Goal: Transaction & Acquisition: Purchase product/service

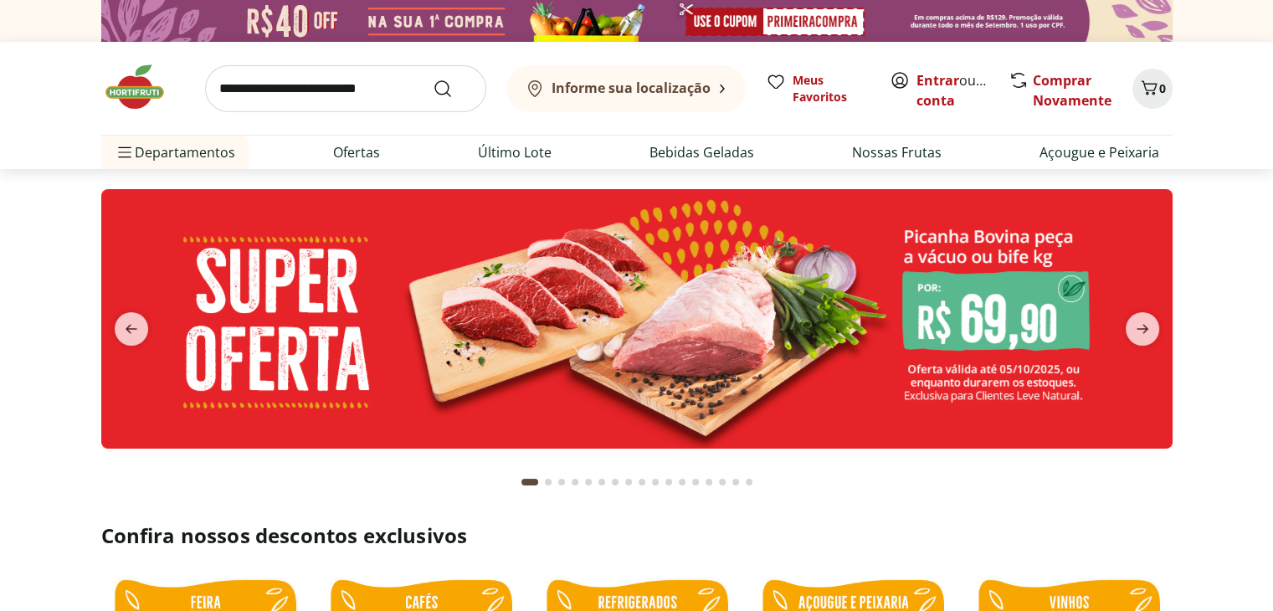
click at [643, 79] on div "Informe sua localização" at bounding box center [618, 89] width 186 height 20
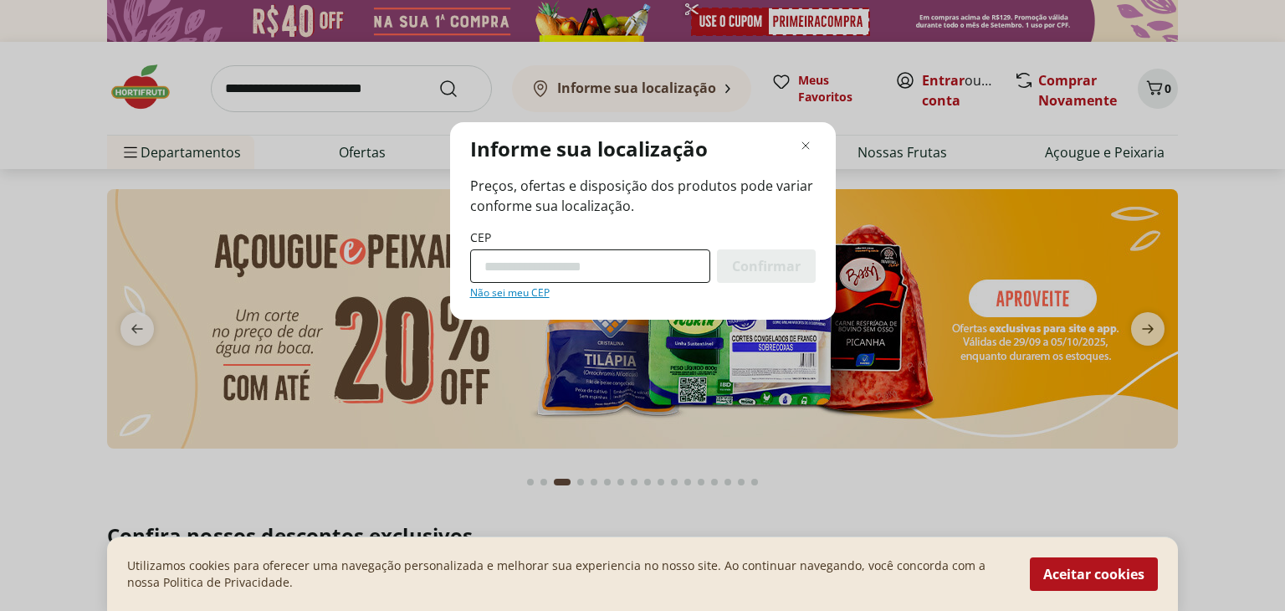
click at [510, 269] on input "CEP" at bounding box center [590, 265] width 240 height 33
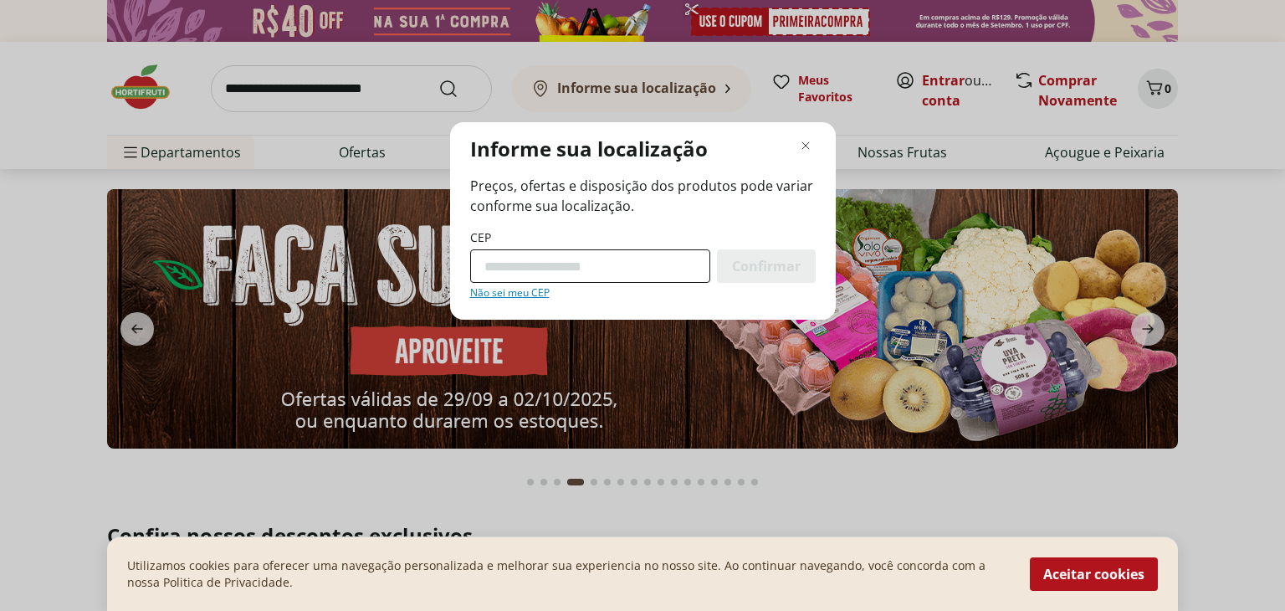
click at [510, 269] on input "CEP" at bounding box center [590, 265] width 240 height 33
click at [547, 266] on input "CEP" at bounding box center [590, 265] width 240 height 33
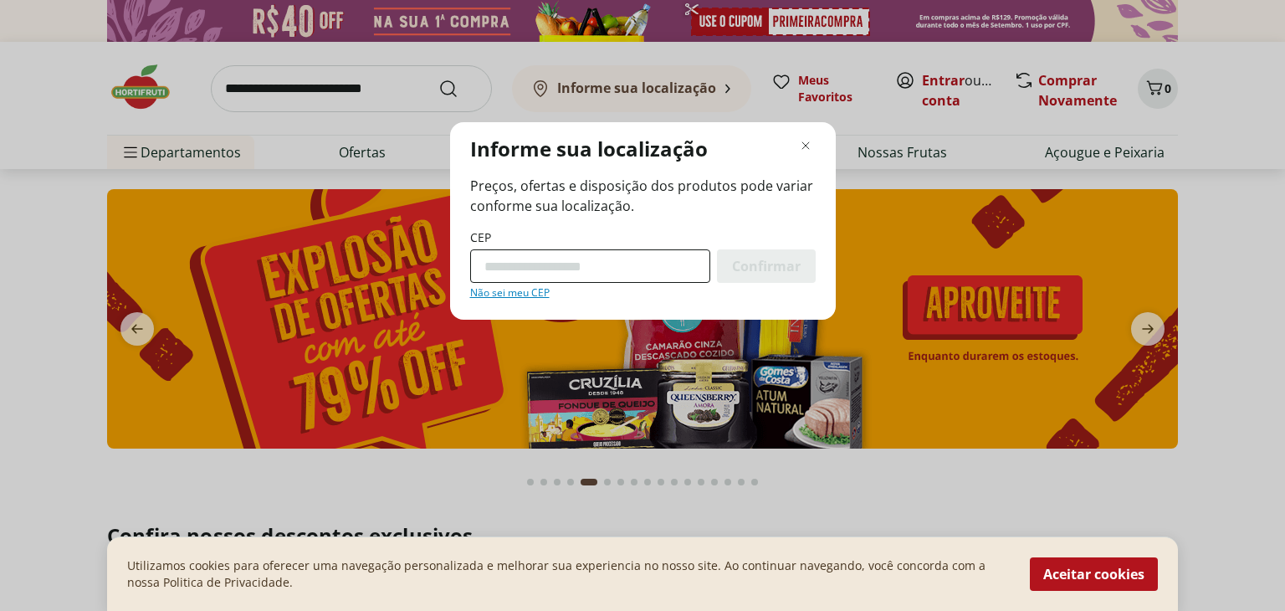
click at [547, 266] on input "CEP" at bounding box center [590, 265] width 240 height 33
type input "*********"
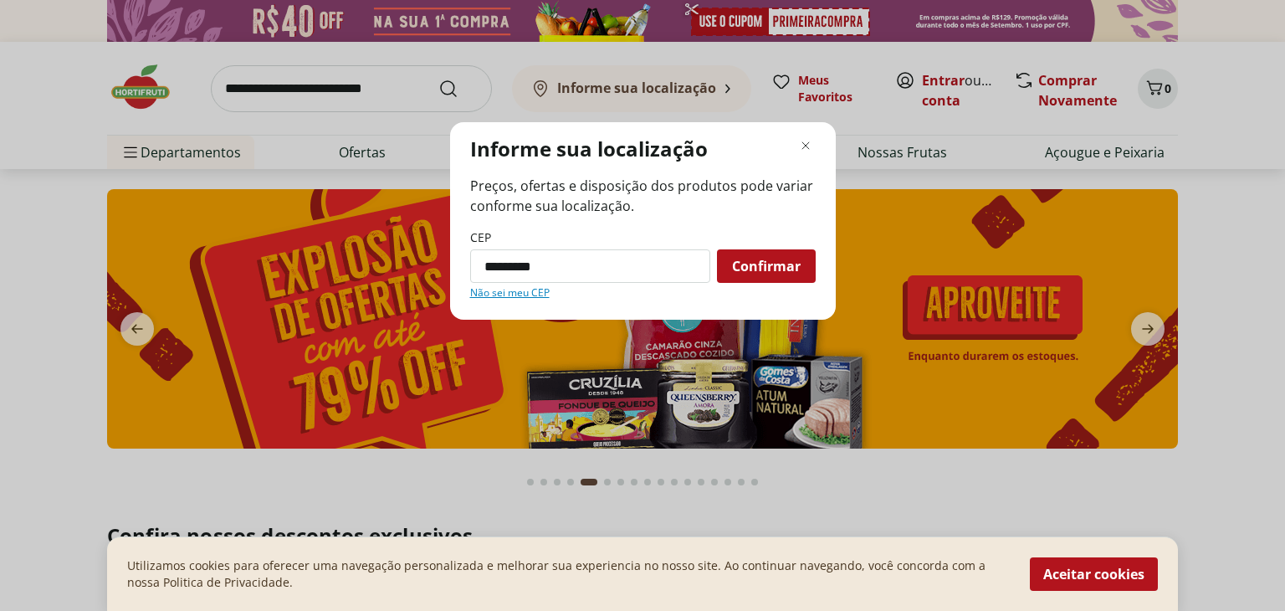
click at [743, 262] on span "Confirmar" at bounding box center [766, 265] width 69 height 13
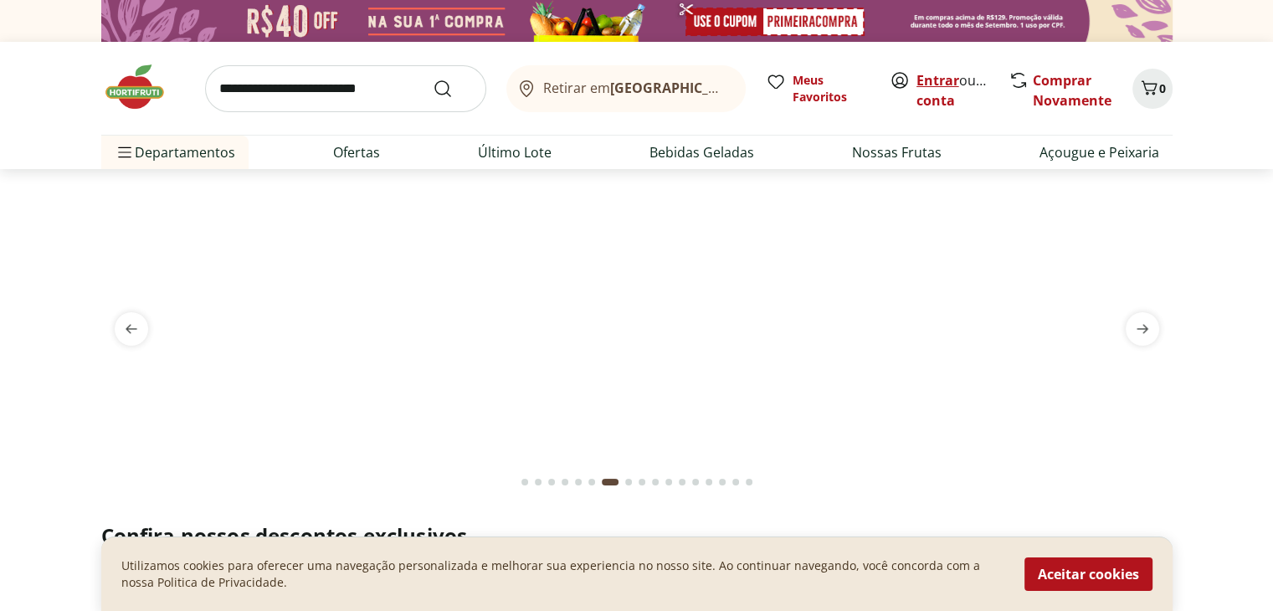
click at [940, 78] on link "Entrar" at bounding box center [937, 80] width 43 height 18
click at [37, 245] on section at bounding box center [636, 335] width 1273 height 333
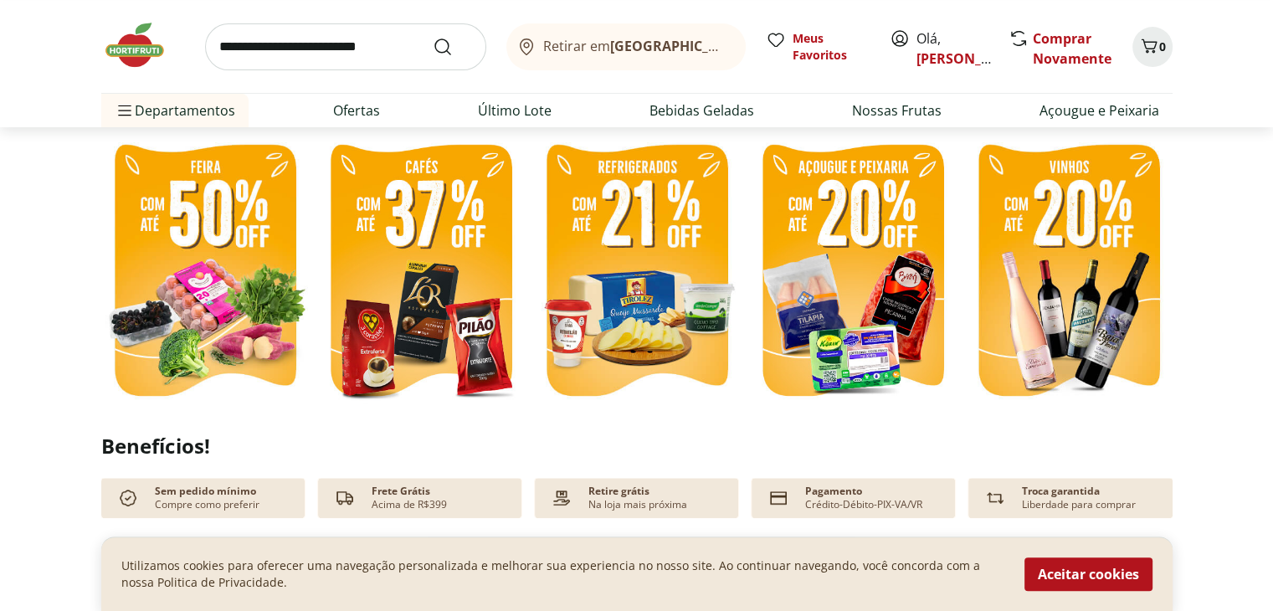
scroll to position [469, 0]
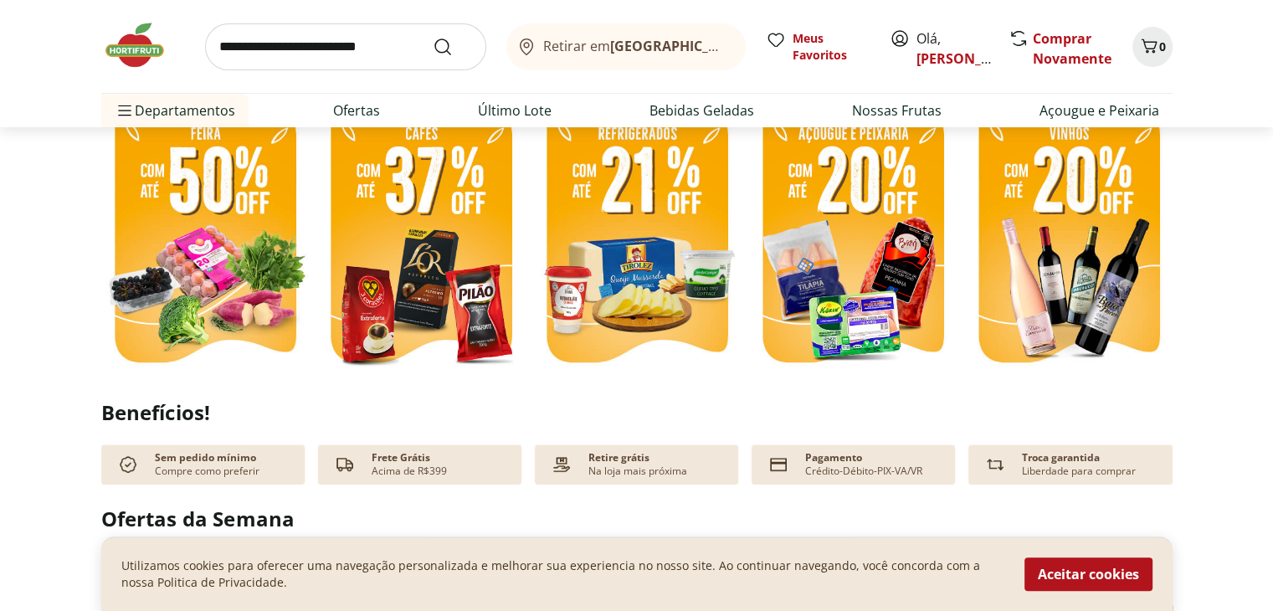
click at [195, 243] on img at bounding box center [205, 238] width 208 height 277
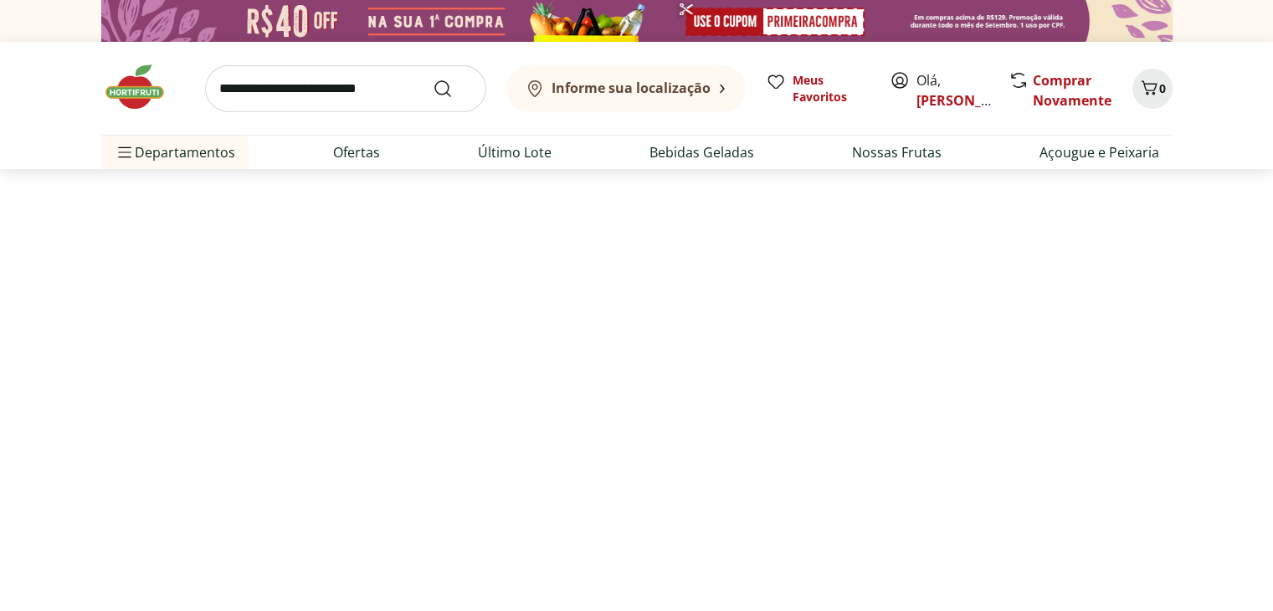
select select "**********"
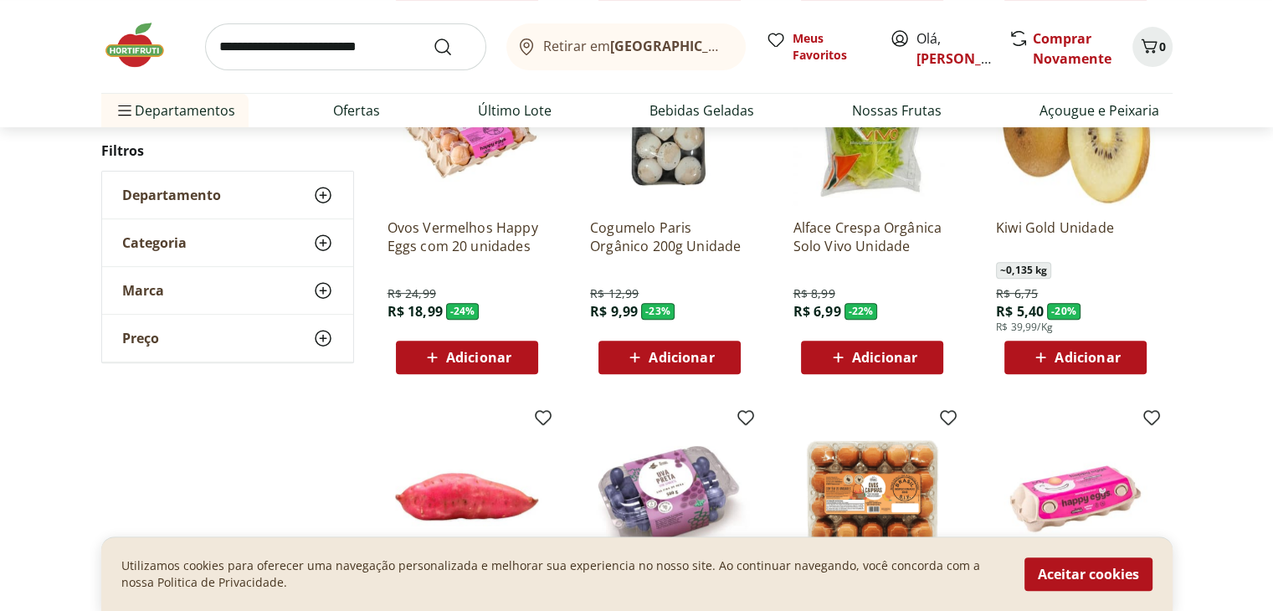
scroll to position [502, 0]
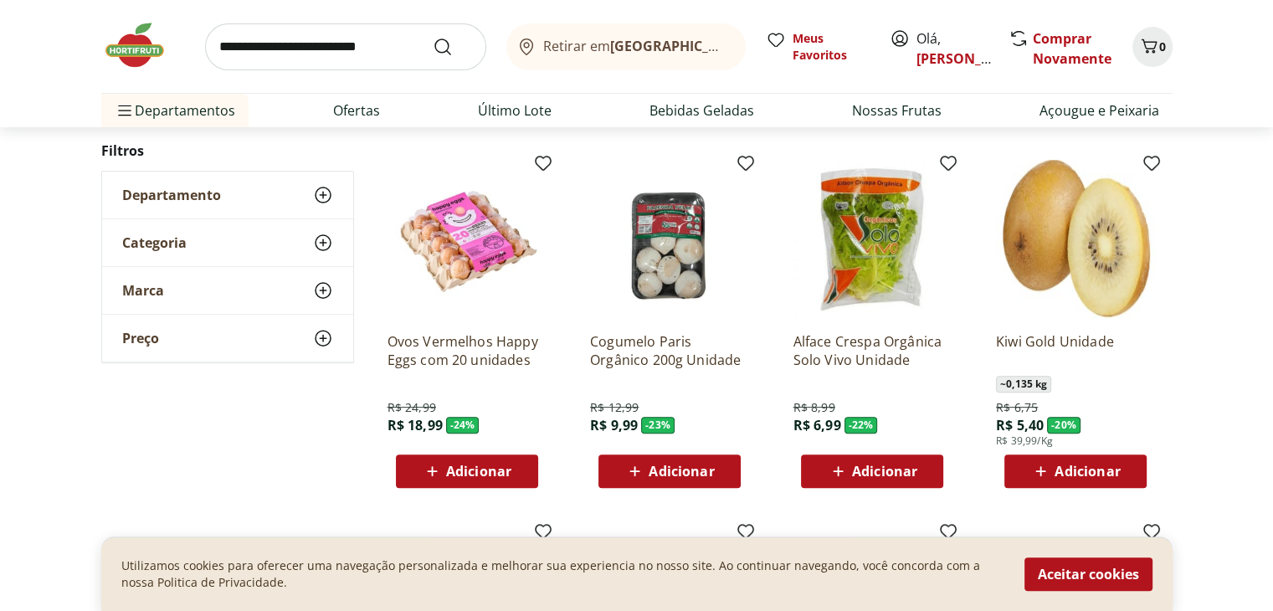
click at [181, 440] on div "**********" at bounding box center [636, 349] width 1071 height 1216
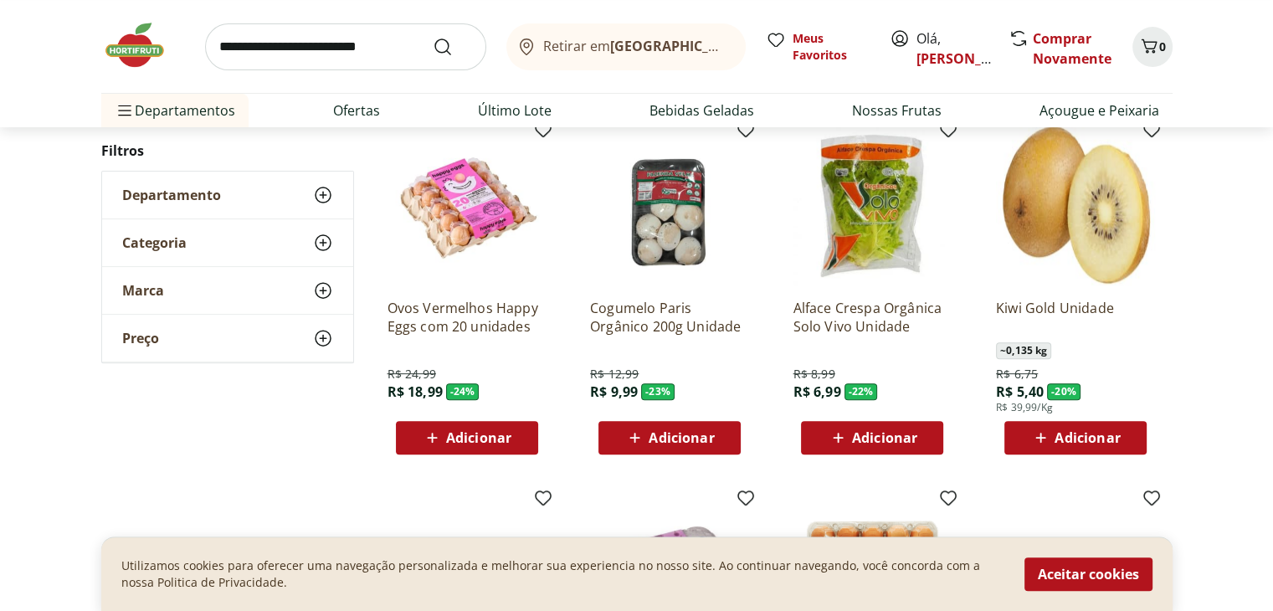
scroll to position [569, 0]
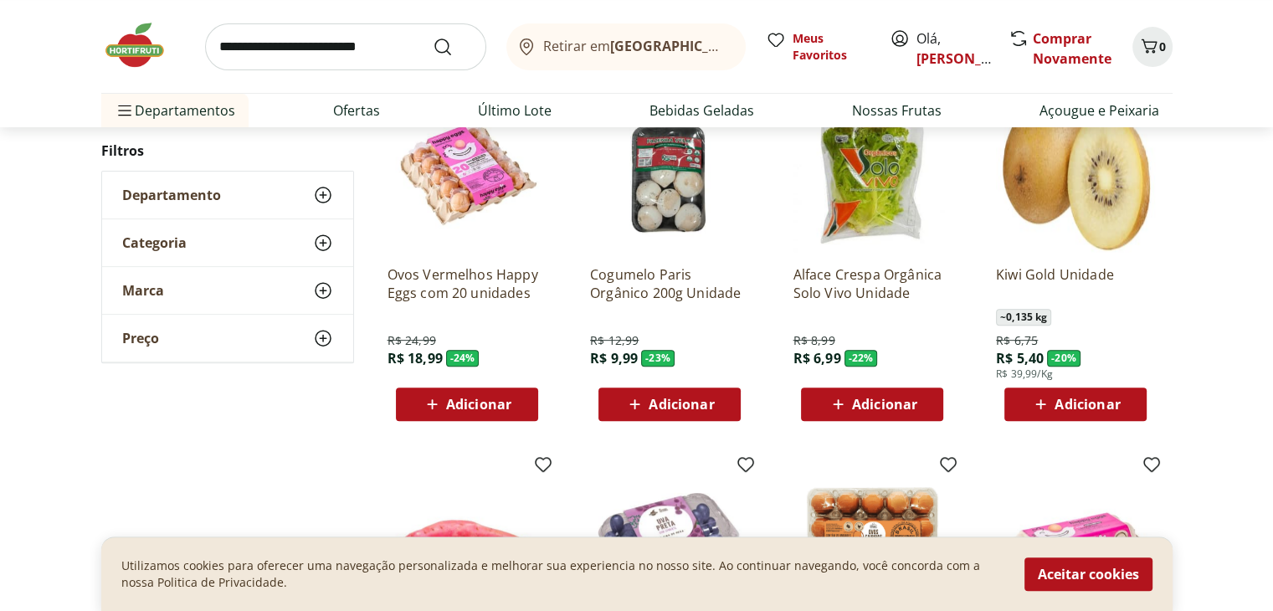
click at [480, 406] on span "Adicionar" at bounding box center [478, 403] width 65 height 13
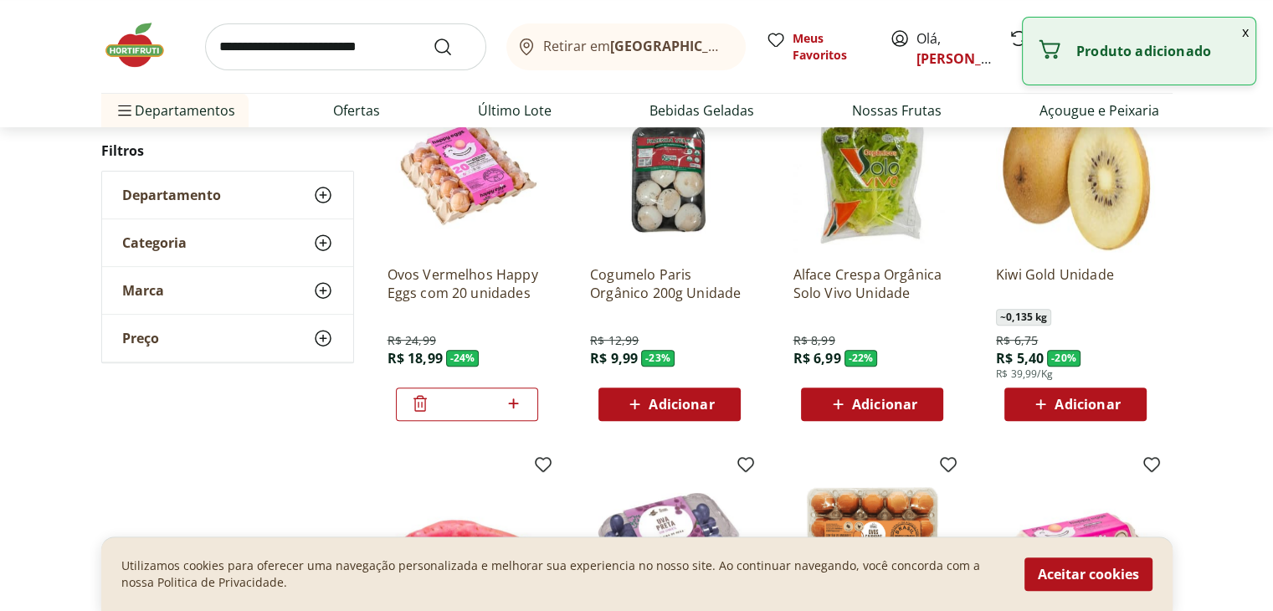
click at [289, 413] on div "**********" at bounding box center [636, 282] width 1071 height 1216
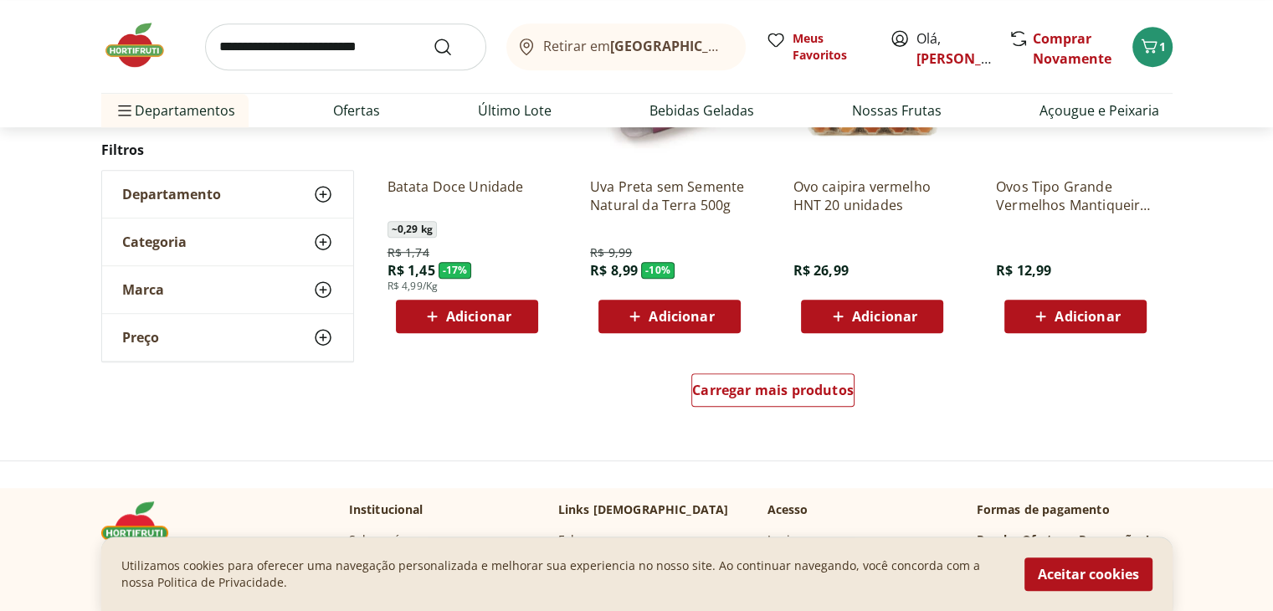
scroll to position [1071, 0]
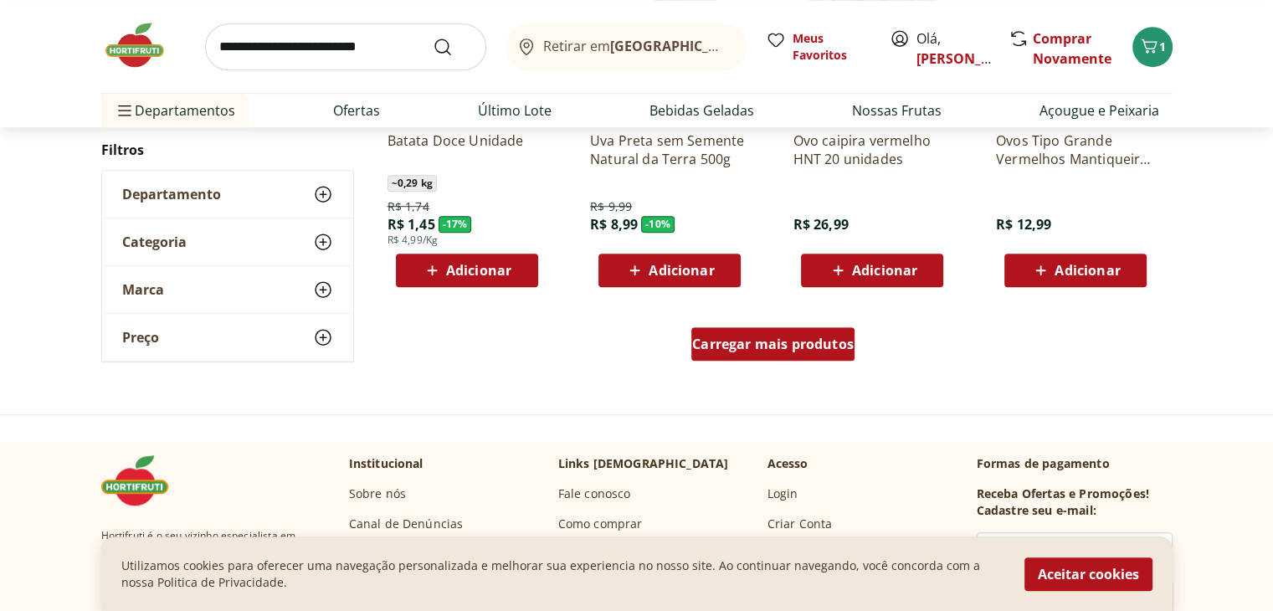
click at [794, 348] on span "Carregar mais produtos" at bounding box center [773, 343] width 162 height 13
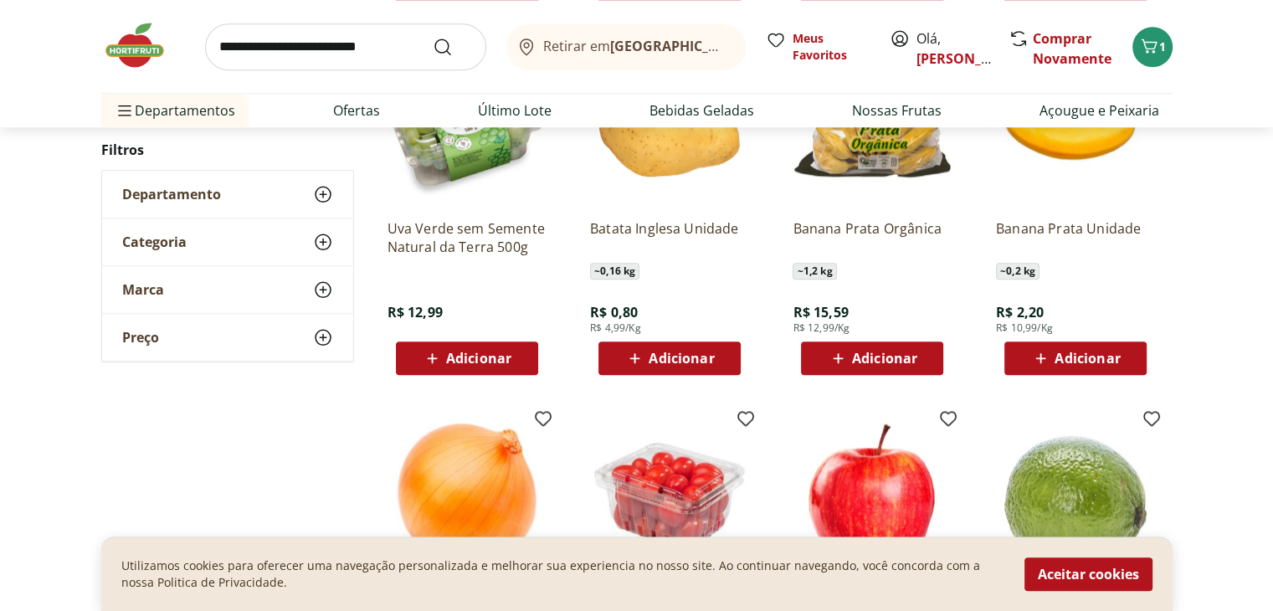
scroll to position [1707, 0]
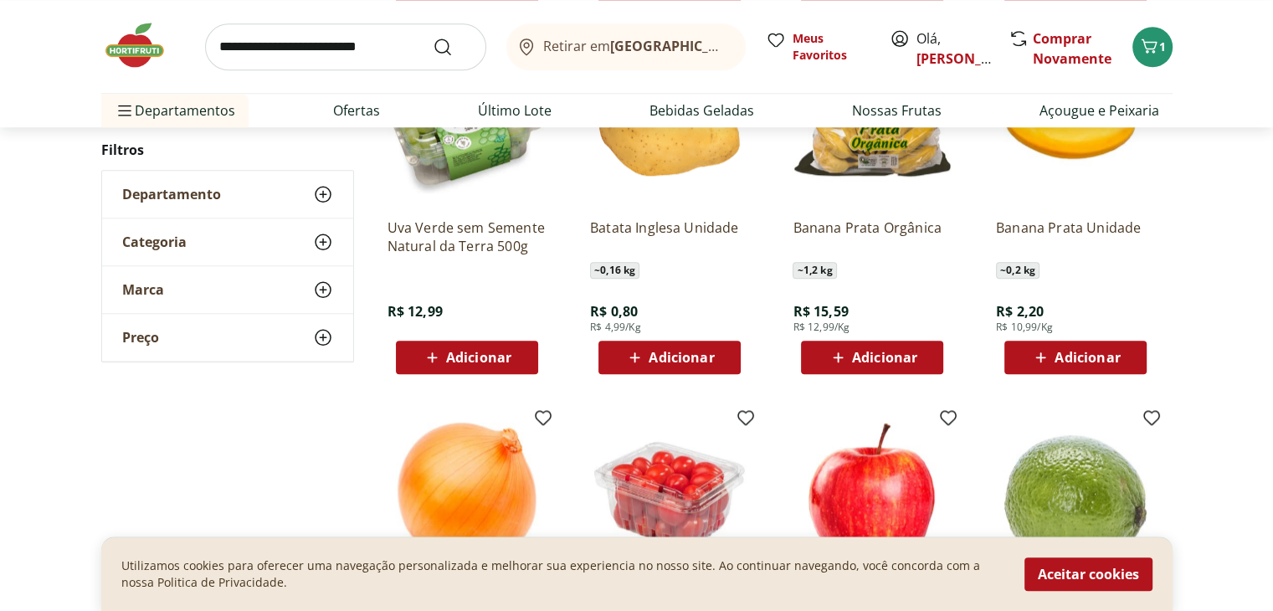
click at [654, 355] on span "Adicionar" at bounding box center [681, 357] width 65 height 13
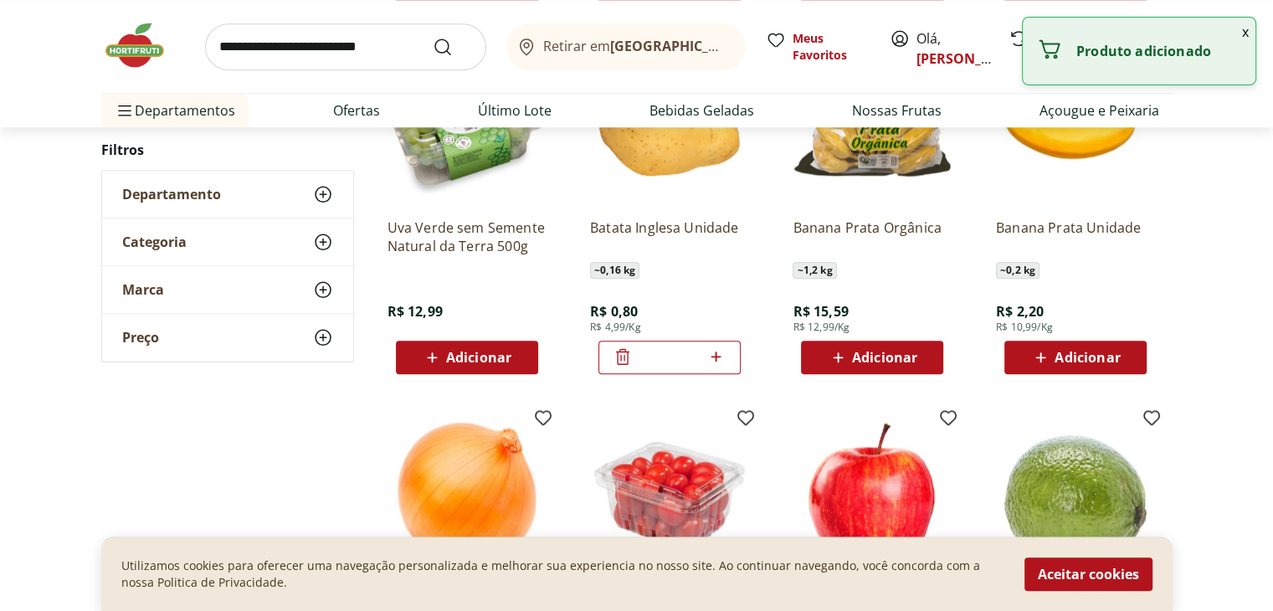
click at [654, 355] on input "*" at bounding box center [670, 357] width 74 height 18
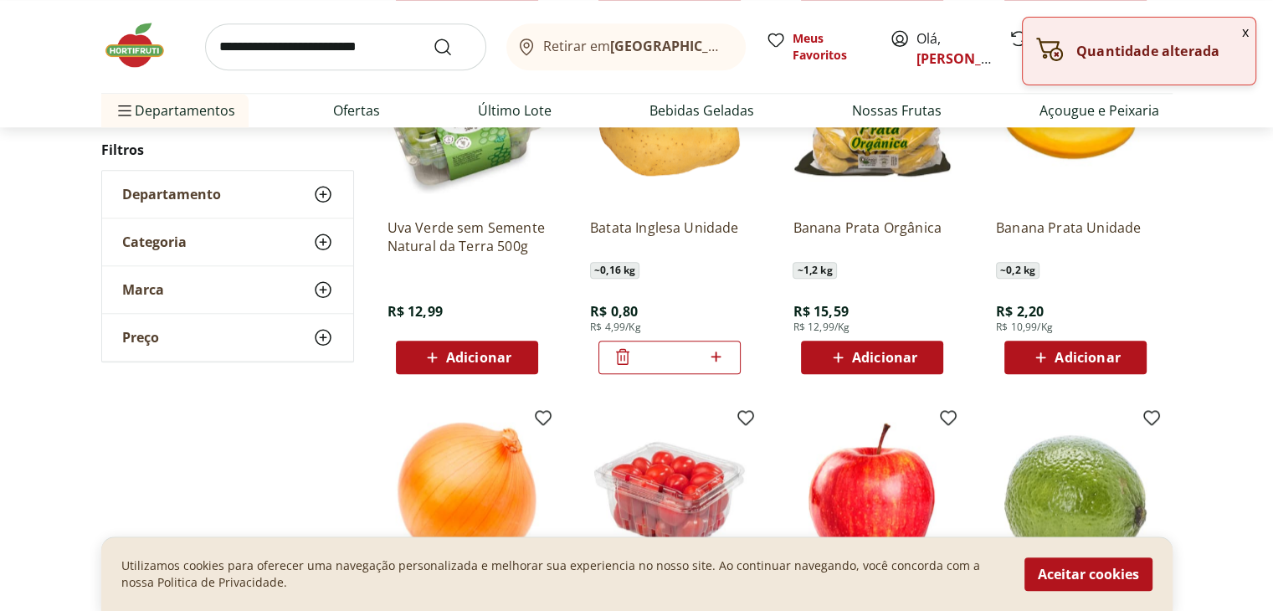
click at [621, 359] on icon at bounding box center [623, 356] width 20 height 20
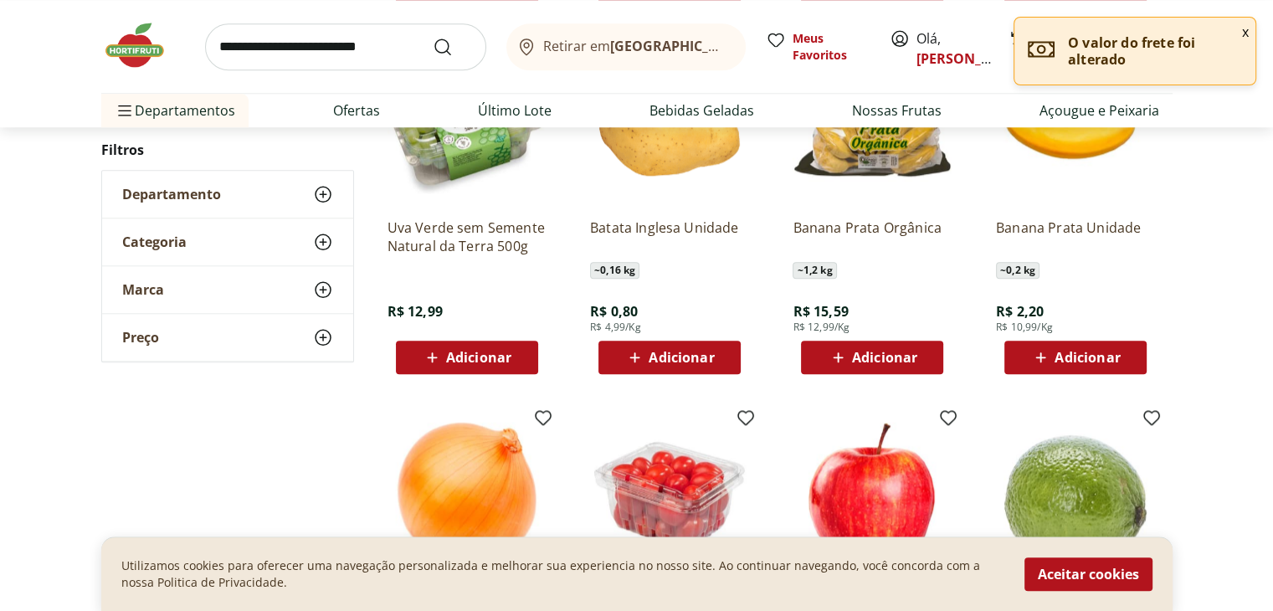
click at [1061, 354] on span "Adicionar" at bounding box center [1086, 357] width 65 height 13
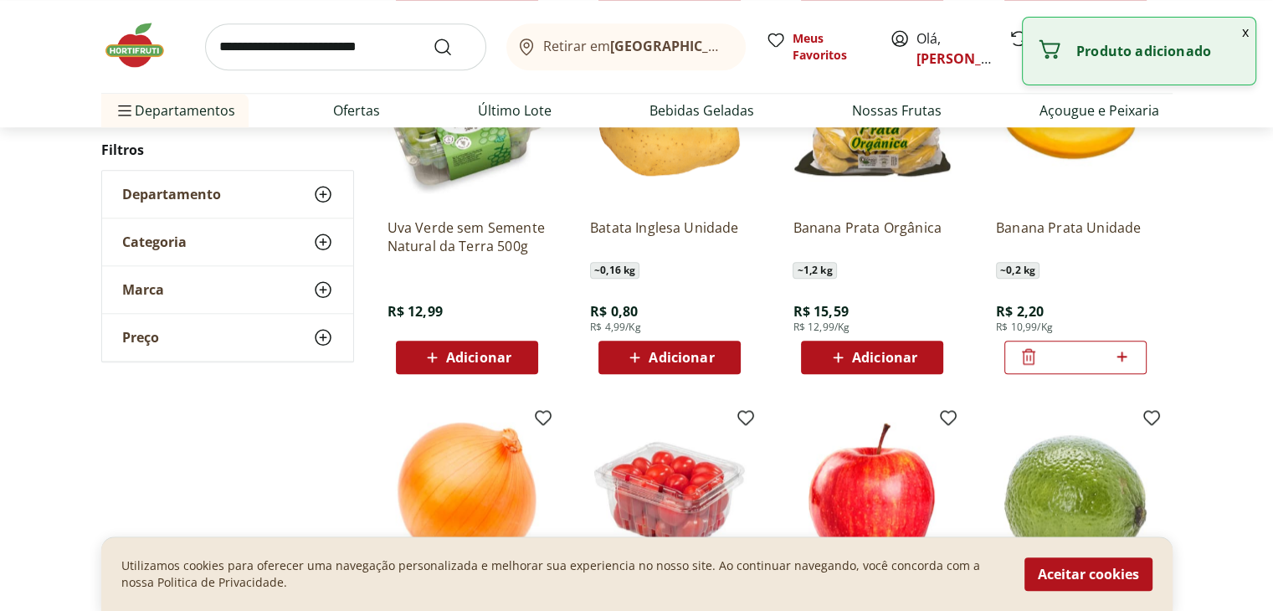
click at [1061, 354] on input "*" at bounding box center [1076, 357] width 74 height 18
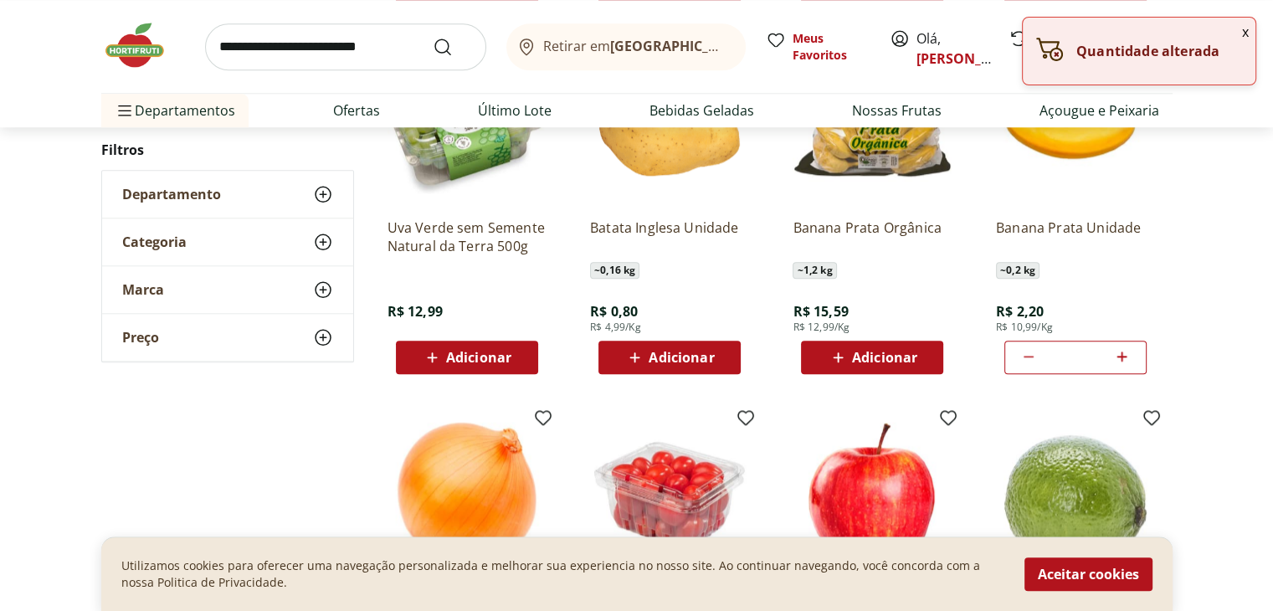
click at [1127, 355] on icon at bounding box center [1121, 356] width 21 height 20
type input "*"
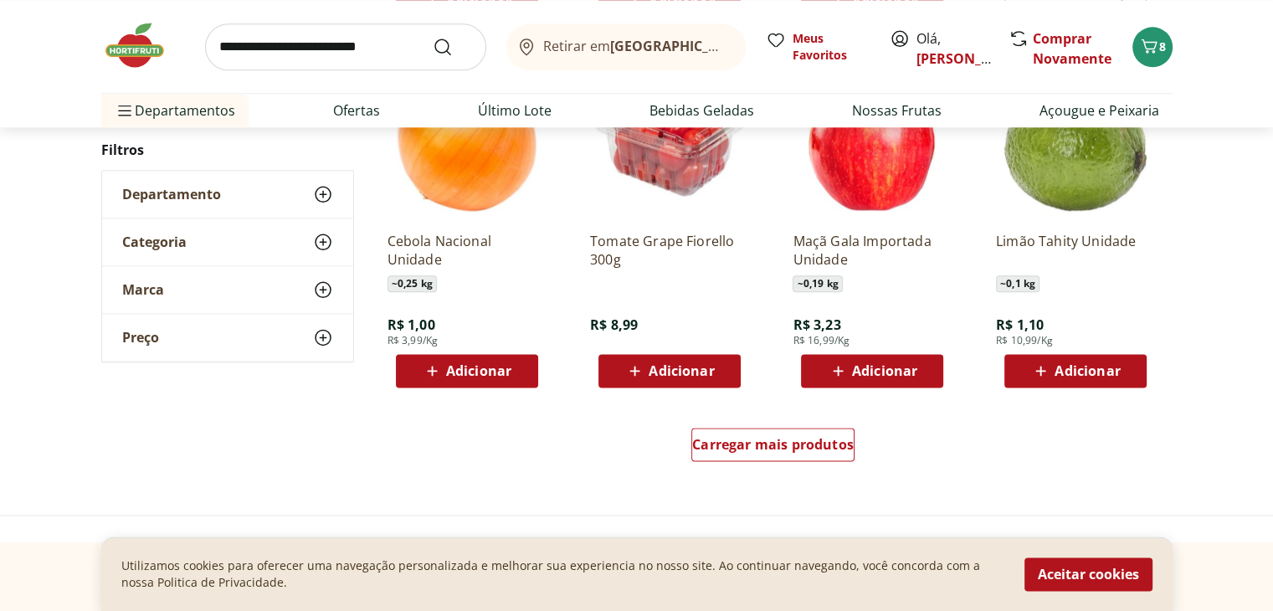
scroll to position [2142, 0]
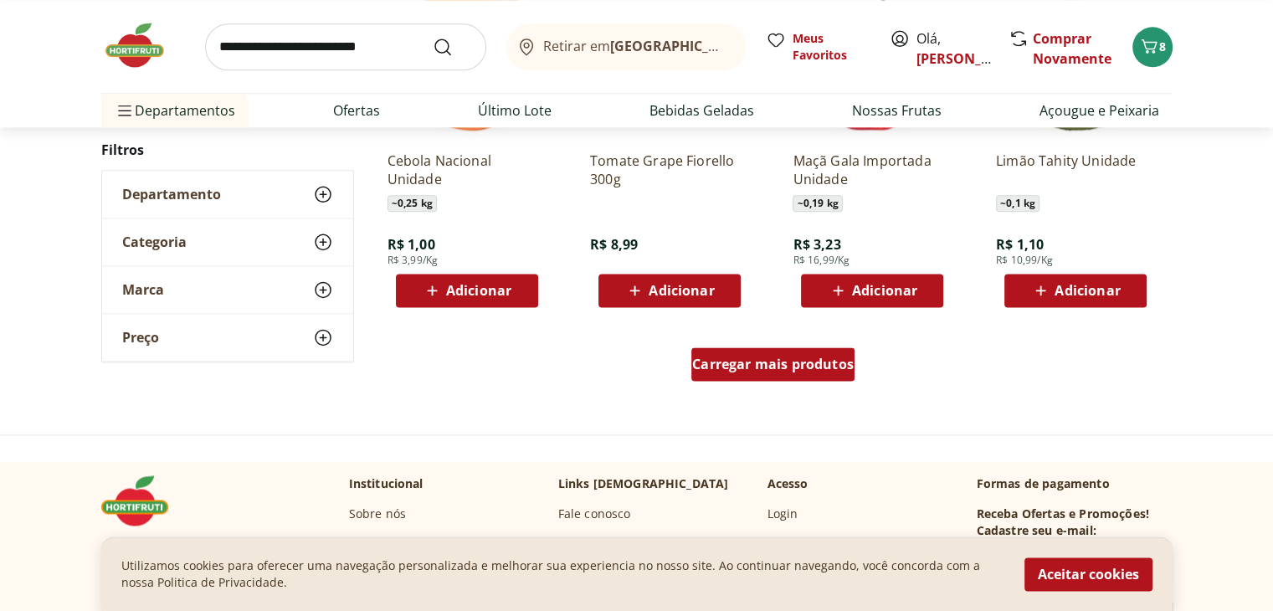
click at [811, 369] on span "Carregar mais produtos" at bounding box center [773, 363] width 162 height 13
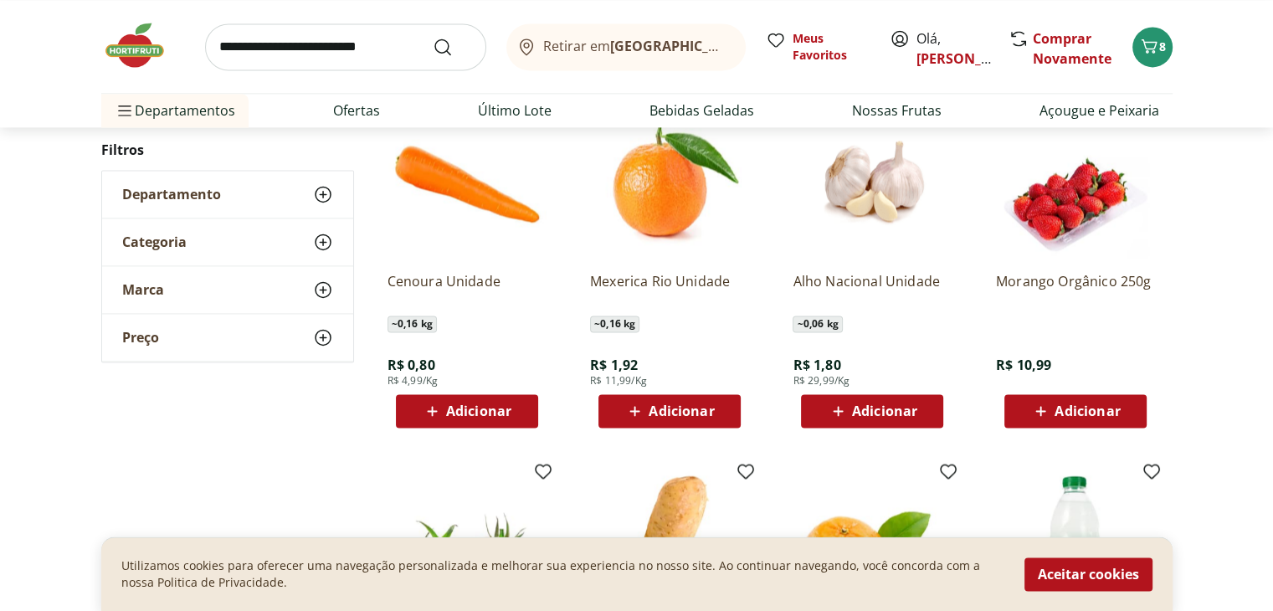
scroll to position [2410, 0]
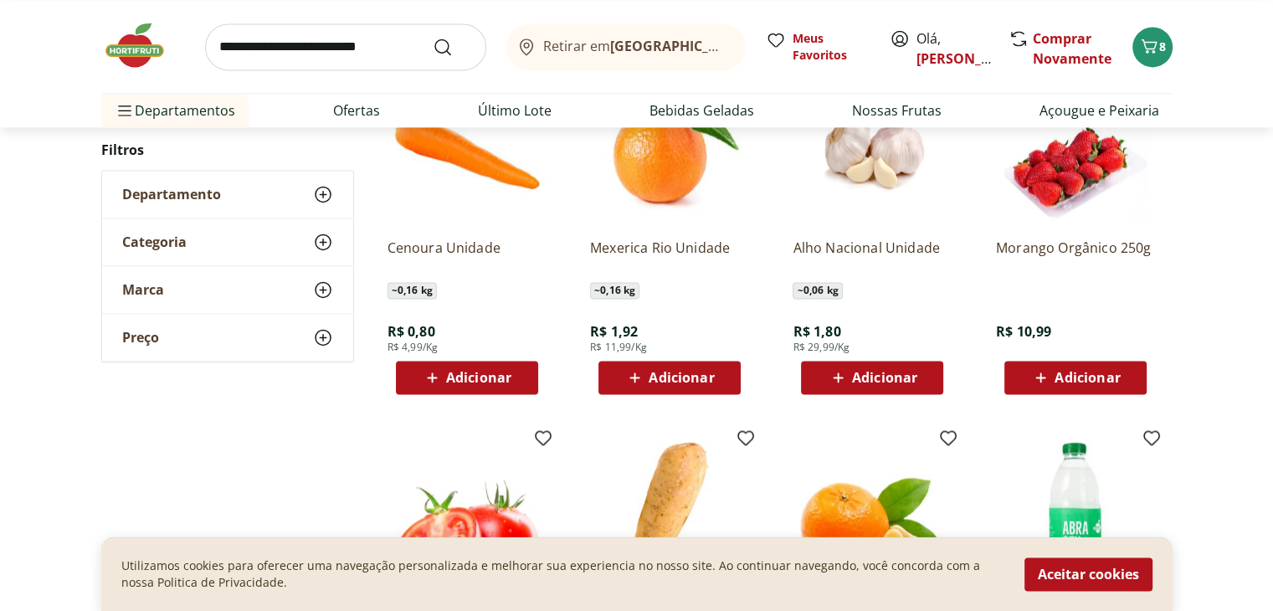
click at [466, 371] on span "Adicionar" at bounding box center [478, 377] width 65 height 13
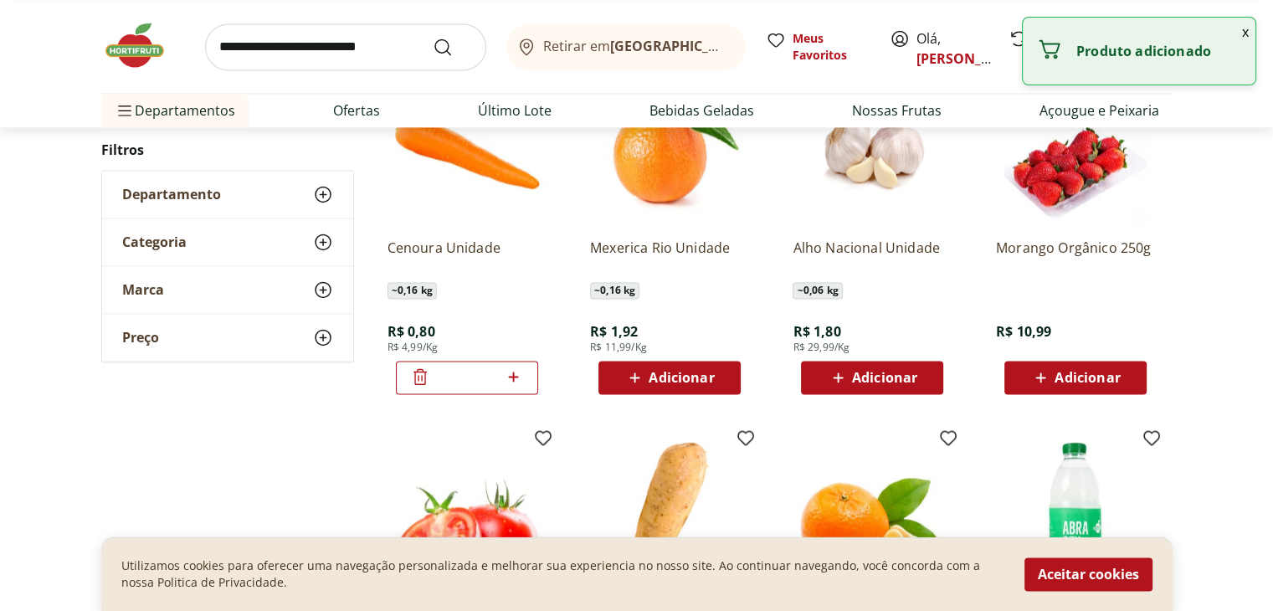
click at [481, 376] on input "*" at bounding box center [467, 377] width 74 height 18
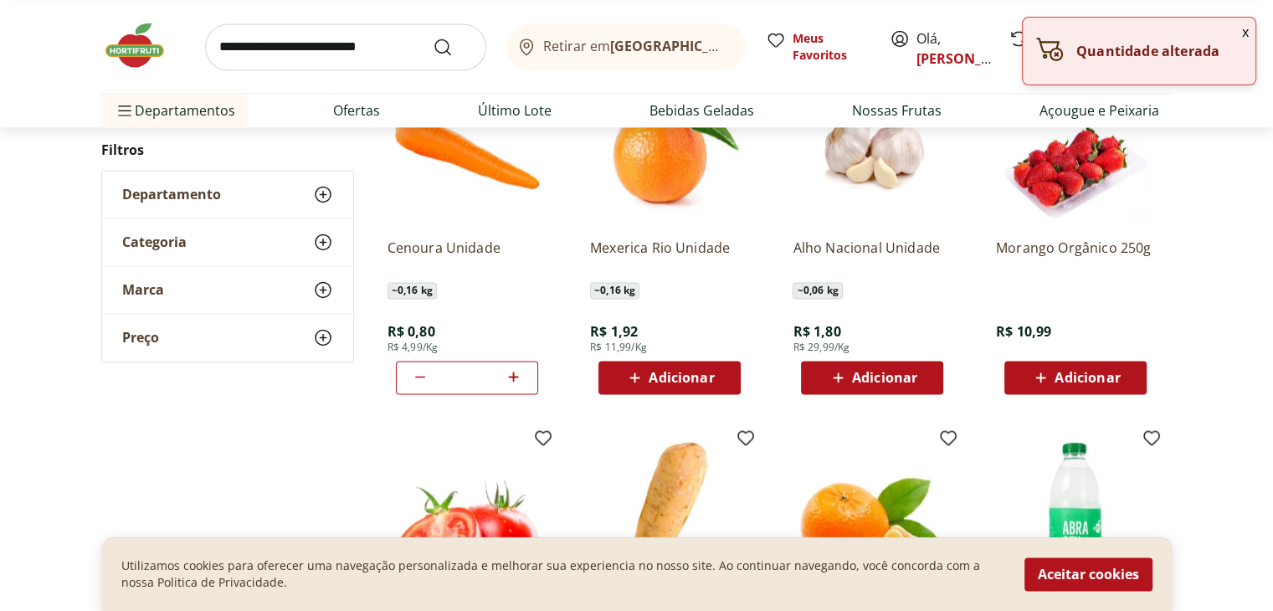
click at [509, 372] on icon at bounding box center [513, 377] width 21 height 20
type input "*"
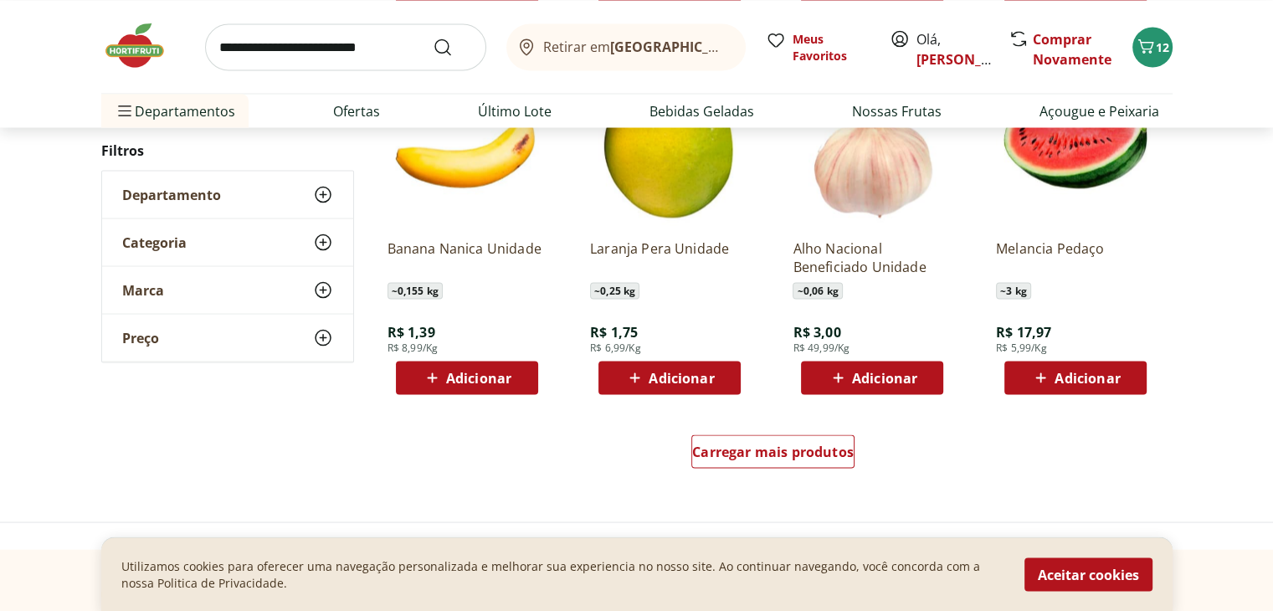
scroll to position [3180, 0]
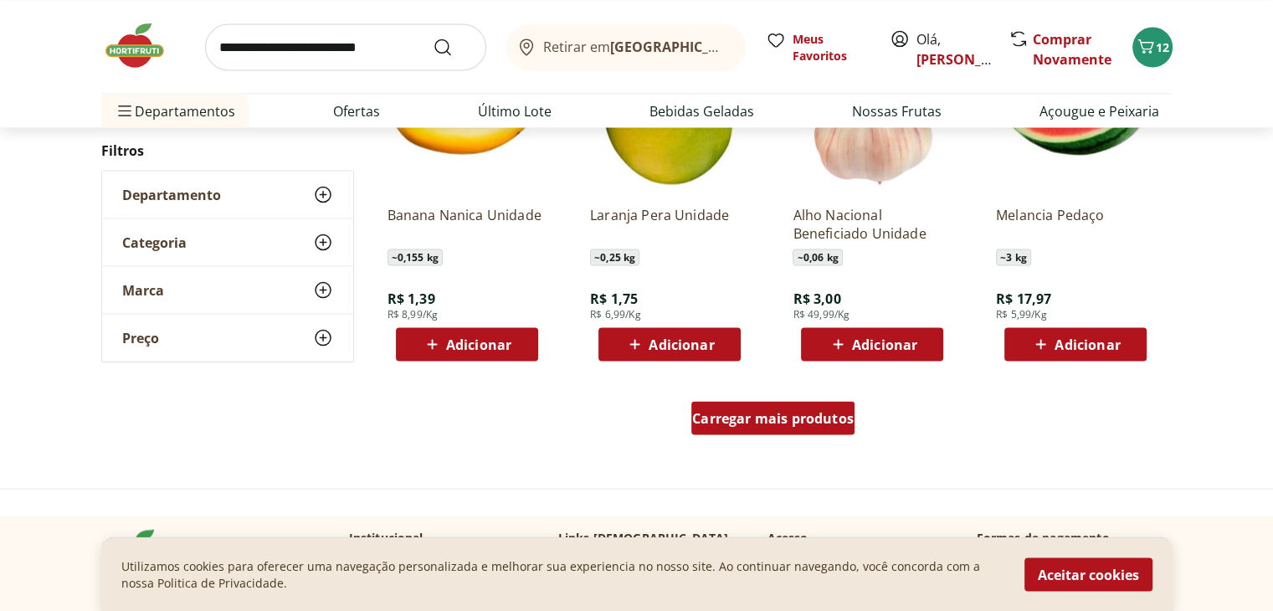
click at [745, 418] on span "Carregar mais produtos" at bounding box center [773, 417] width 162 height 13
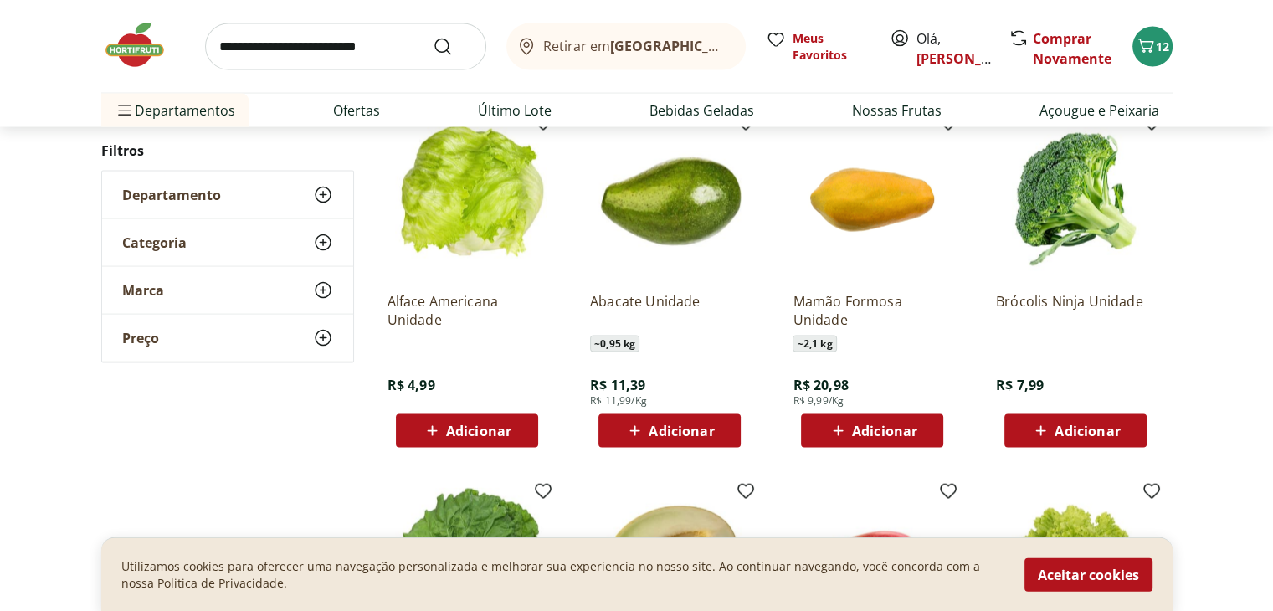
scroll to position [3481, 0]
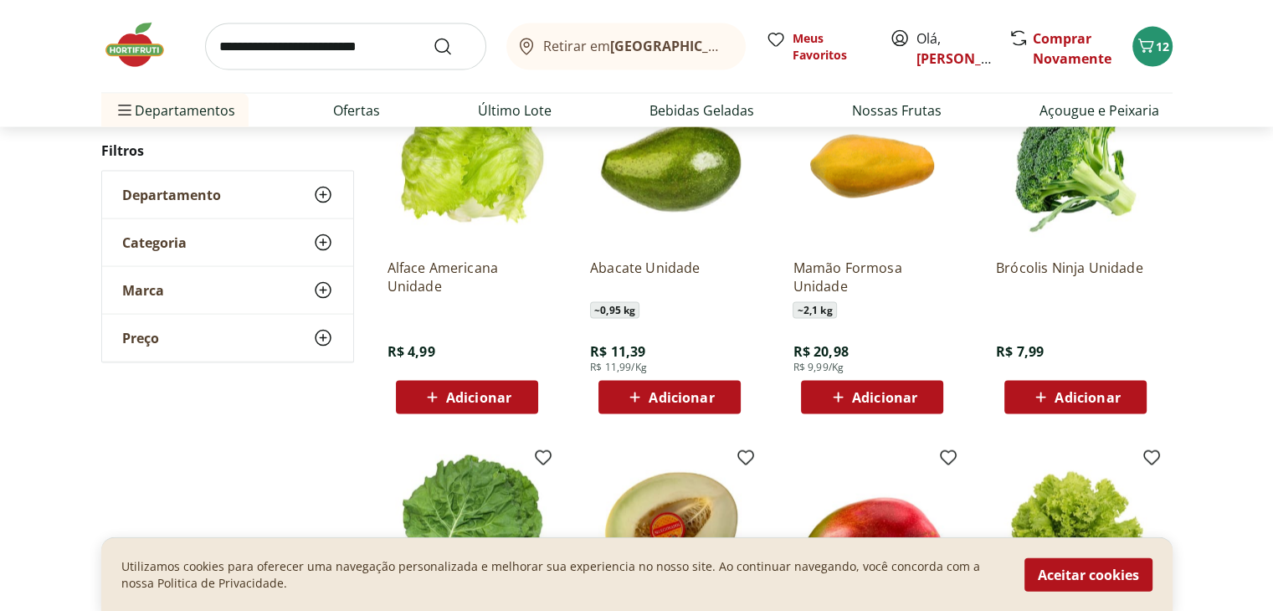
click at [456, 391] on span "Adicionar" at bounding box center [478, 397] width 65 height 13
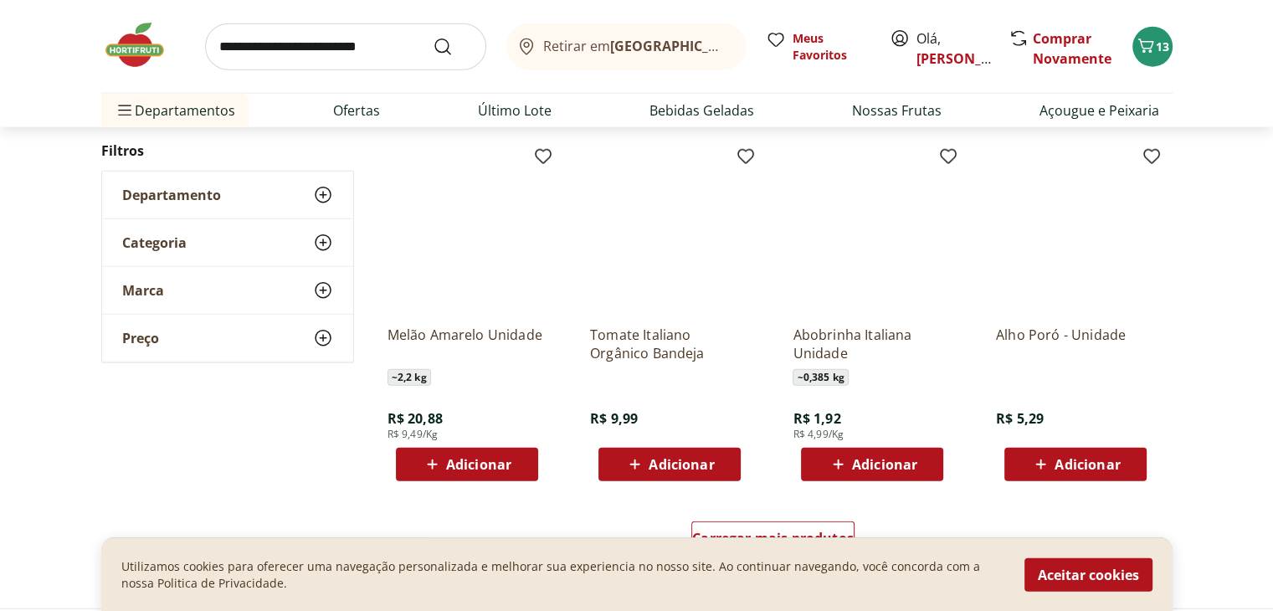
scroll to position [4184, 0]
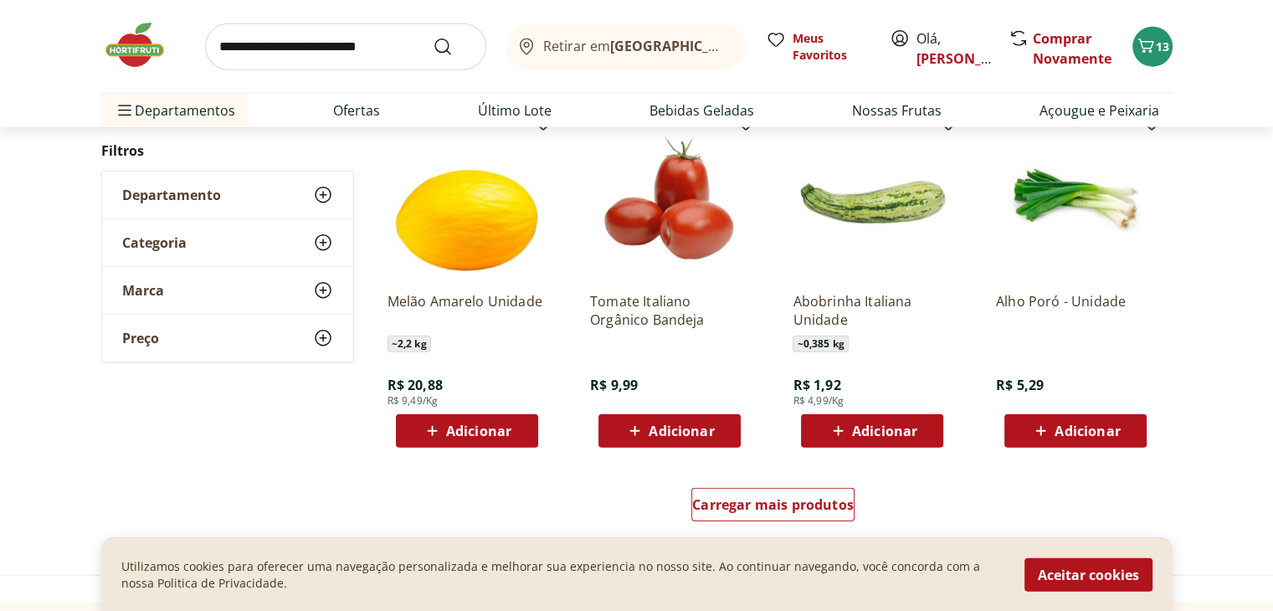
click at [1042, 424] on icon at bounding box center [1040, 431] width 21 height 20
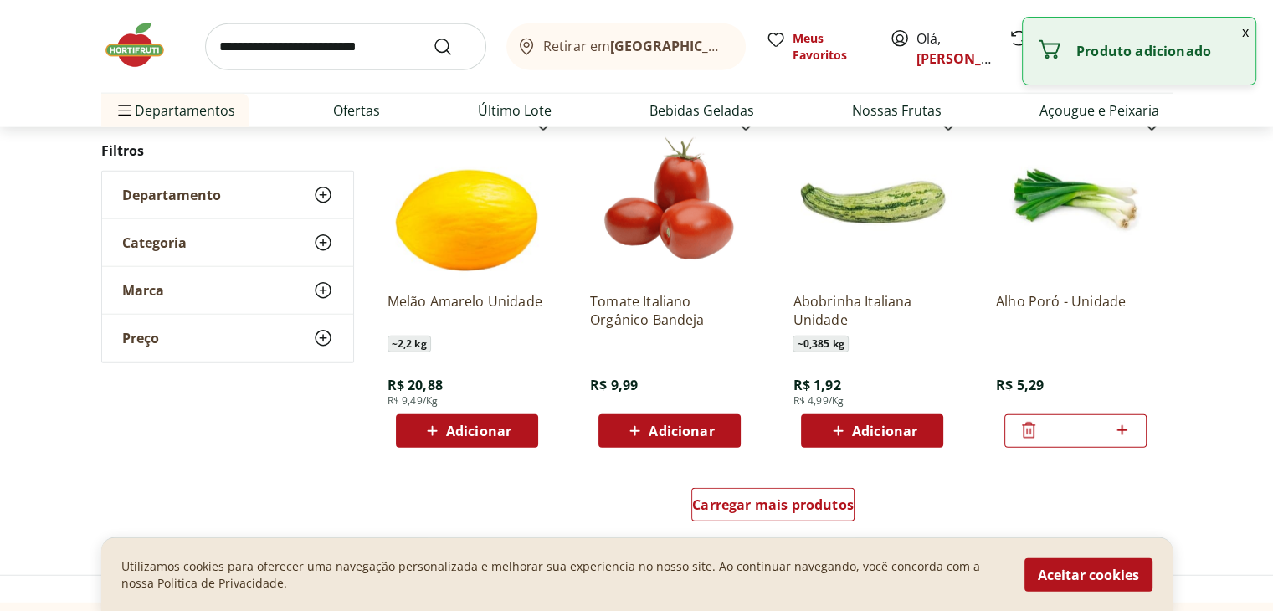
click at [1027, 428] on icon at bounding box center [1028, 431] width 13 height 16
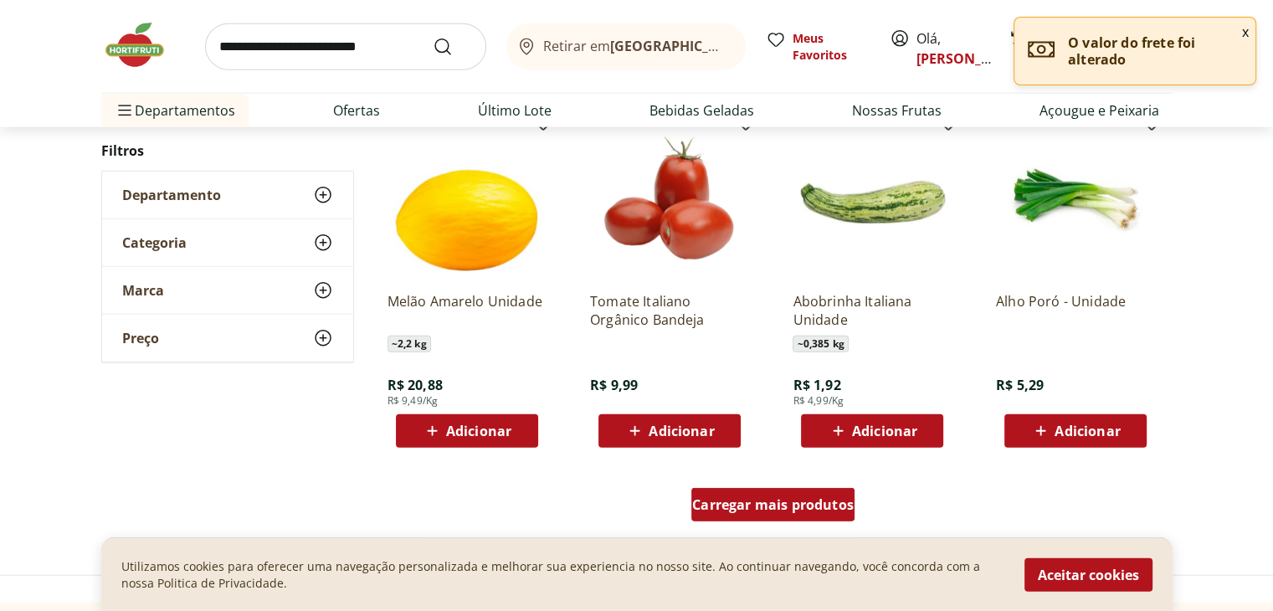
click at [727, 513] on div "Carregar mais produtos" at bounding box center [772, 504] width 163 height 33
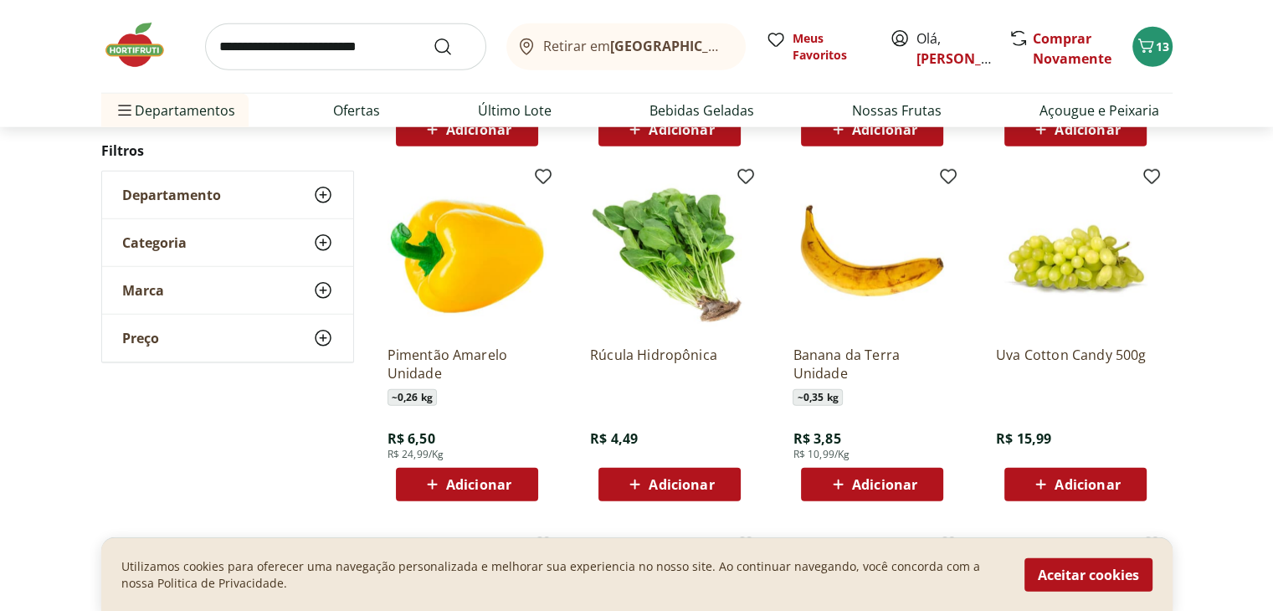
scroll to position [4519, 0]
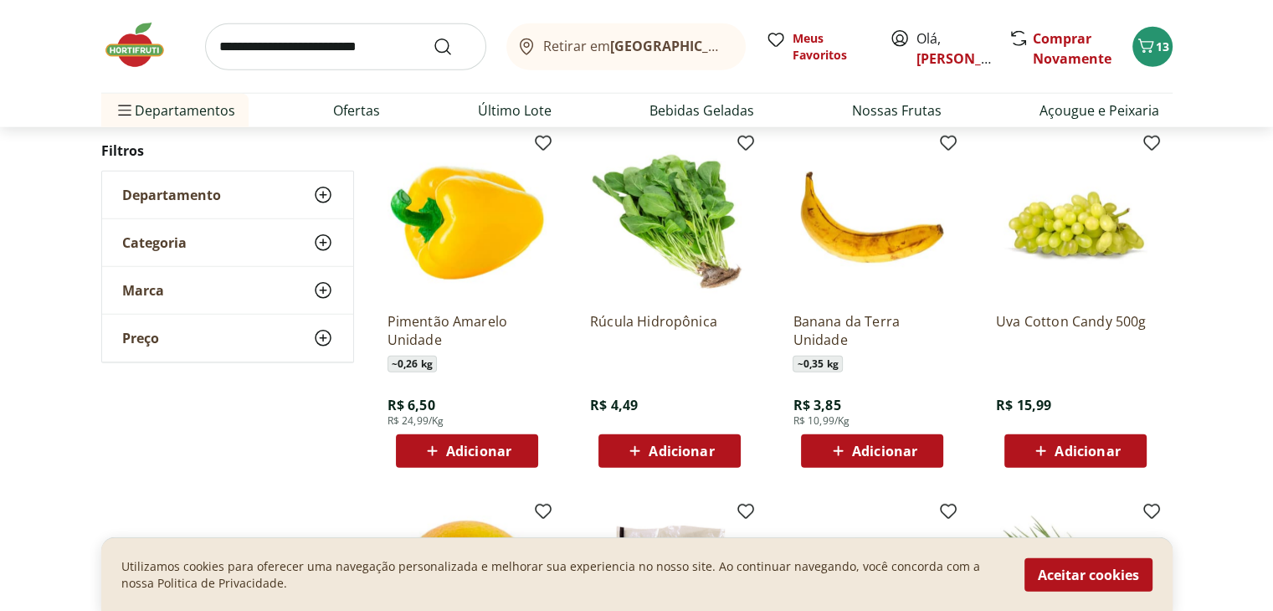
click at [837, 449] on icon at bounding box center [838, 451] width 10 height 10
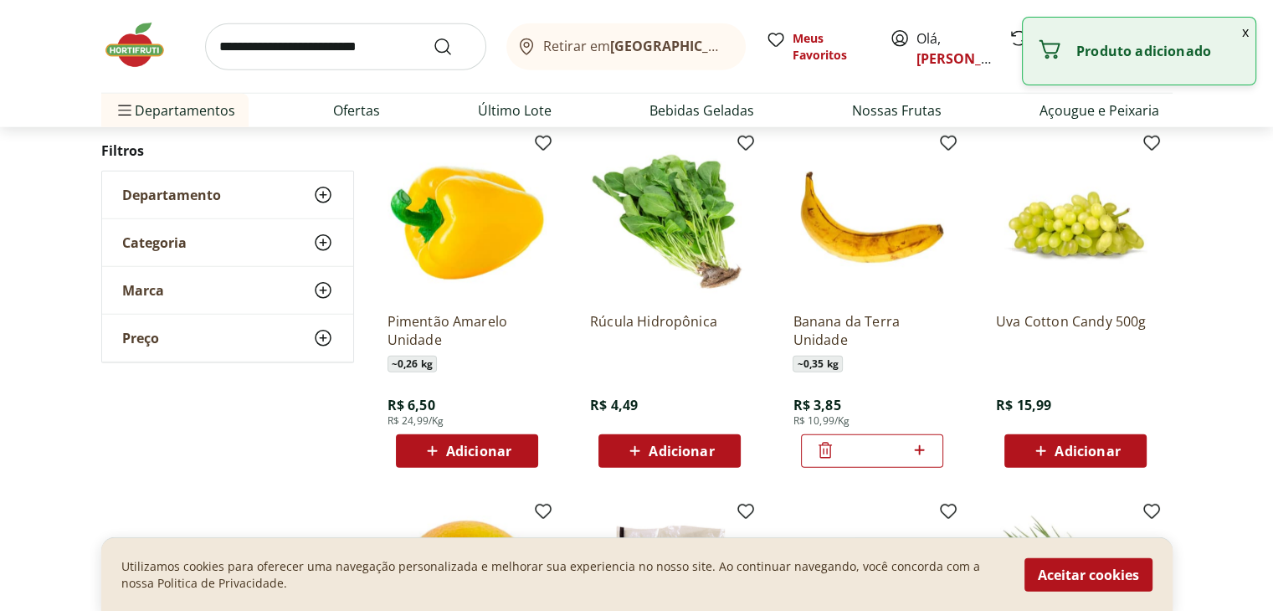
click at [917, 451] on icon at bounding box center [919, 450] width 21 height 20
type input "*"
click at [922, 399] on div "Banana da Terra Unidade ~ 0,35 kg R$ 3,85 R$ 10,99/Kg *" at bounding box center [871, 383] width 159 height 169
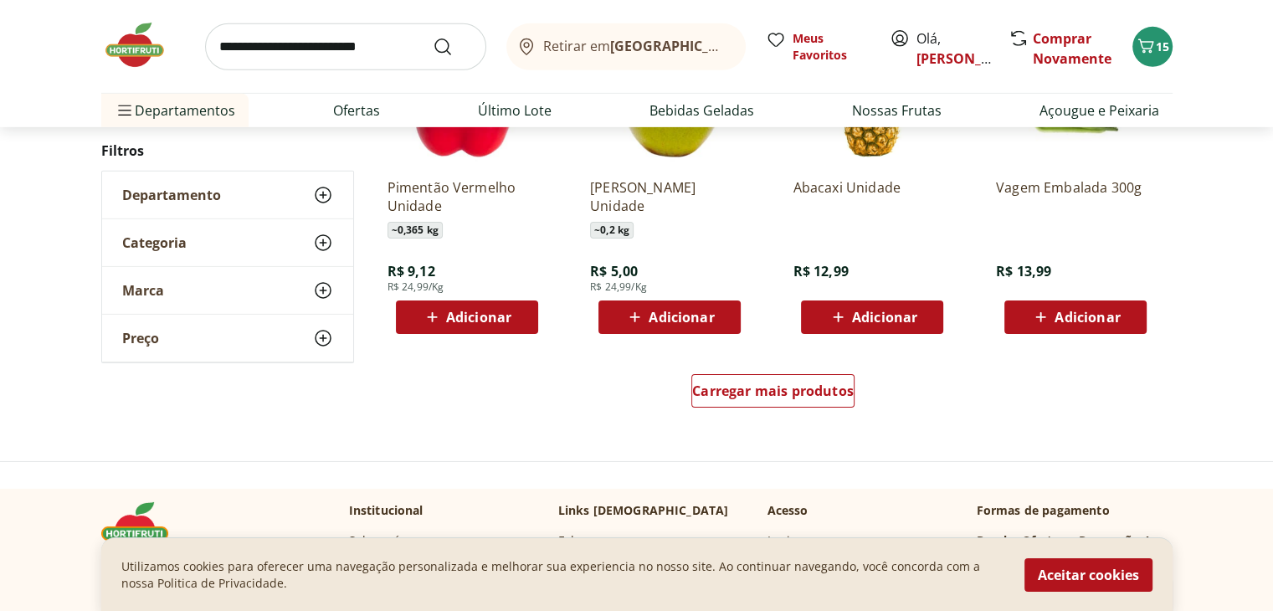
scroll to position [5423, 0]
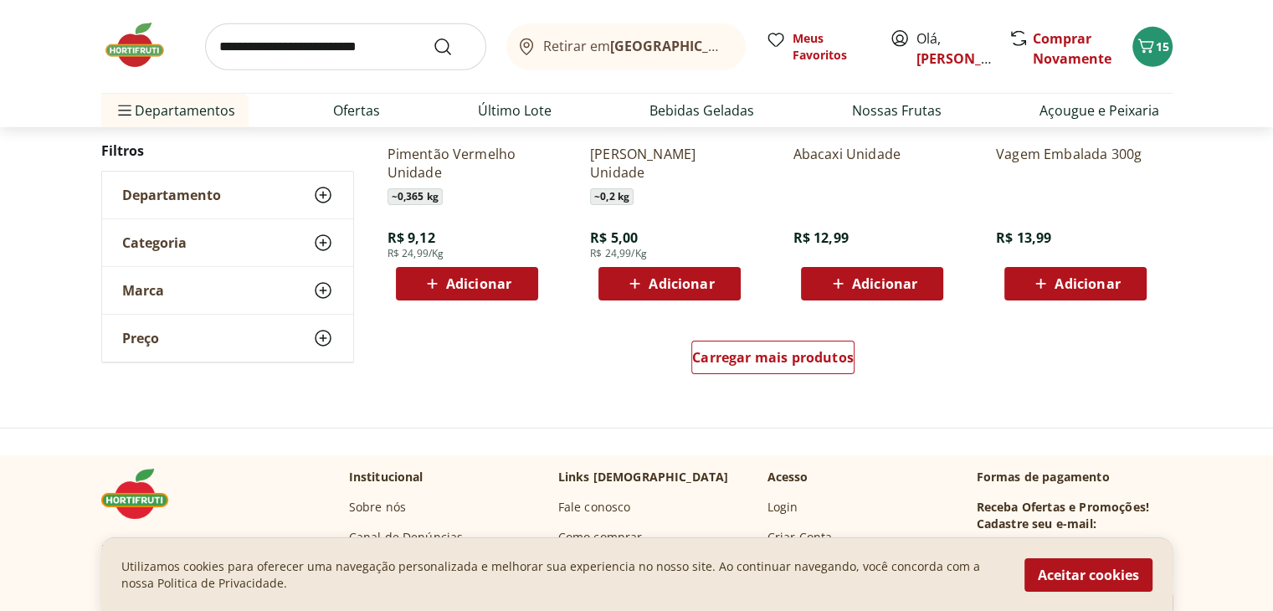
click at [786, 386] on div "Carregar mais produtos" at bounding box center [773, 361] width 812 height 80
click at [757, 356] on span "Carregar mais produtos" at bounding box center [773, 357] width 162 height 13
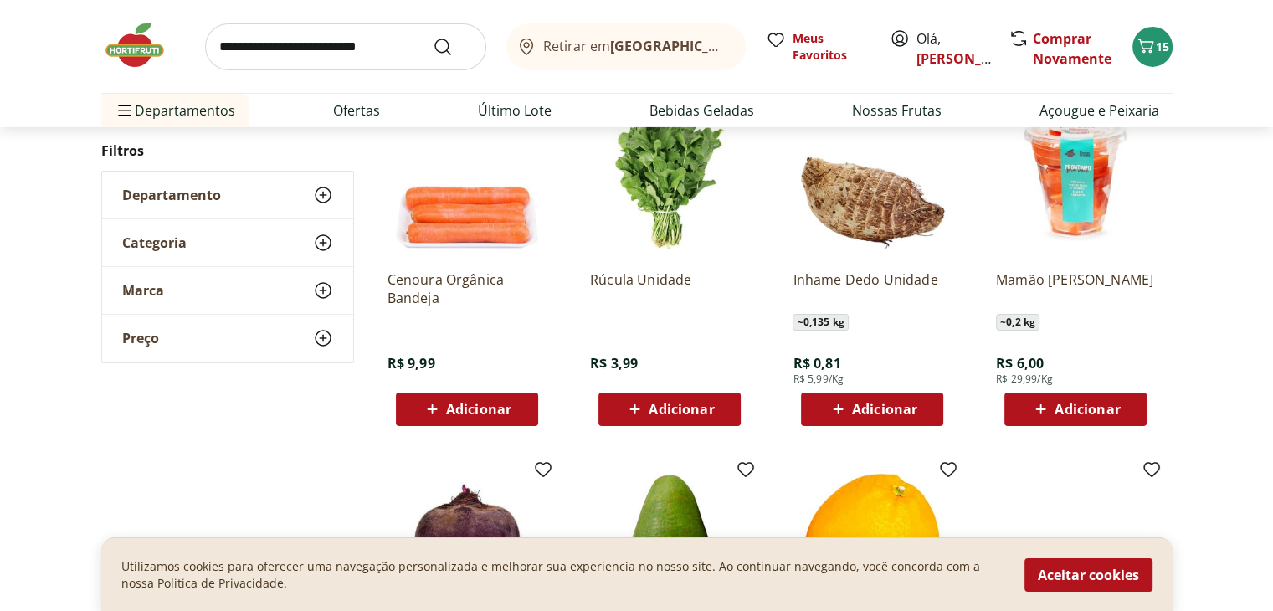
scroll to position [5624, 0]
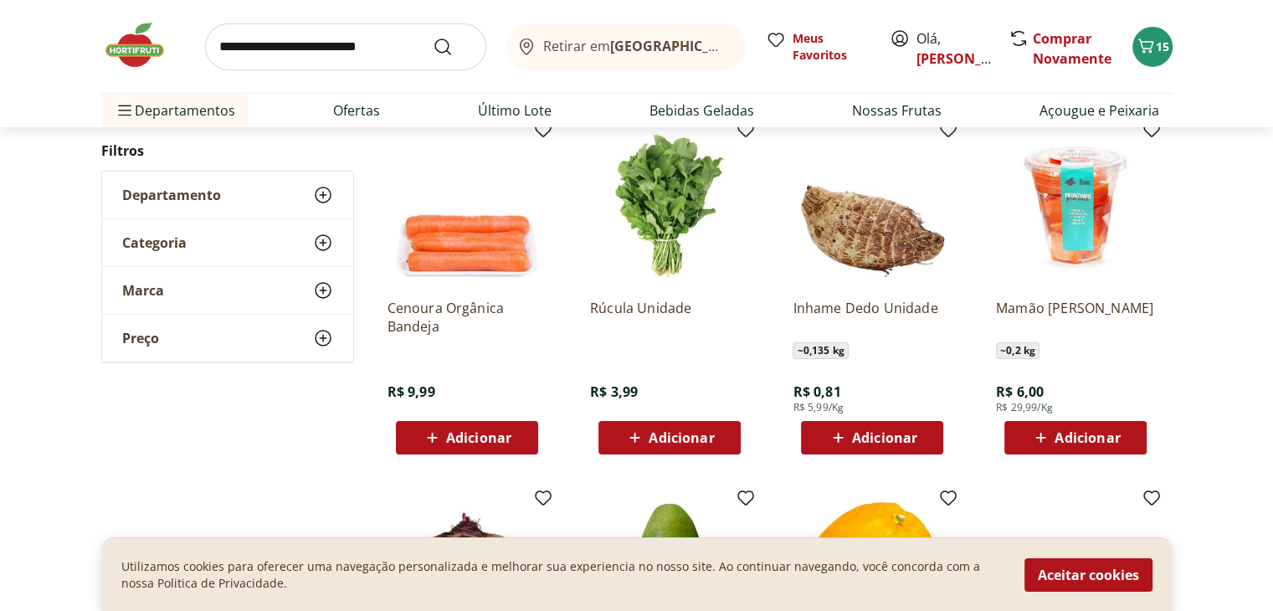
click at [833, 436] on icon at bounding box center [838, 438] width 21 height 20
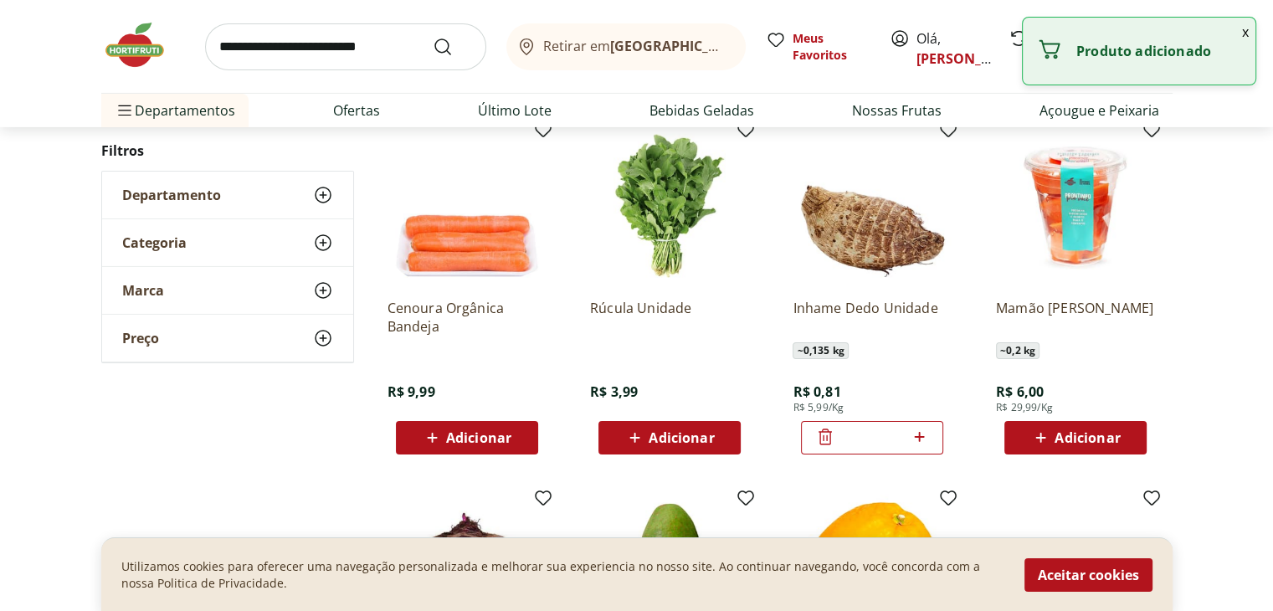
click at [922, 435] on icon at bounding box center [919, 437] width 21 height 20
type input "*"
click at [897, 392] on div "Inhame Dedo Unidade ~ 0,135 kg R$ 0,81 R$ 5,99/Kg *" at bounding box center [871, 369] width 159 height 169
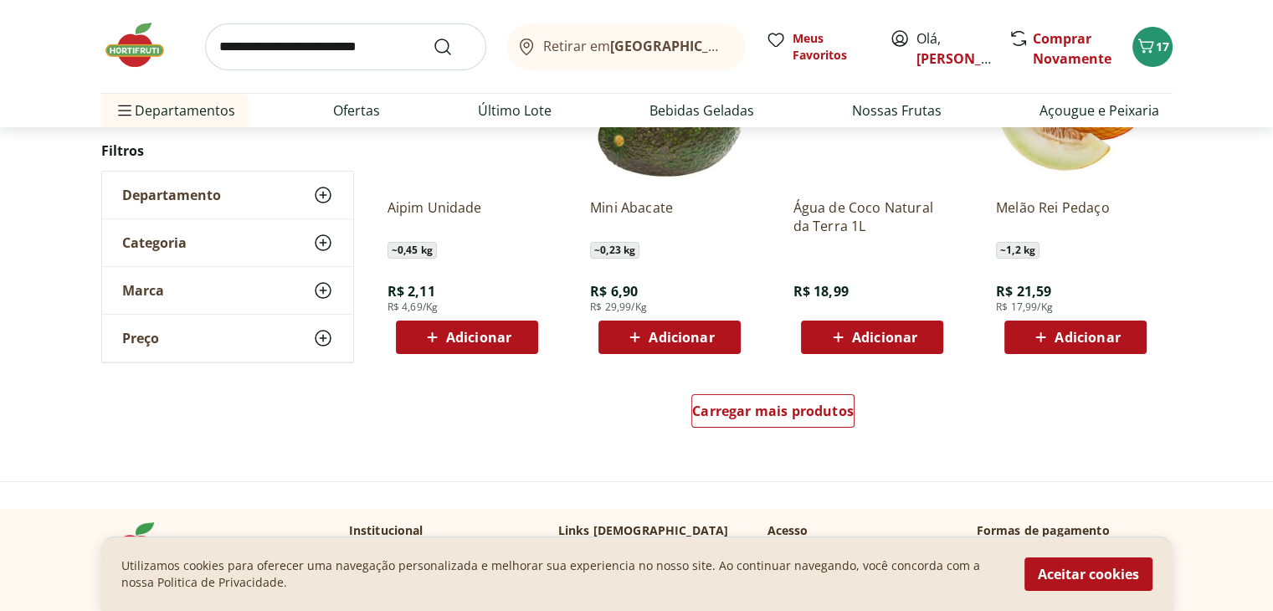
scroll to position [6494, 0]
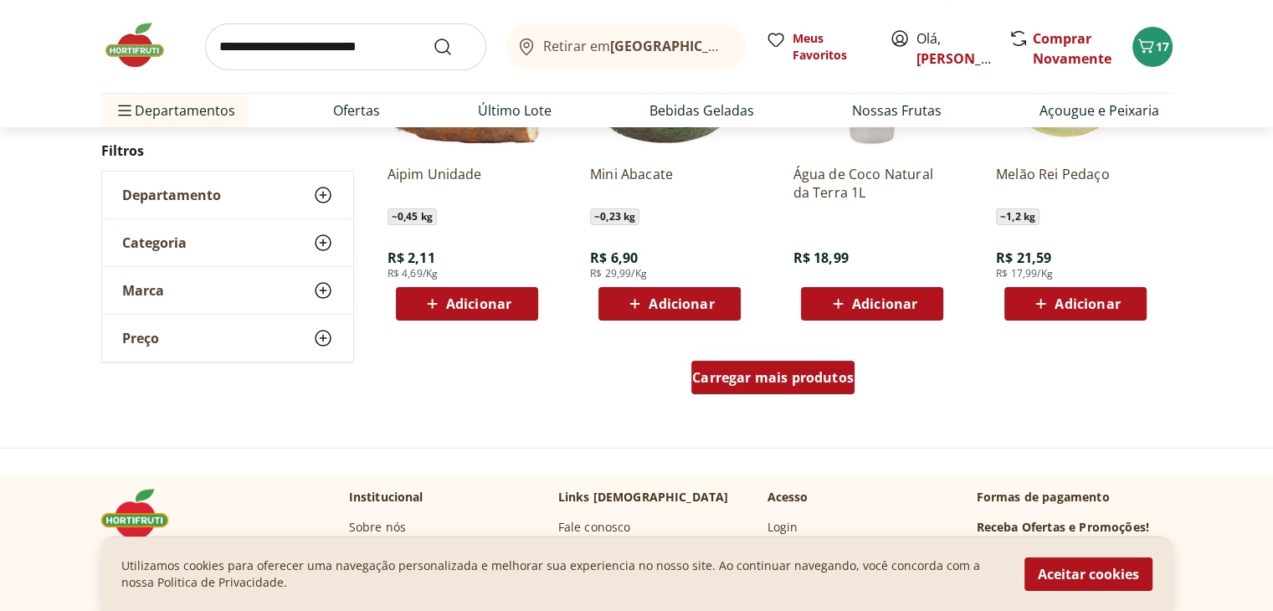
click at [783, 389] on div "Carregar mais produtos" at bounding box center [772, 377] width 163 height 33
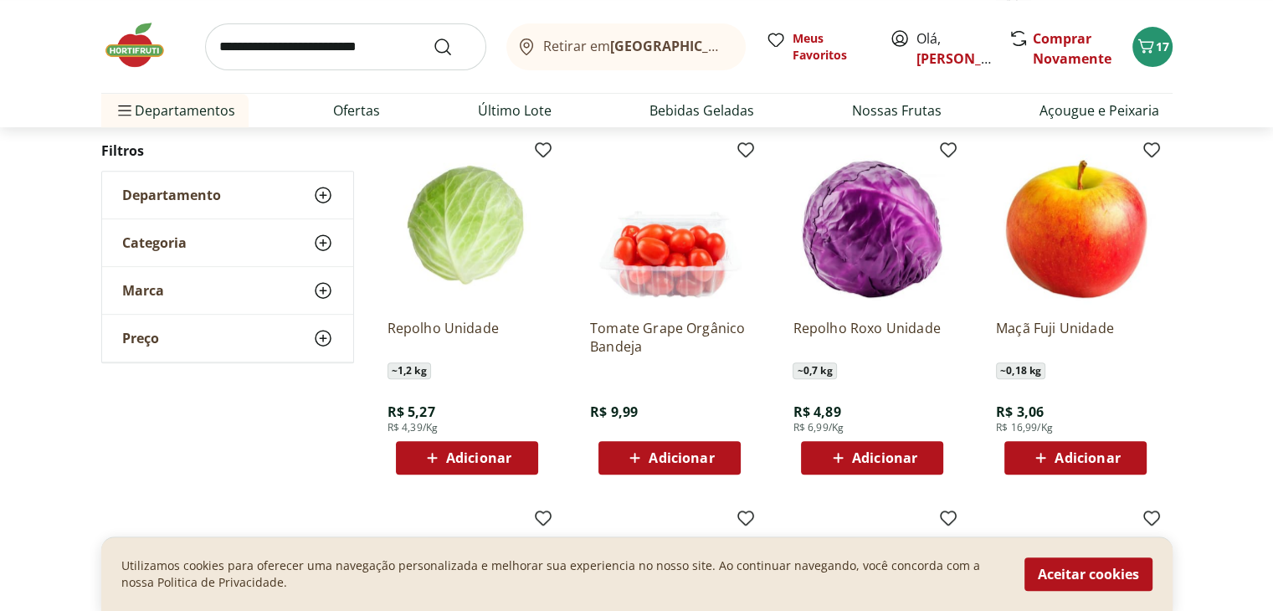
scroll to position [7096, 0]
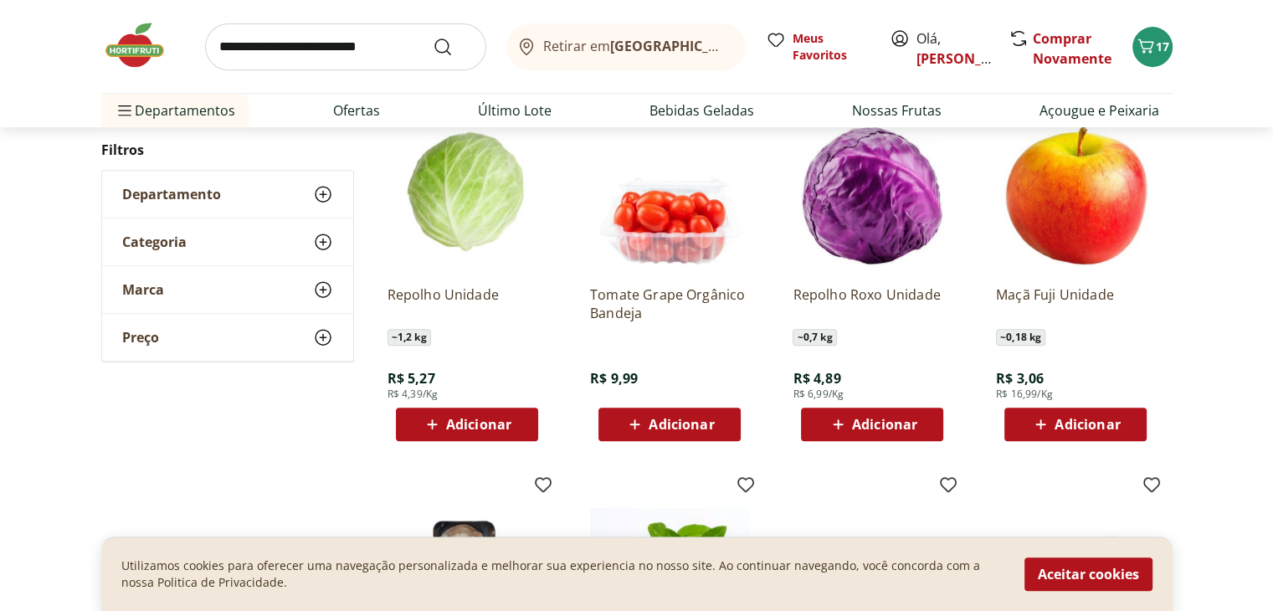
click at [1037, 421] on icon at bounding box center [1040, 424] width 21 height 20
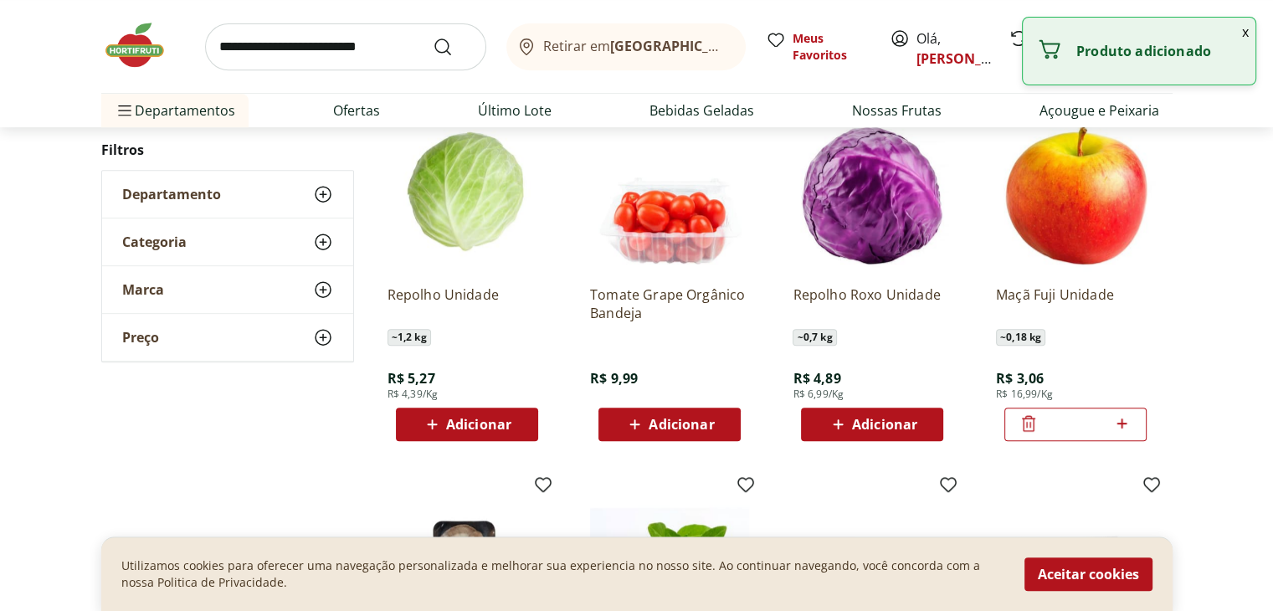
click at [1122, 421] on icon at bounding box center [1122, 423] width 10 height 10
type input "*"
click at [1146, 337] on div "~ 0,18 kg" at bounding box center [1075, 337] width 159 height 17
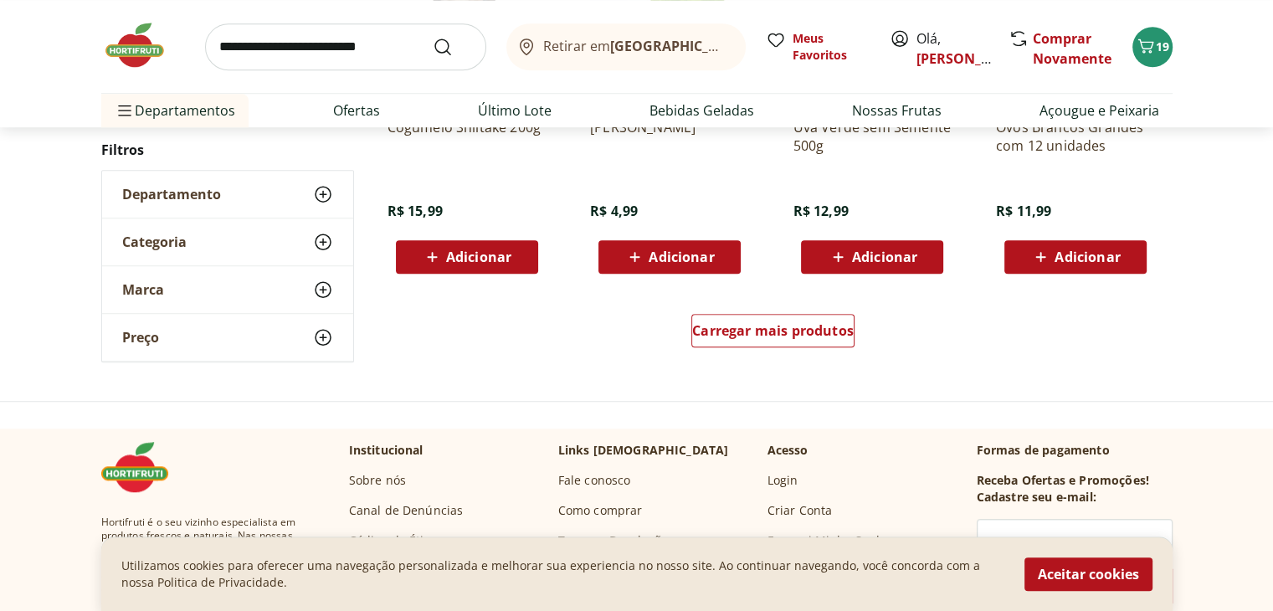
scroll to position [7632, 0]
click at [770, 335] on span "Carregar mais produtos" at bounding box center [773, 330] width 162 height 13
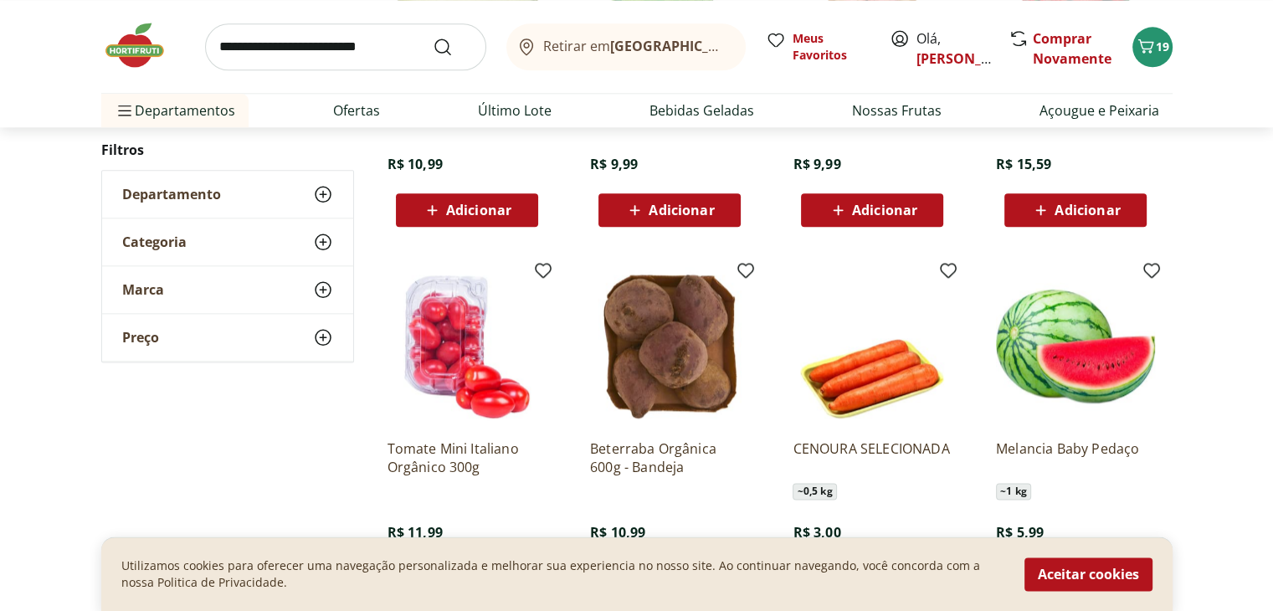
scroll to position [8435, 0]
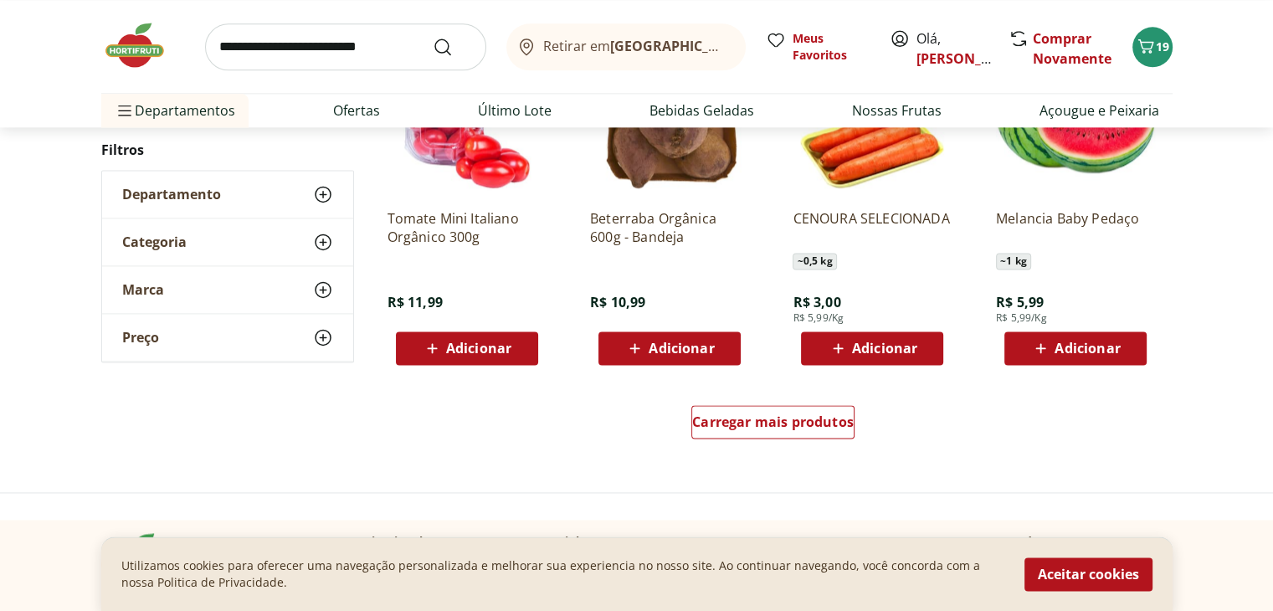
scroll to position [8636, 0]
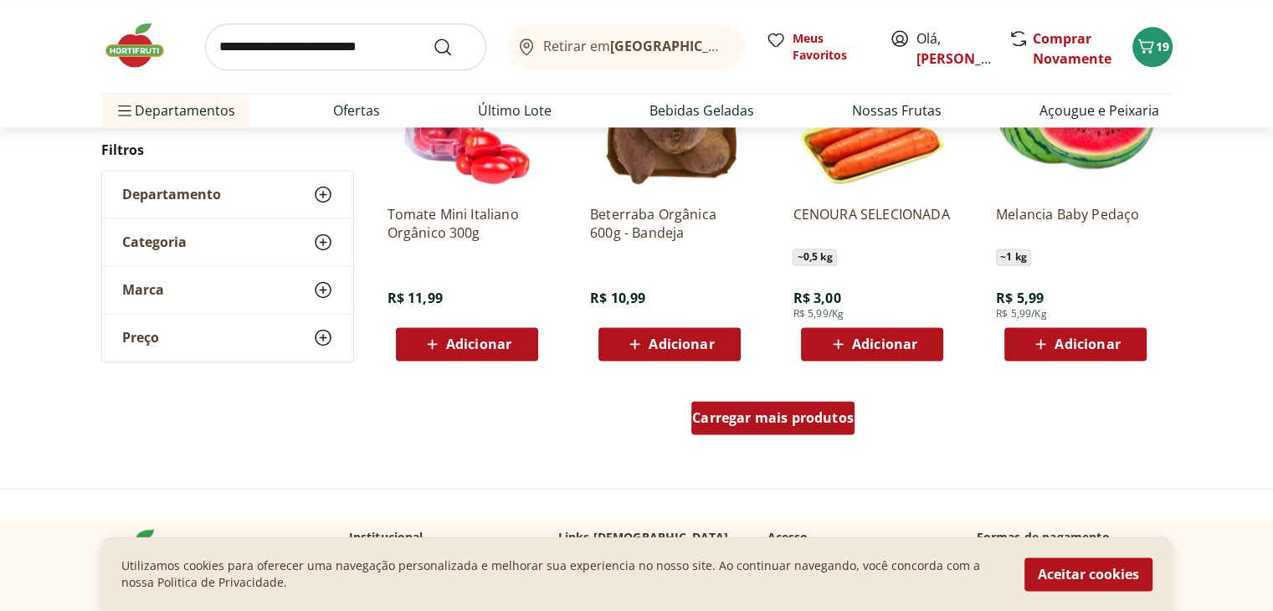
click at [761, 416] on span "Carregar mais produtos" at bounding box center [773, 417] width 162 height 13
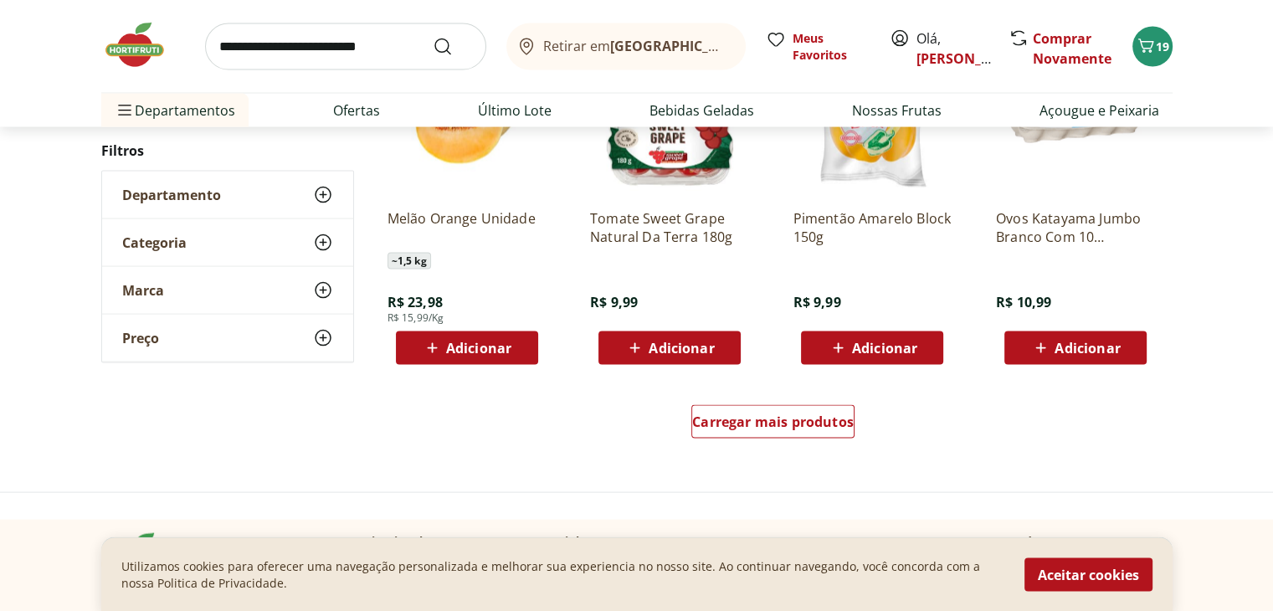
scroll to position [9741, 0]
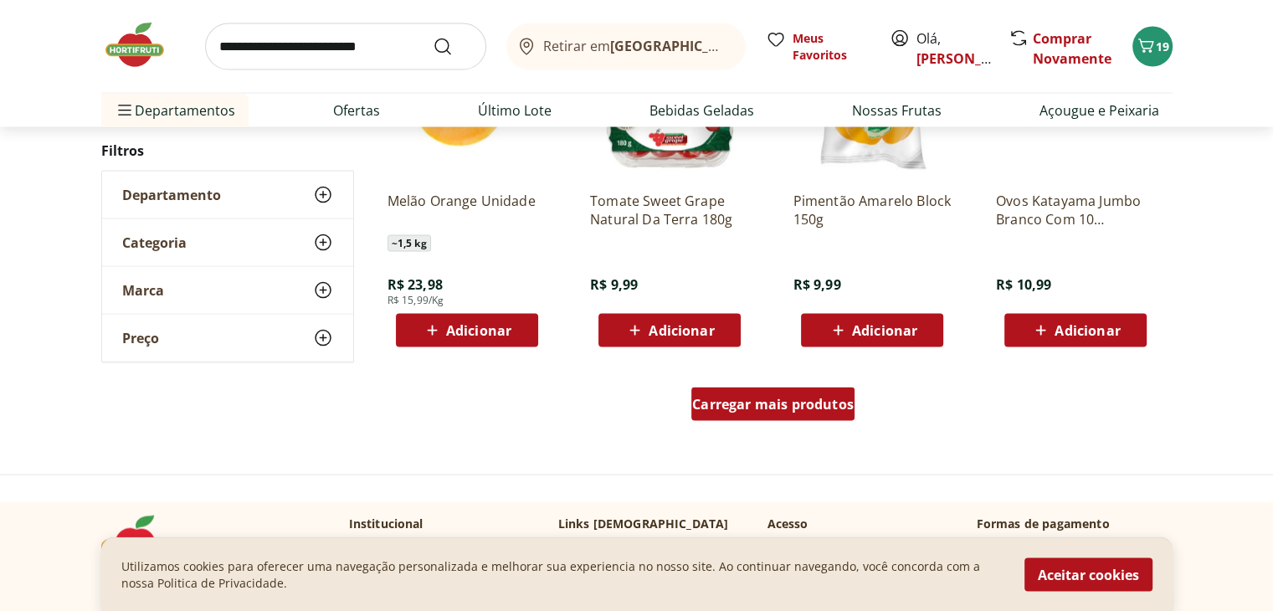
click at [751, 397] on span "Carregar mais produtos" at bounding box center [773, 403] width 162 height 13
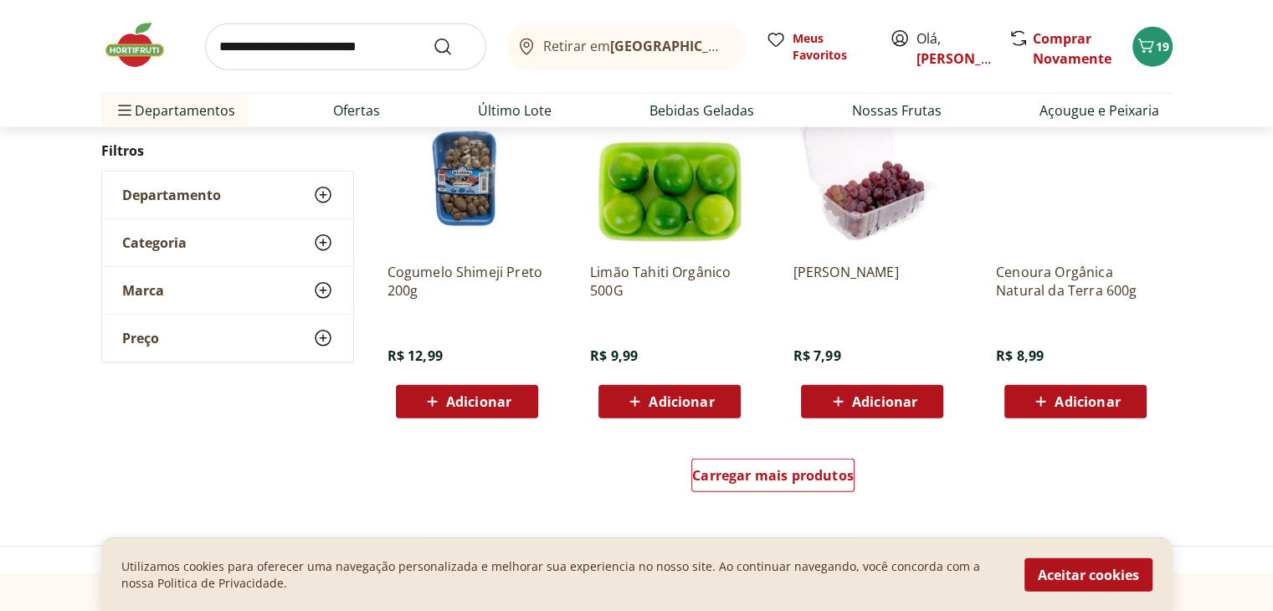
scroll to position [10745, 0]
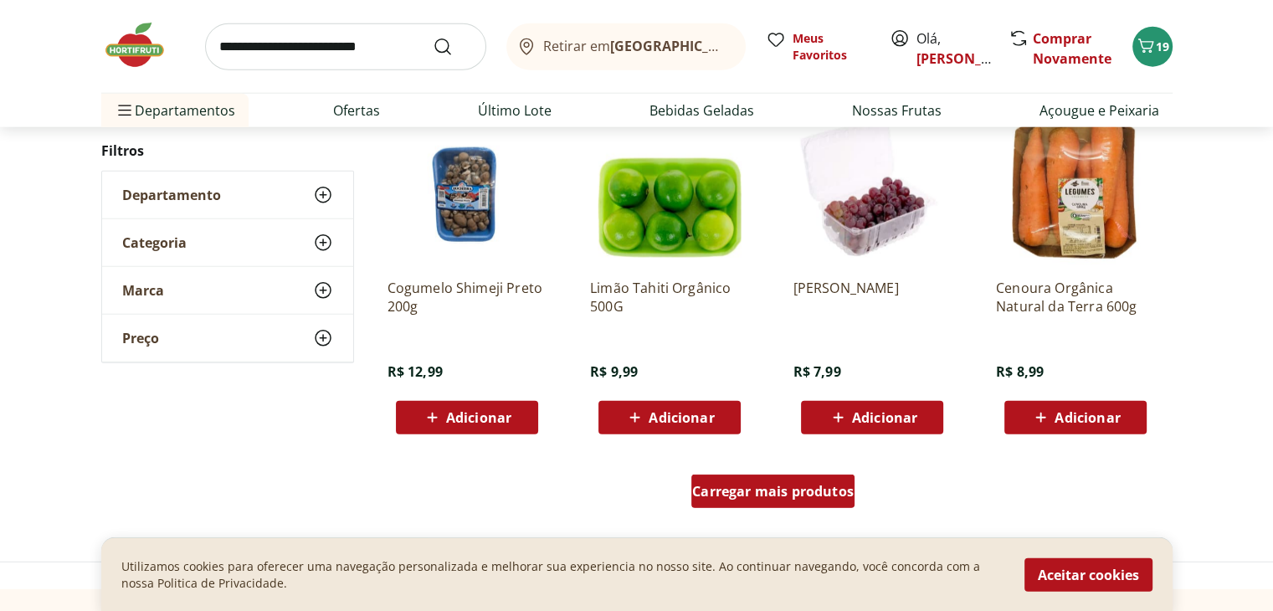
click at [746, 491] on span "Carregar mais produtos" at bounding box center [773, 491] width 162 height 13
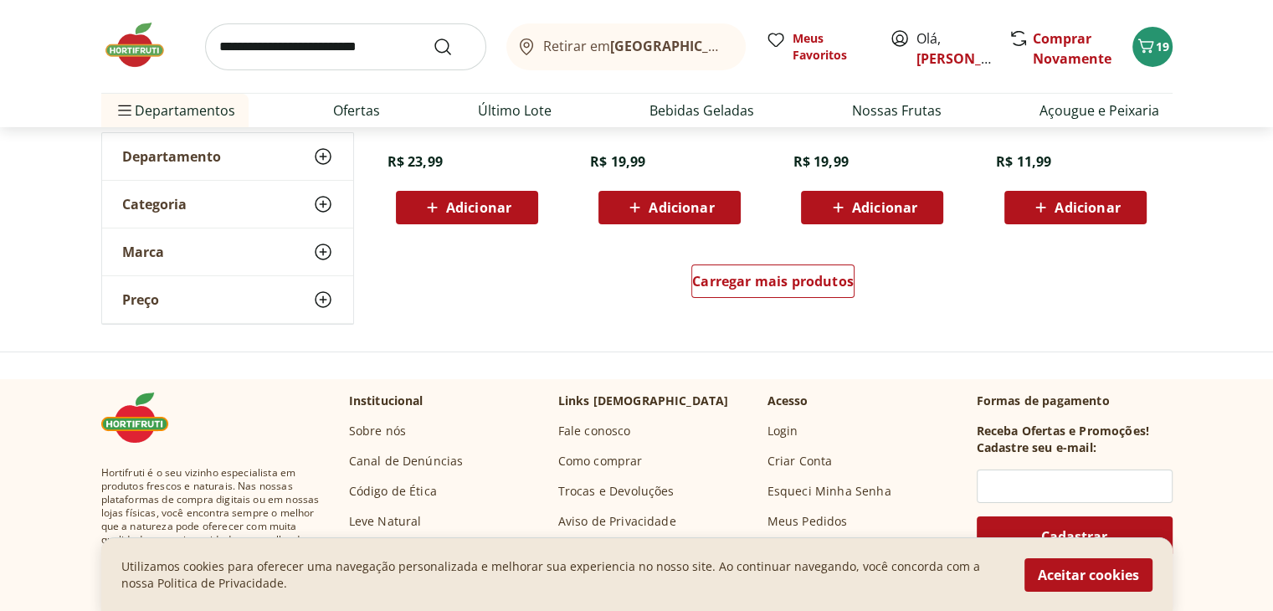
scroll to position [12050, 0]
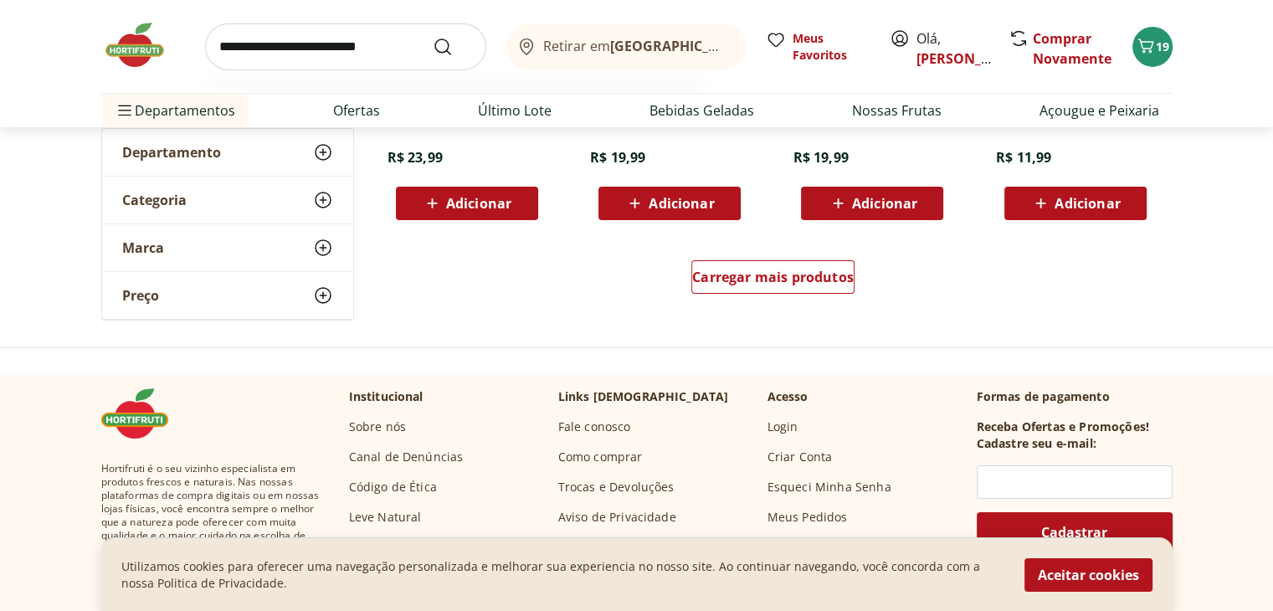
click at [260, 59] on input "search" at bounding box center [345, 46] width 281 height 47
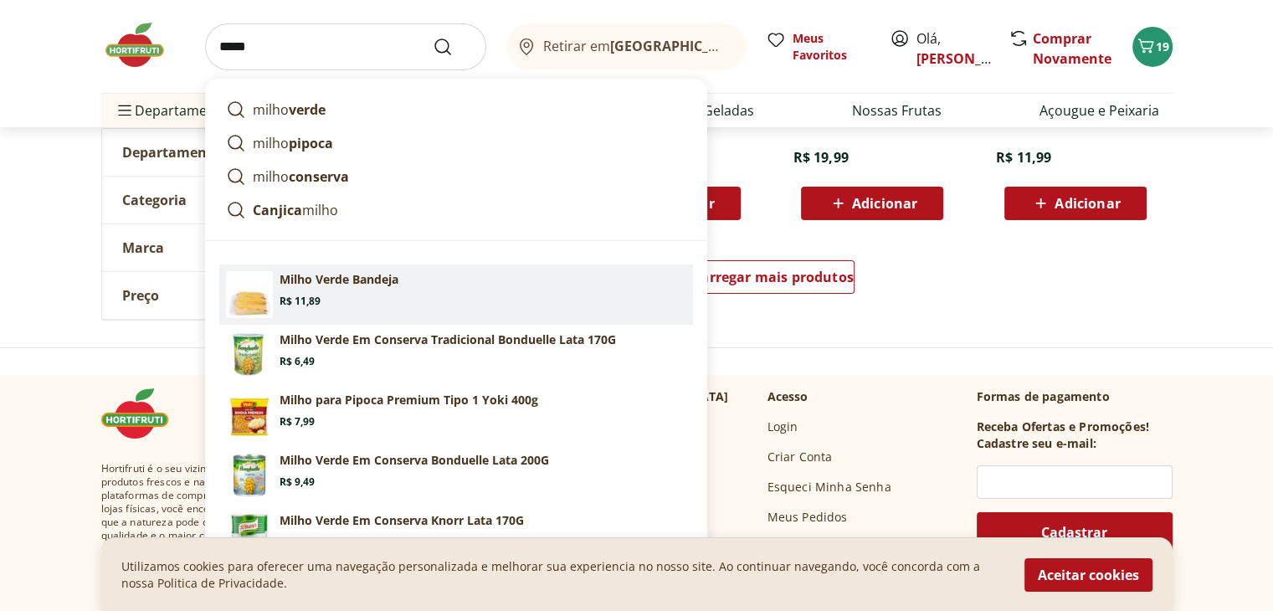
click at [301, 284] on p "Milho Verde Bandeja" at bounding box center [339, 279] width 119 height 17
type input "**********"
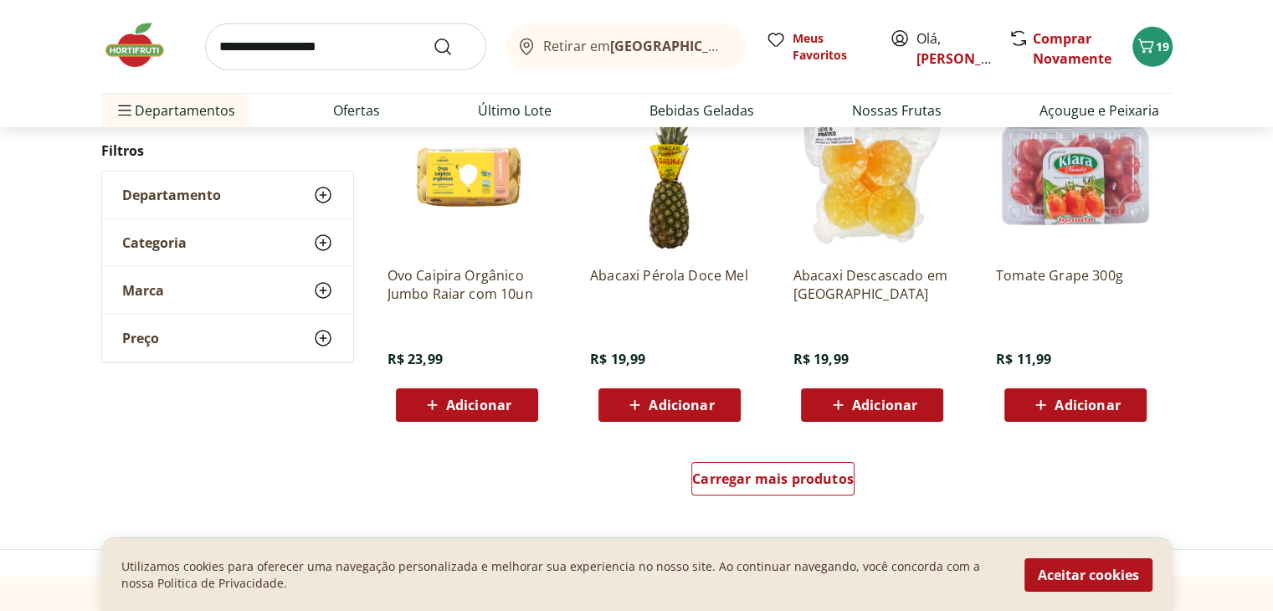
scroll to position [11850, 0]
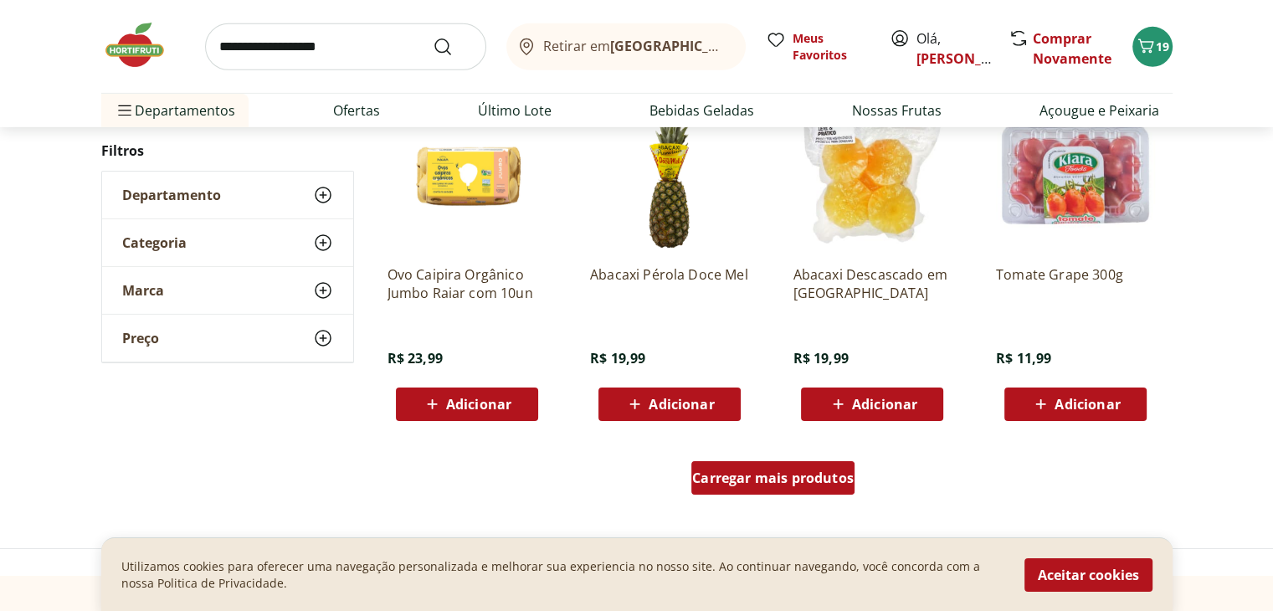
click at [733, 478] on span "Carregar mais produtos" at bounding box center [773, 477] width 162 height 13
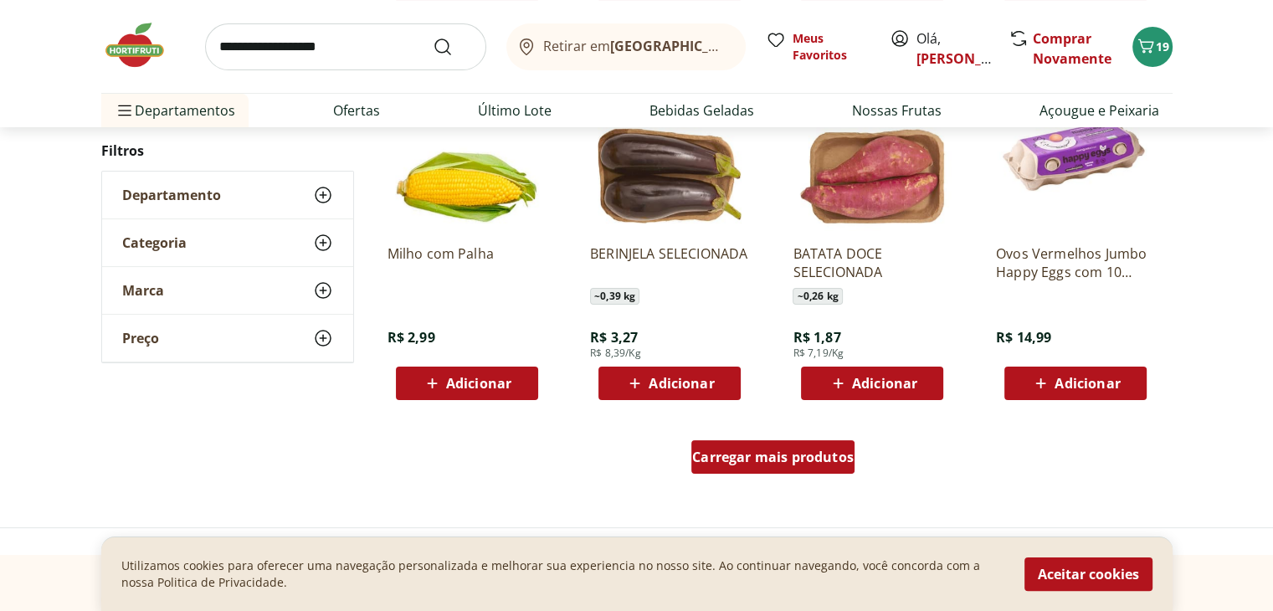
scroll to position [12954, 0]
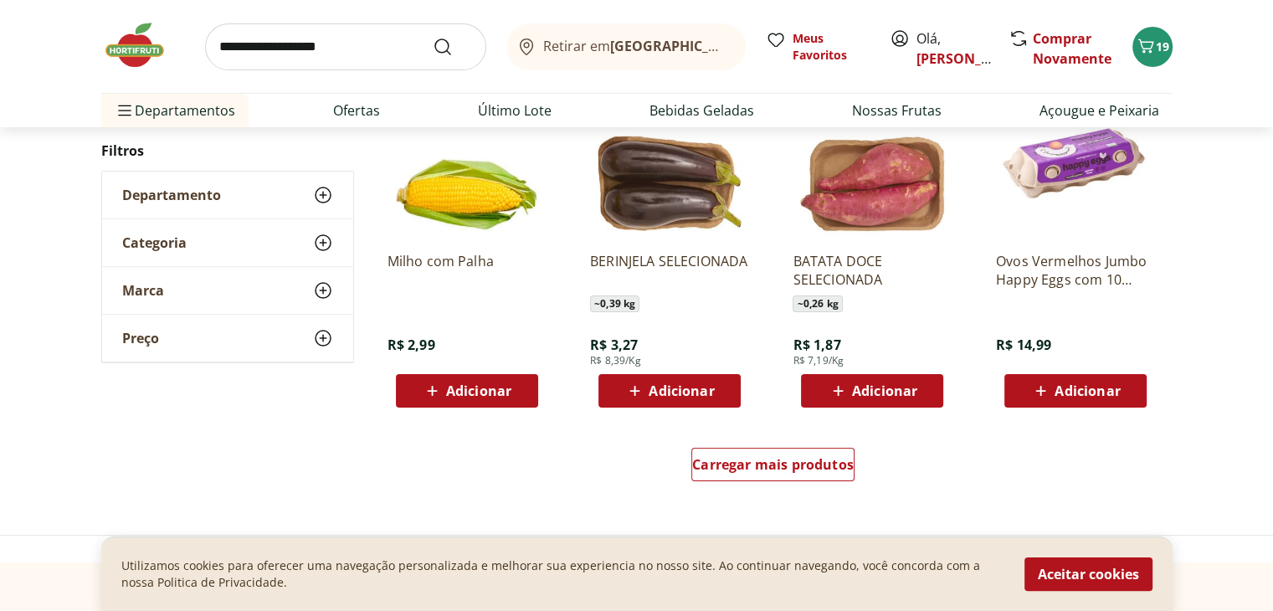
click at [424, 201] on img at bounding box center [466, 158] width 159 height 159
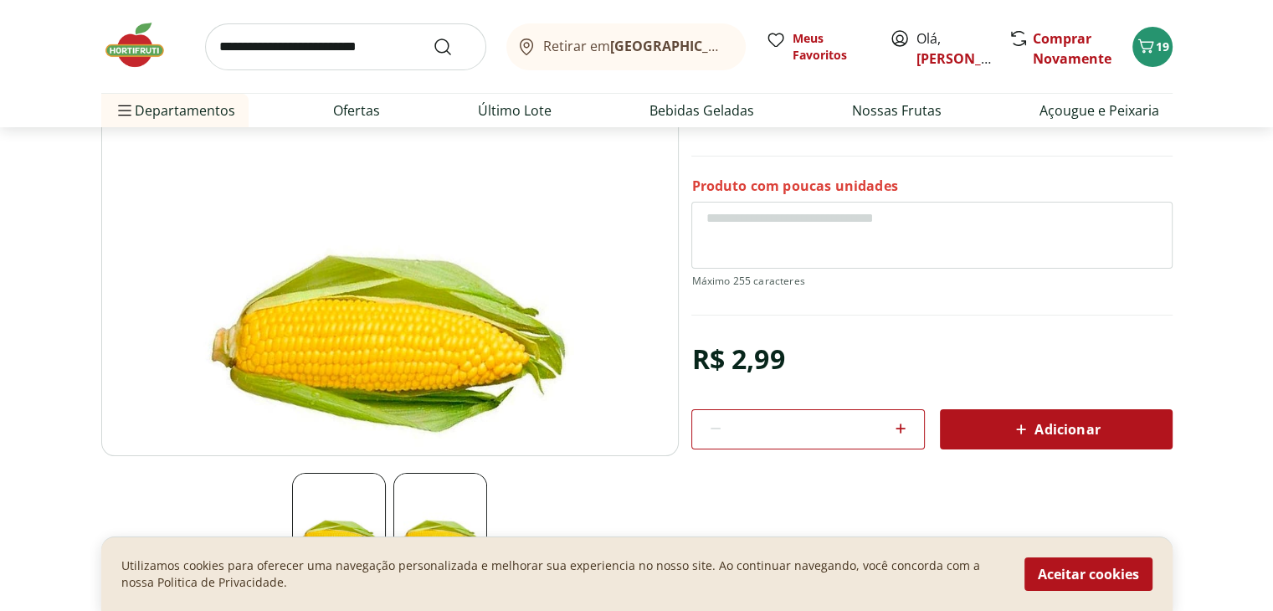
scroll to position [201, 0]
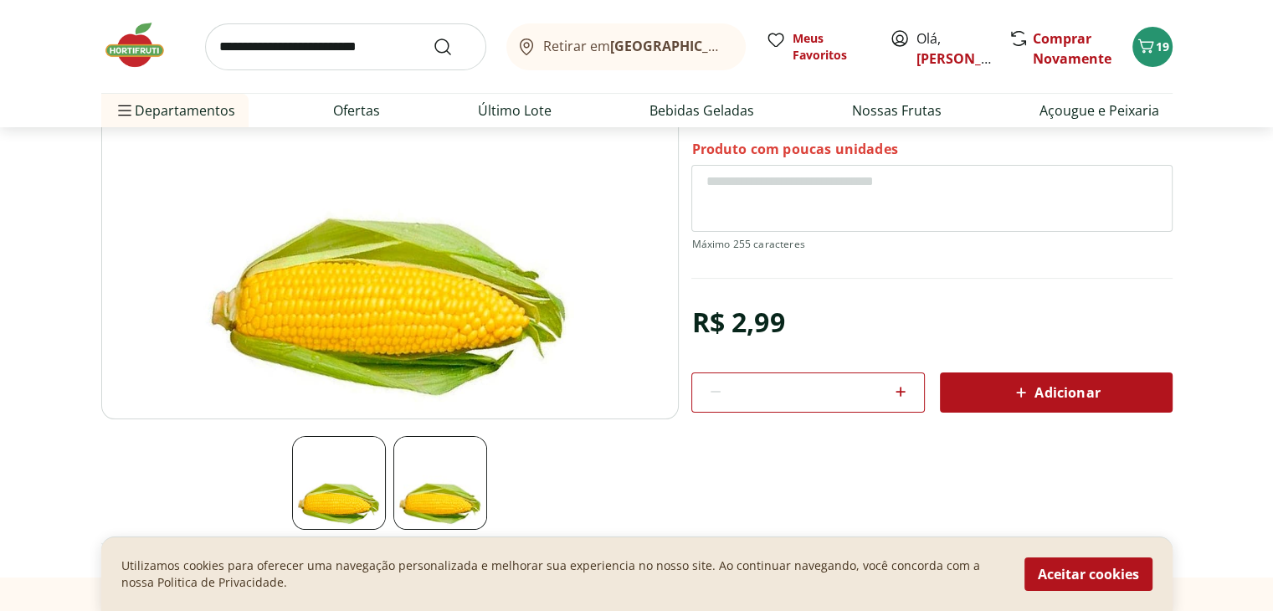
click at [898, 390] on icon at bounding box center [900, 392] width 10 height 10
type input "*"
click at [1028, 393] on icon at bounding box center [1021, 392] width 20 height 20
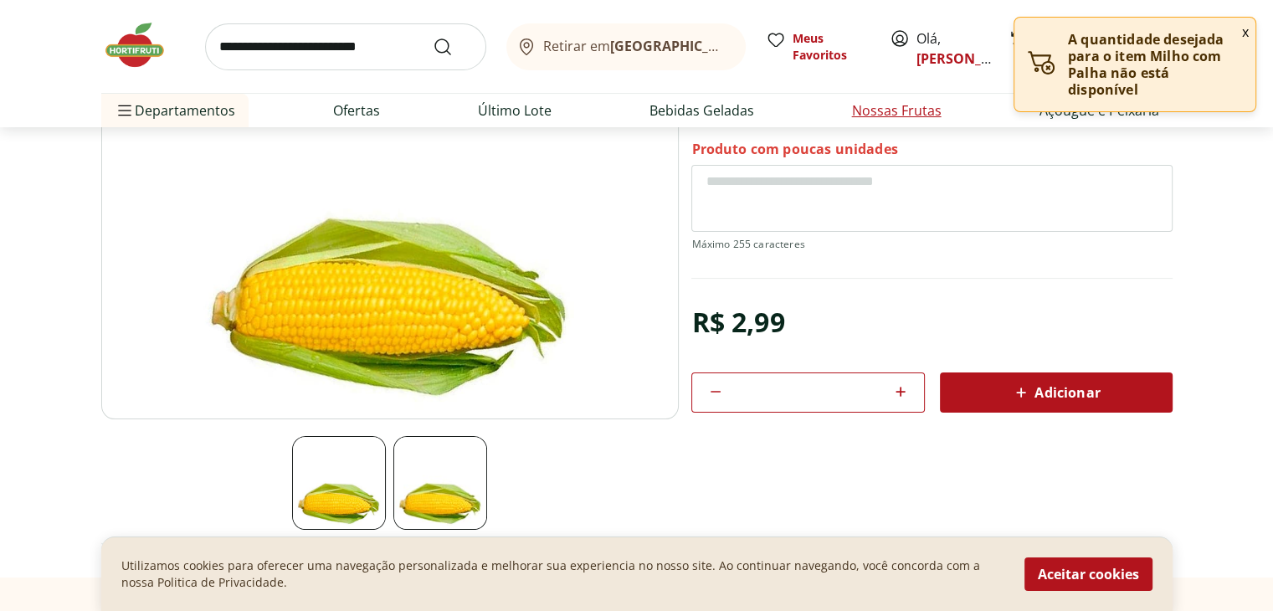
click at [869, 105] on link "Nossas Frutas" at bounding box center [897, 110] width 90 height 20
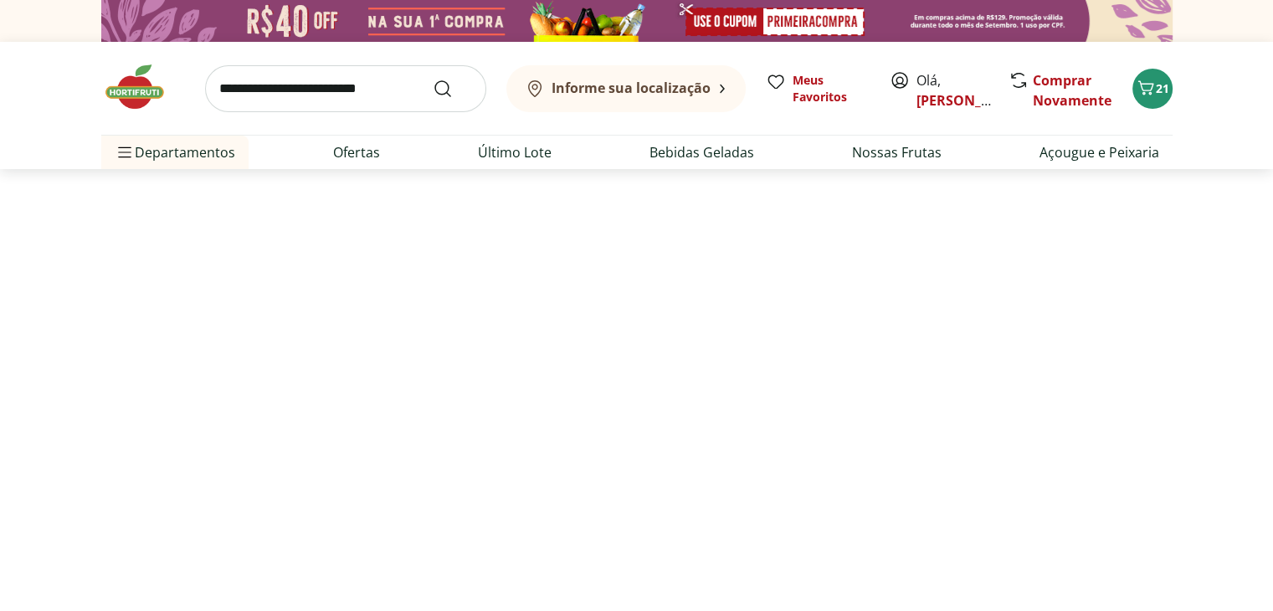
select select "**********"
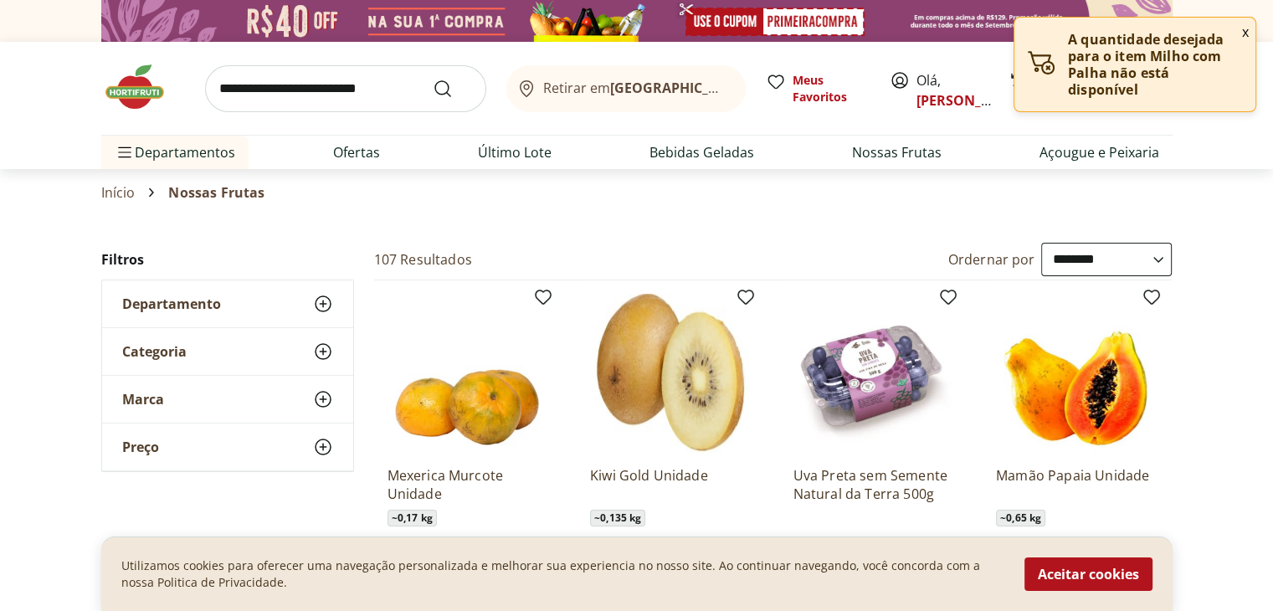
click at [1097, 66] on p "A quantidade desejada para o item Milho com Palha não está disponível" at bounding box center [1155, 64] width 174 height 67
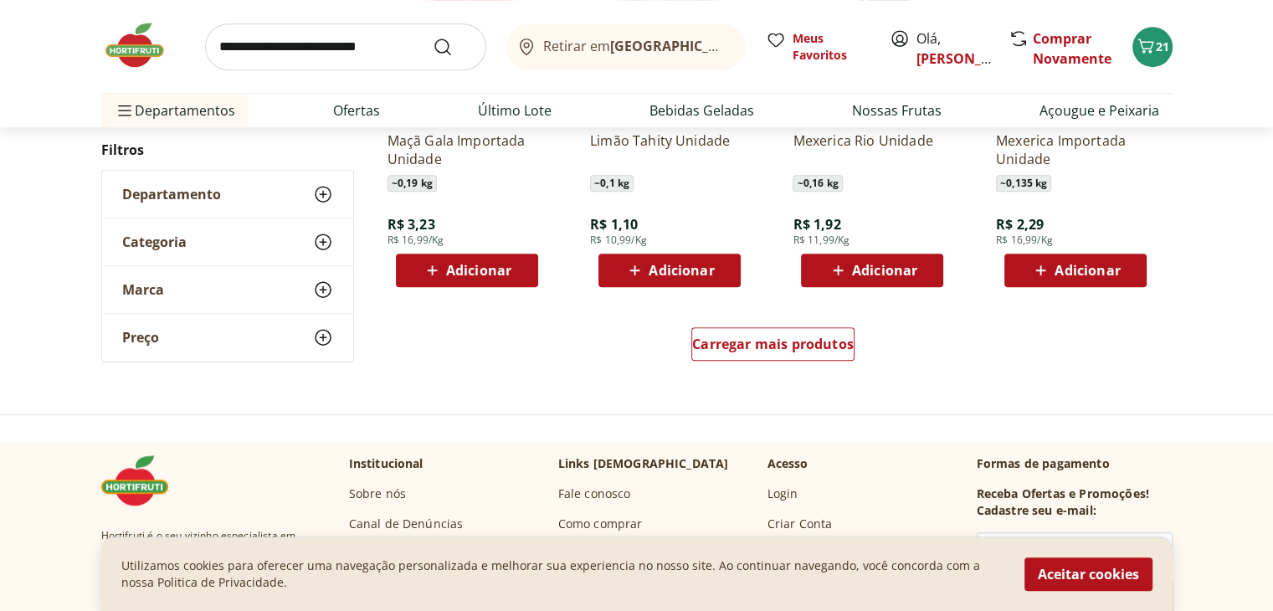
scroll to position [1105, 0]
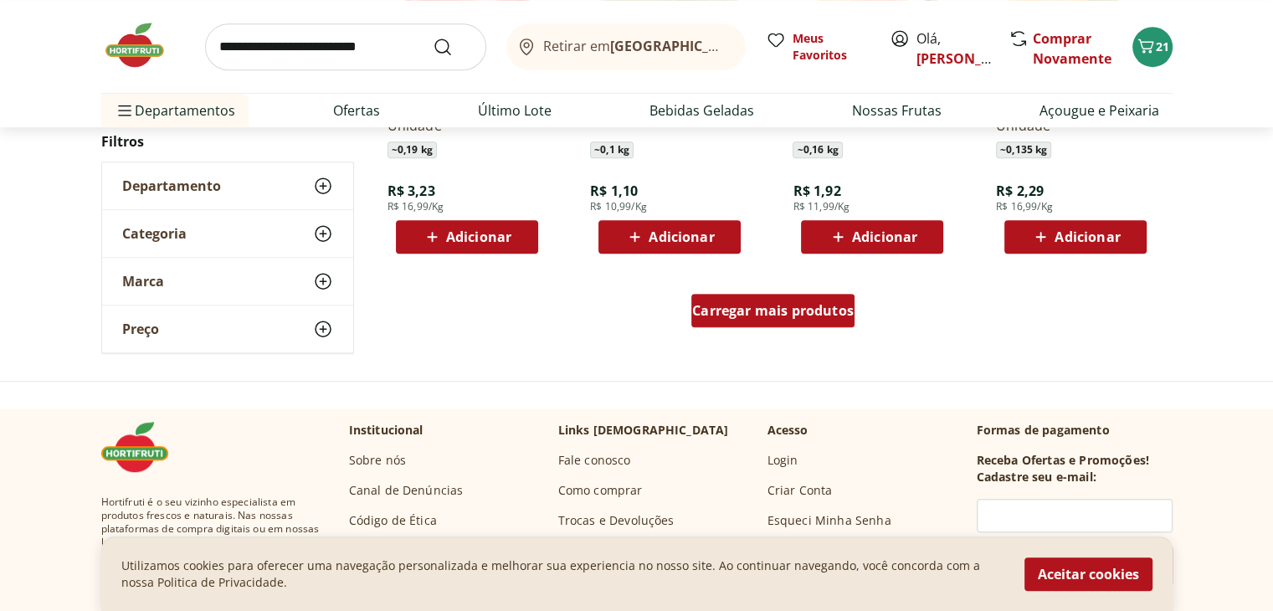
click at [742, 321] on div "Carregar mais produtos" at bounding box center [772, 310] width 163 height 33
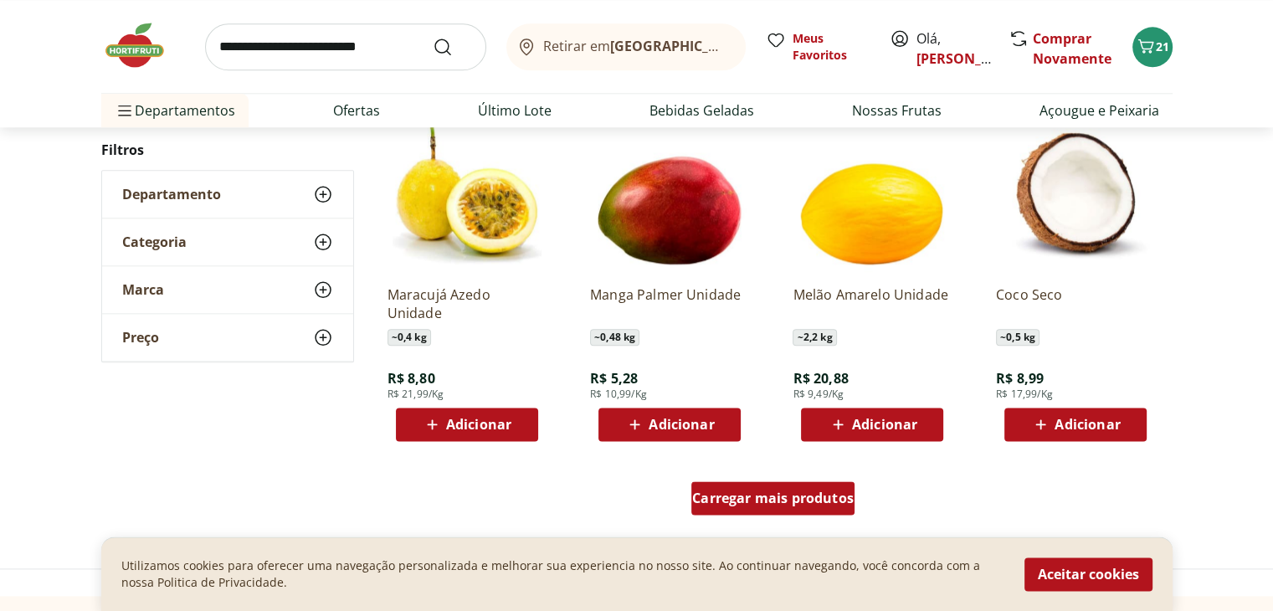
scroll to position [2042, 0]
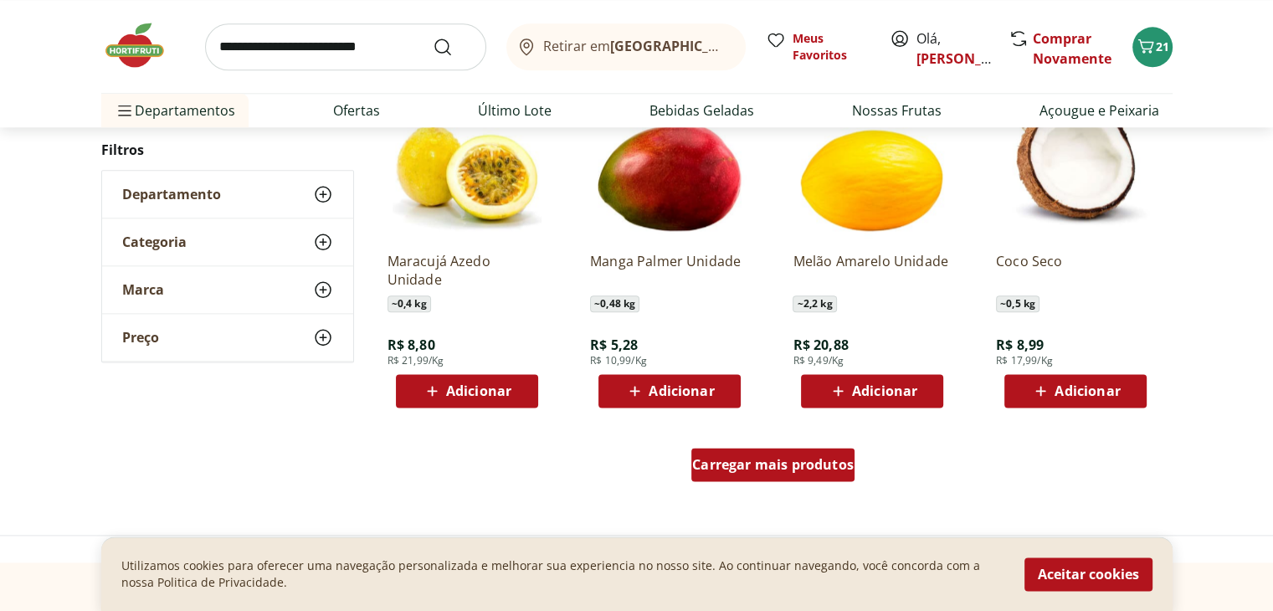
click at [759, 460] on span "Carregar mais produtos" at bounding box center [773, 464] width 162 height 13
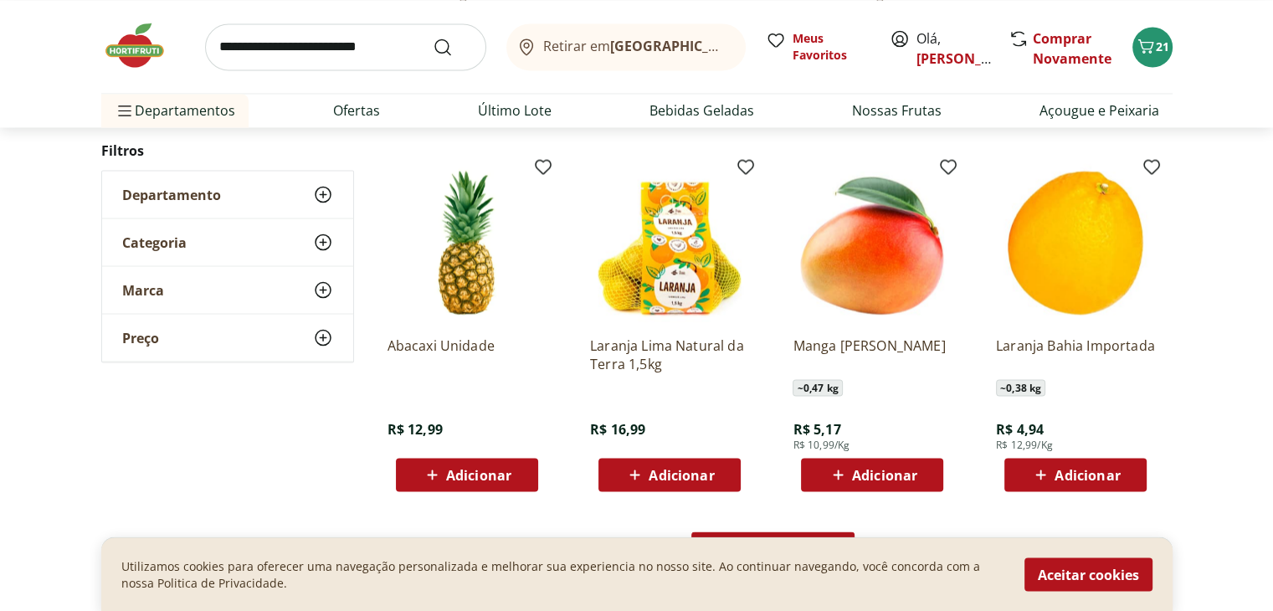
scroll to position [3046, 0]
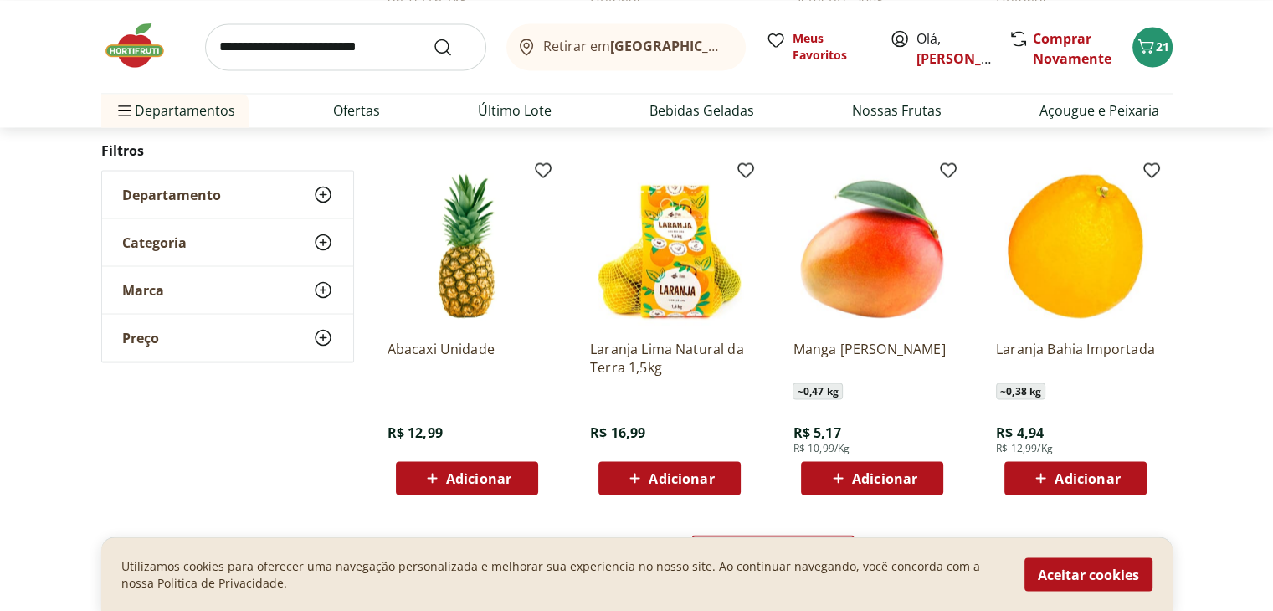
click at [844, 474] on icon at bounding box center [838, 478] width 21 height 20
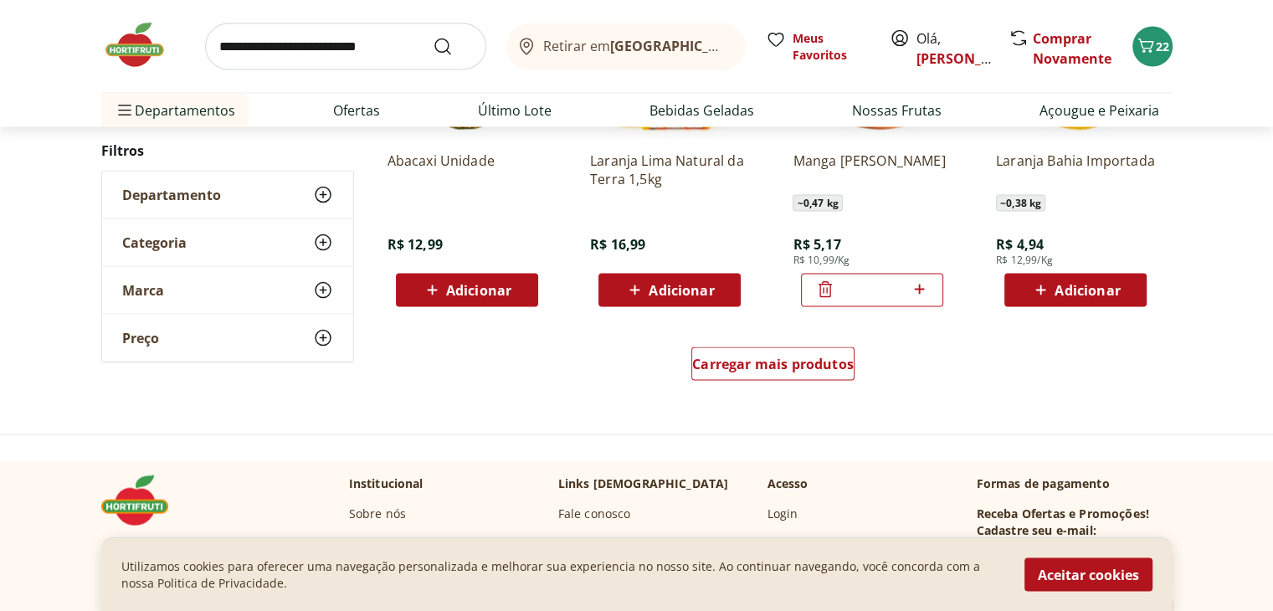
scroll to position [3280, 0]
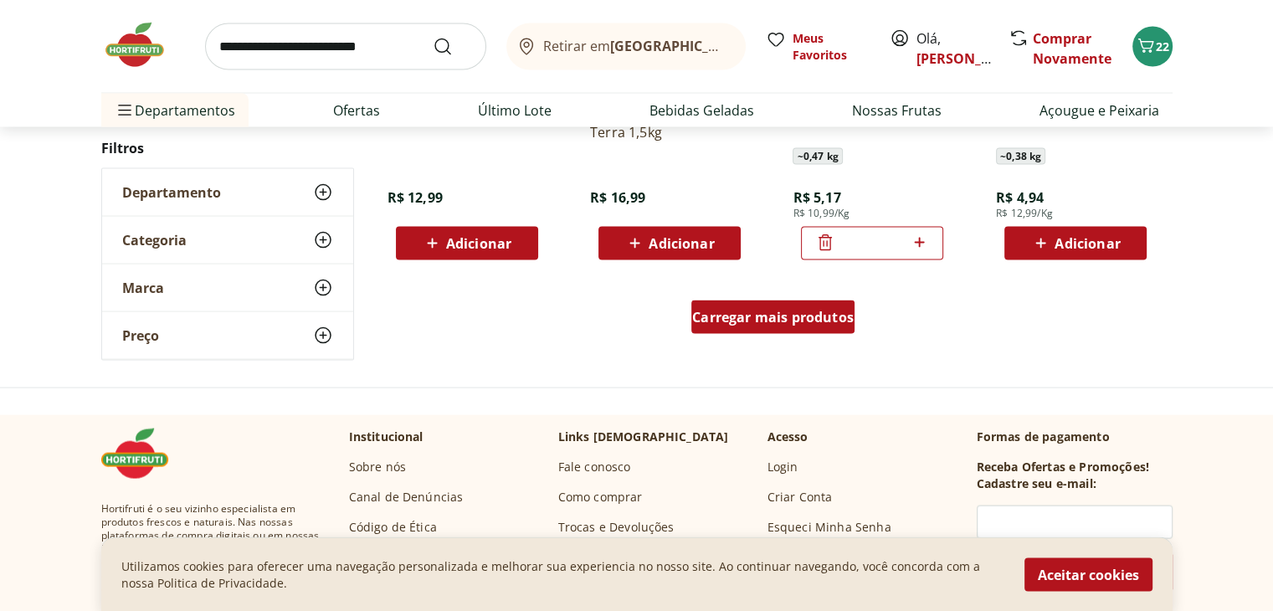
click at [752, 320] on span "Carregar mais produtos" at bounding box center [773, 316] width 162 height 13
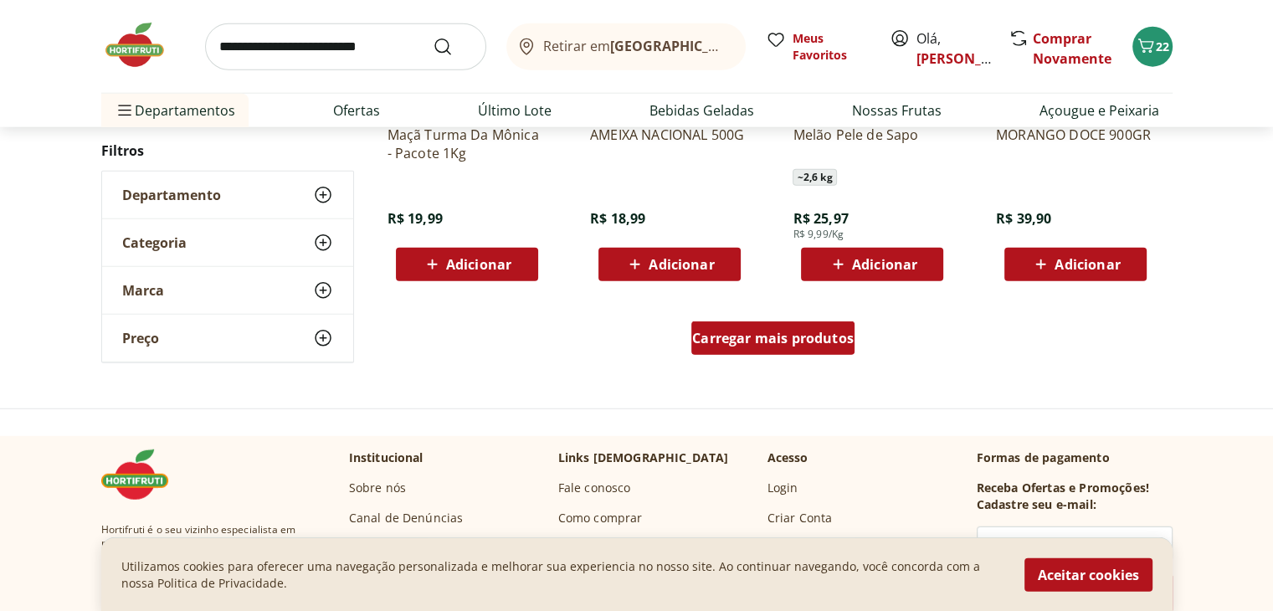
scroll to position [4352, 0]
click at [758, 339] on span "Carregar mais produtos" at bounding box center [773, 337] width 162 height 13
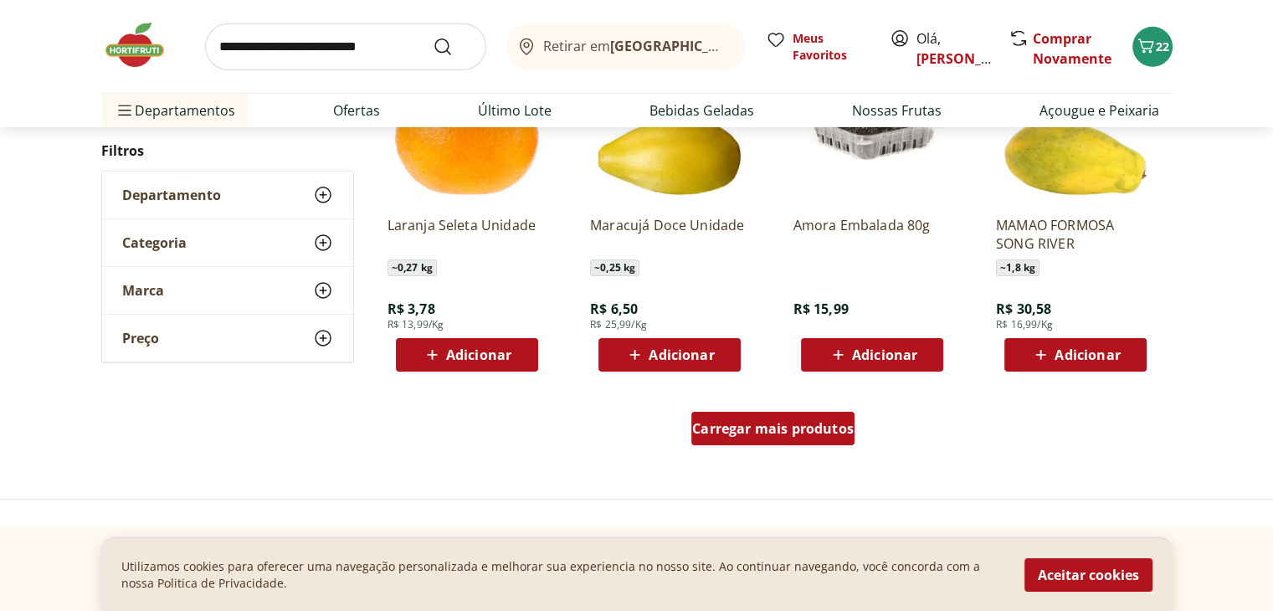
scroll to position [5322, 0]
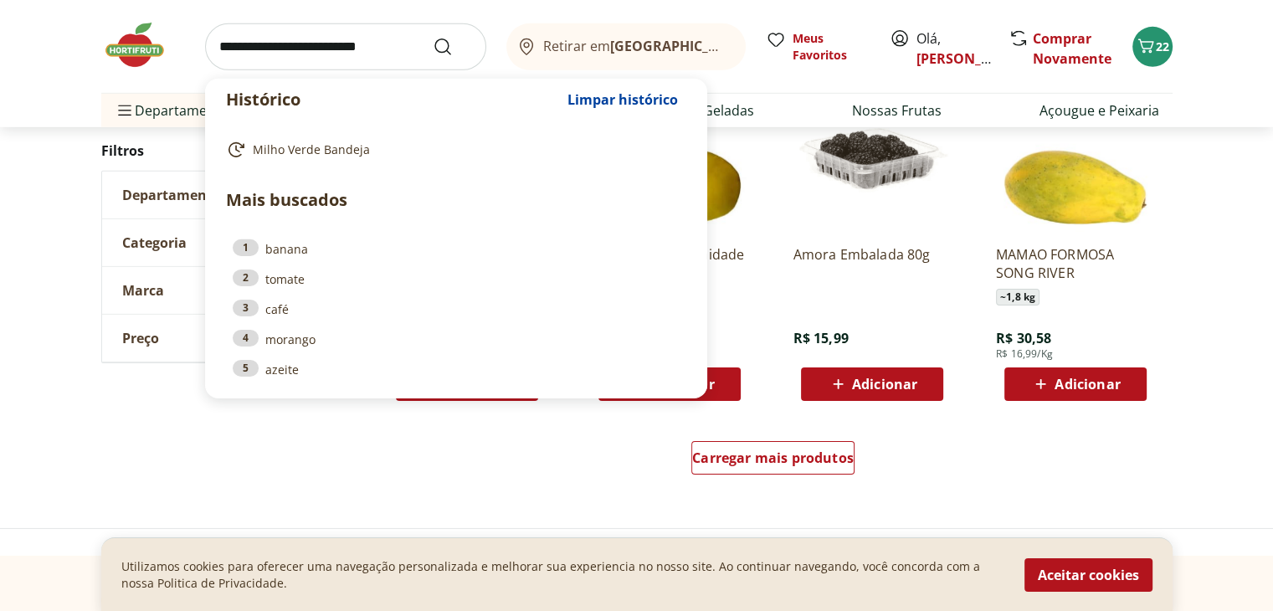
click at [356, 48] on input "search" at bounding box center [345, 46] width 281 height 47
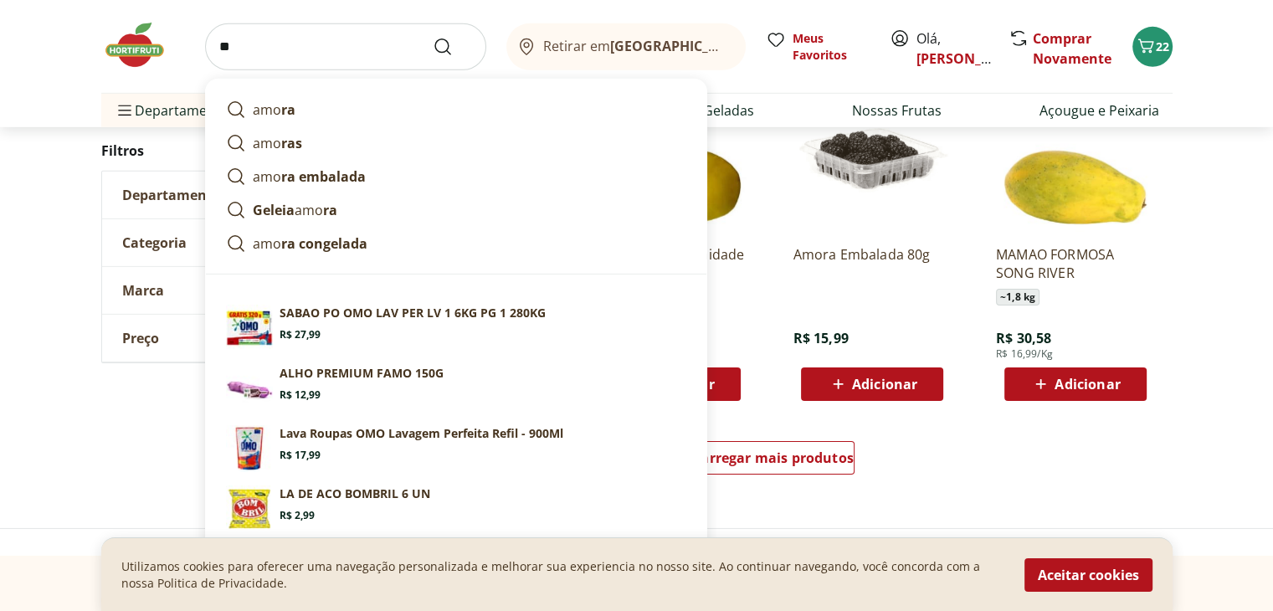
type input "*"
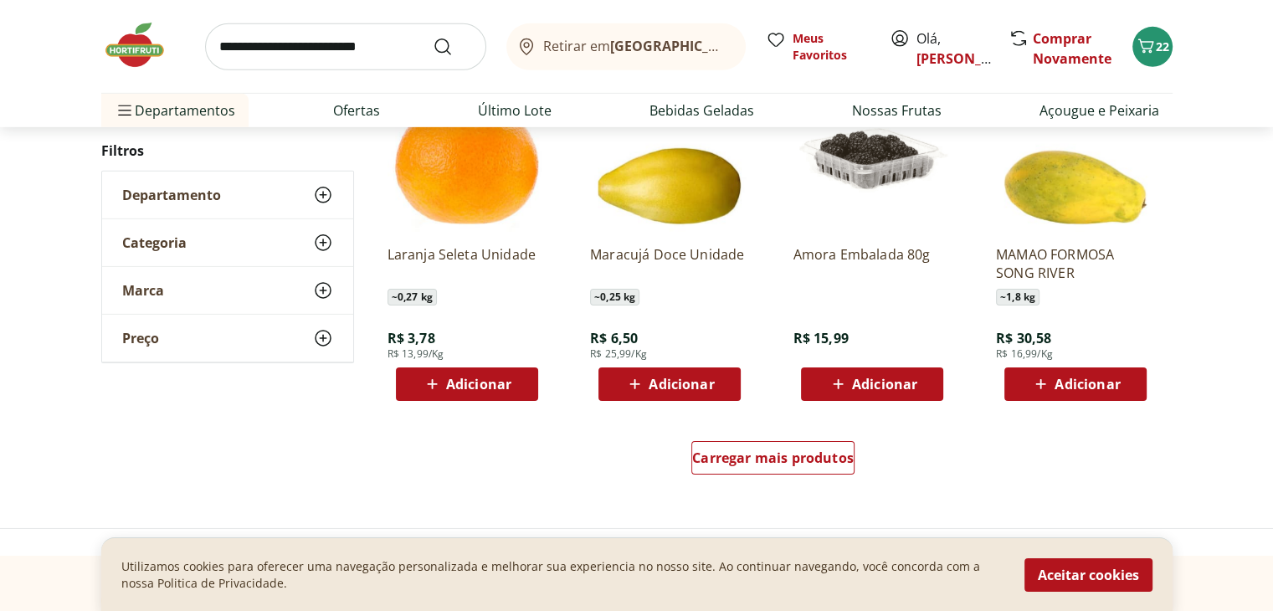
click at [941, 452] on div "Carregar mais produtos" at bounding box center [773, 461] width 812 height 80
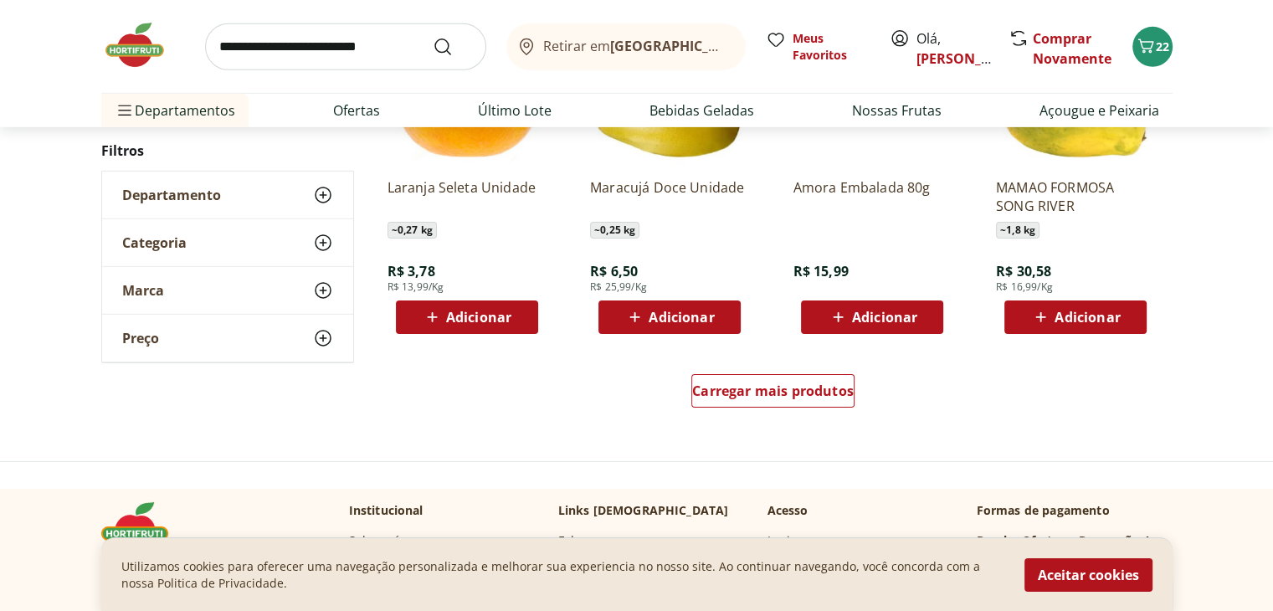
scroll to position [5423, 0]
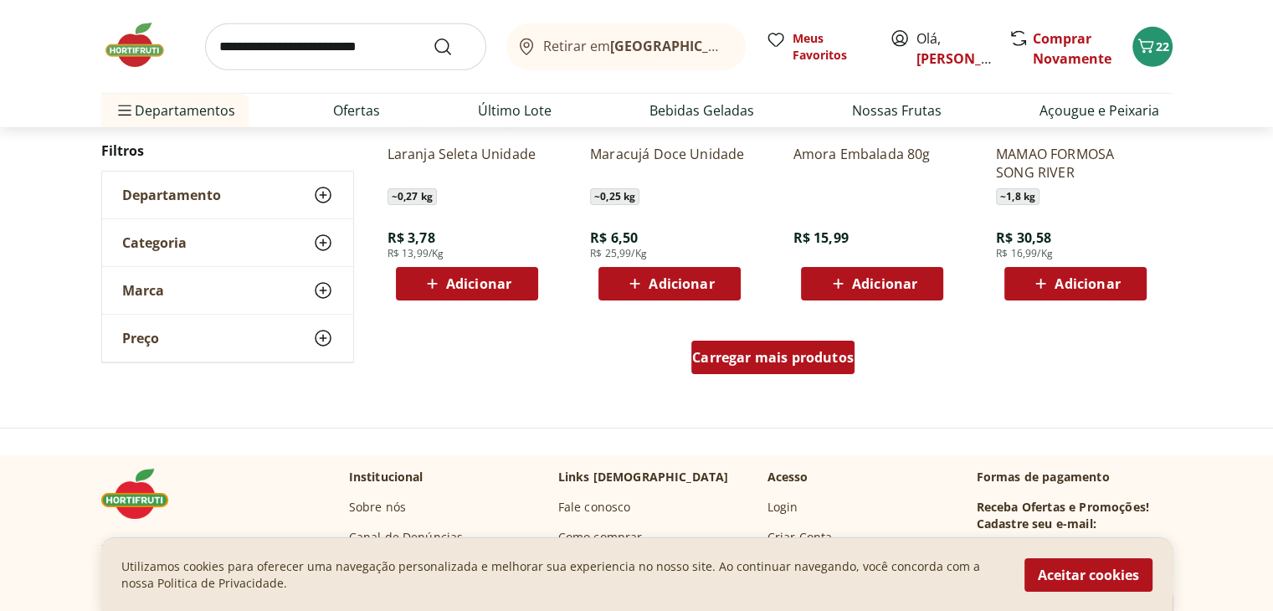
click at [769, 352] on span "Carregar mais produtos" at bounding box center [773, 357] width 162 height 13
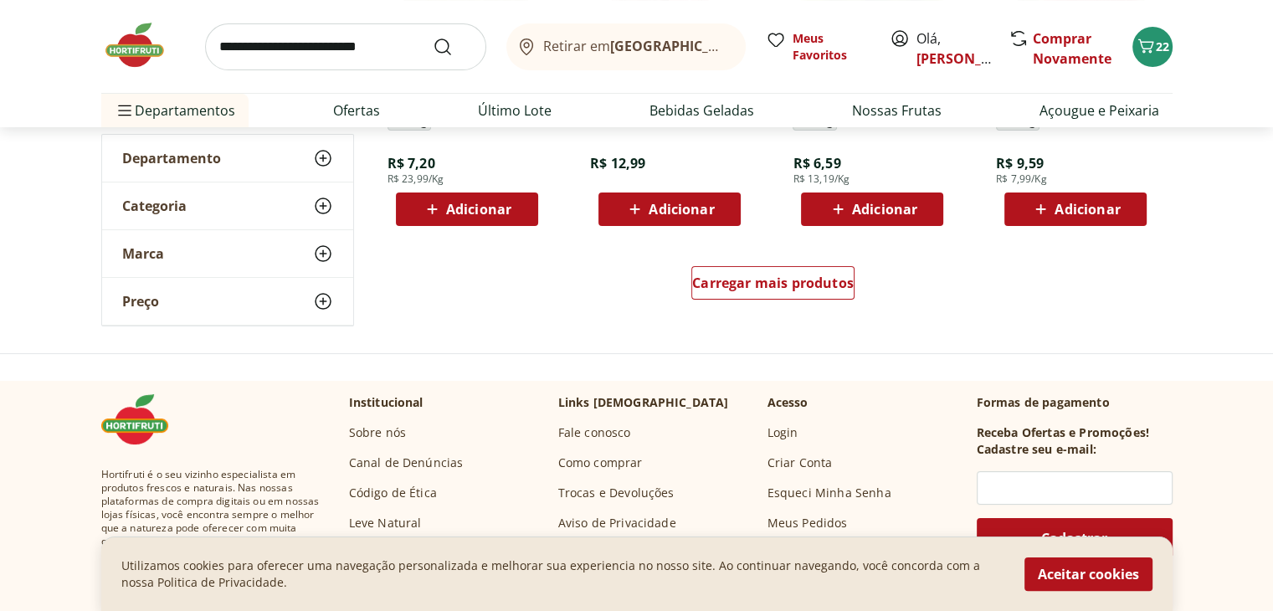
scroll to position [6594, 0]
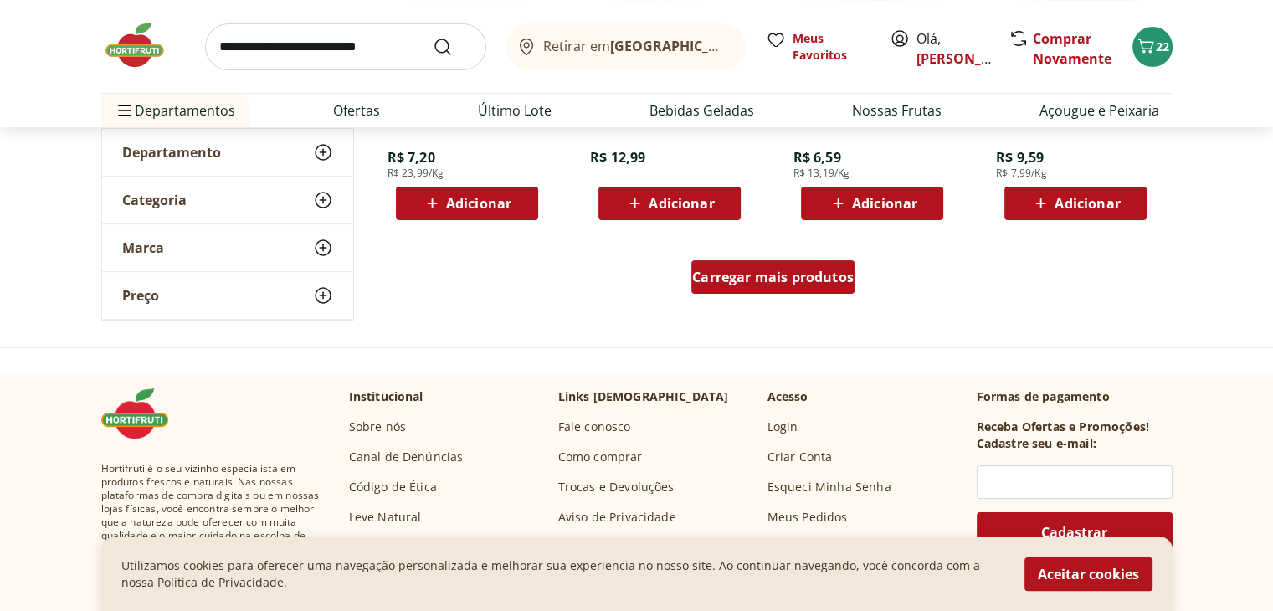
click at [712, 271] on span "Carregar mais produtos" at bounding box center [773, 276] width 162 height 13
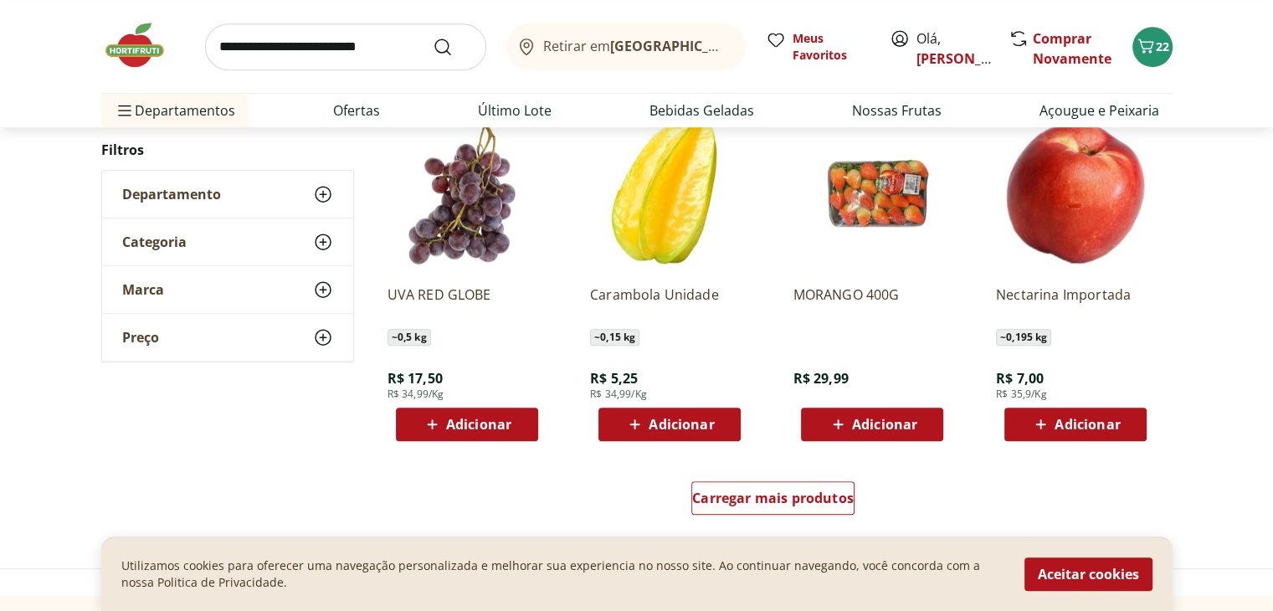
scroll to position [7565, 0]
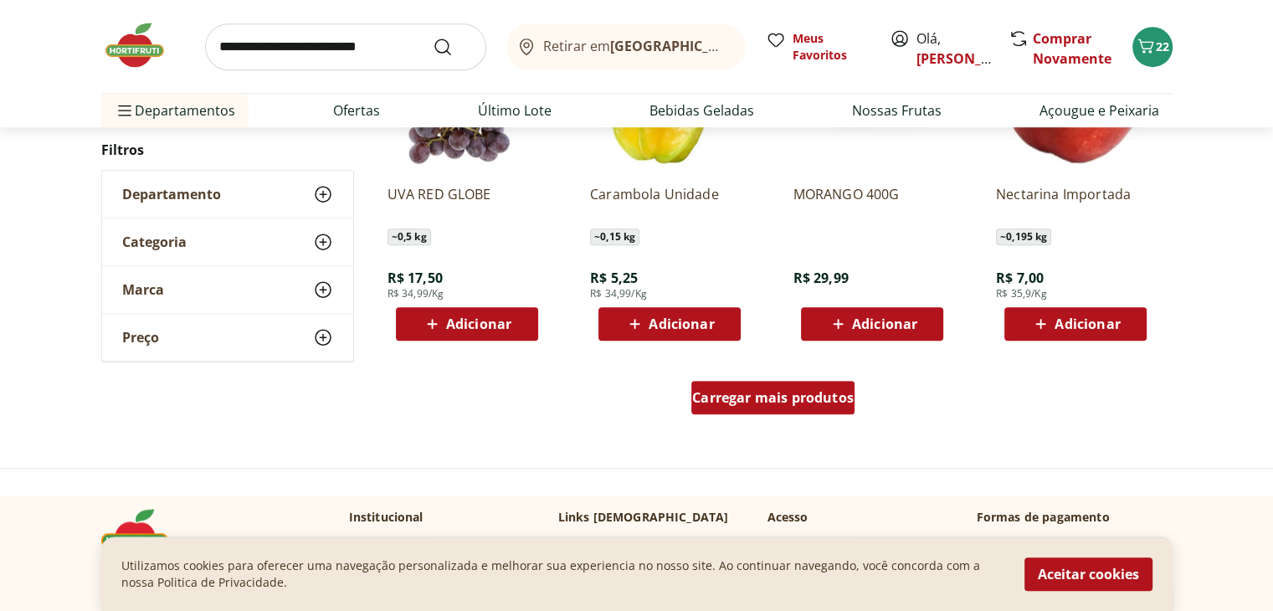
click at [752, 392] on span "Carregar mais produtos" at bounding box center [773, 397] width 162 height 13
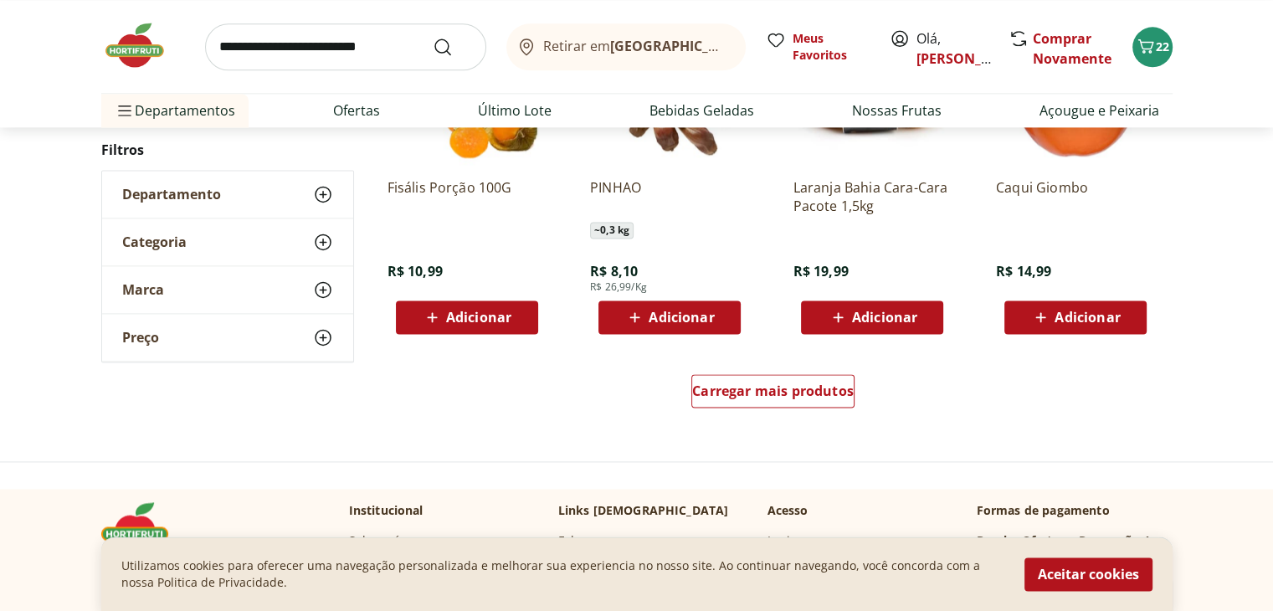
scroll to position [8670, 0]
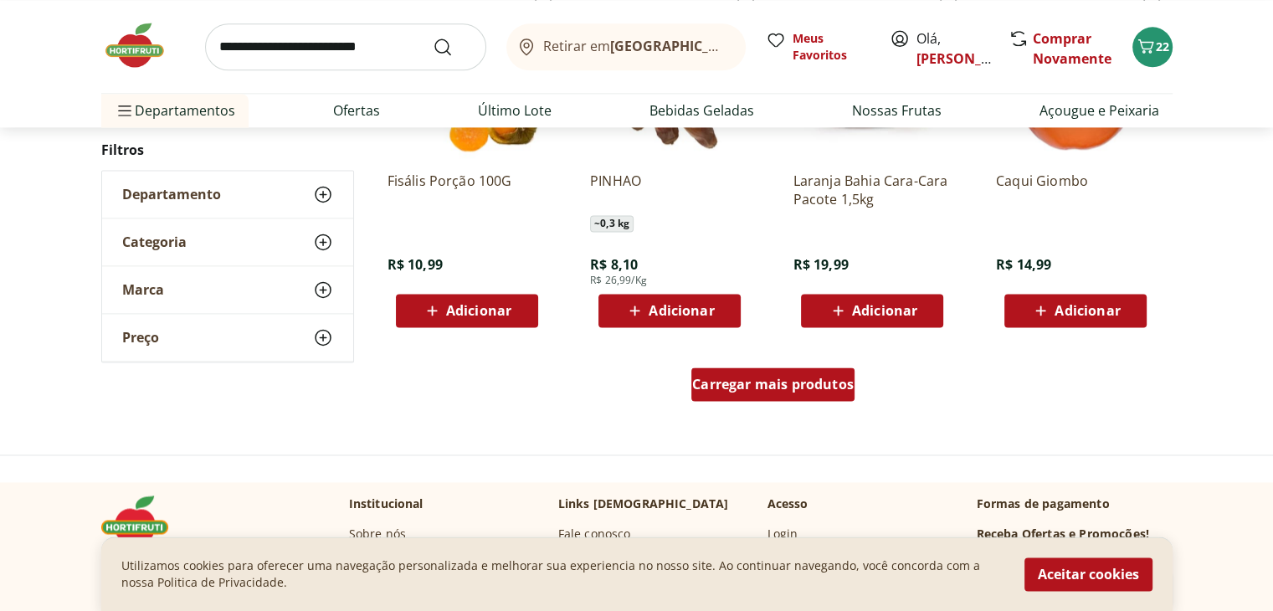
click at [746, 397] on div "Carregar mais produtos" at bounding box center [772, 383] width 163 height 33
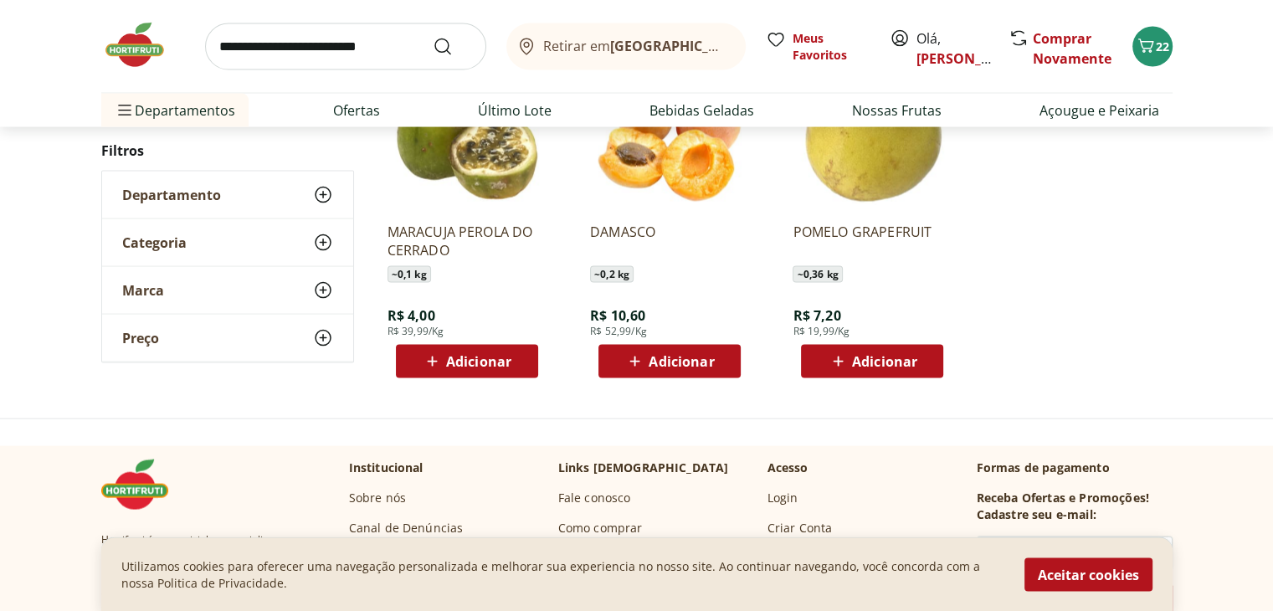
scroll to position [9707, 0]
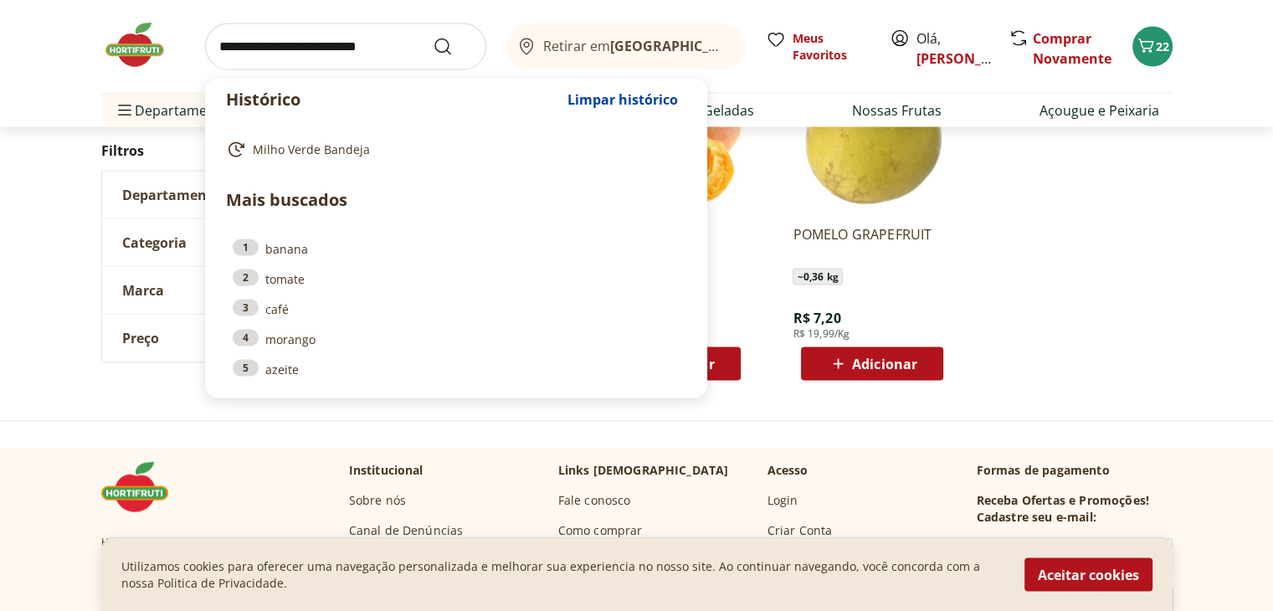
click at [364, 54] on input "search" at bounding box center [345, 46] width 281 height 47
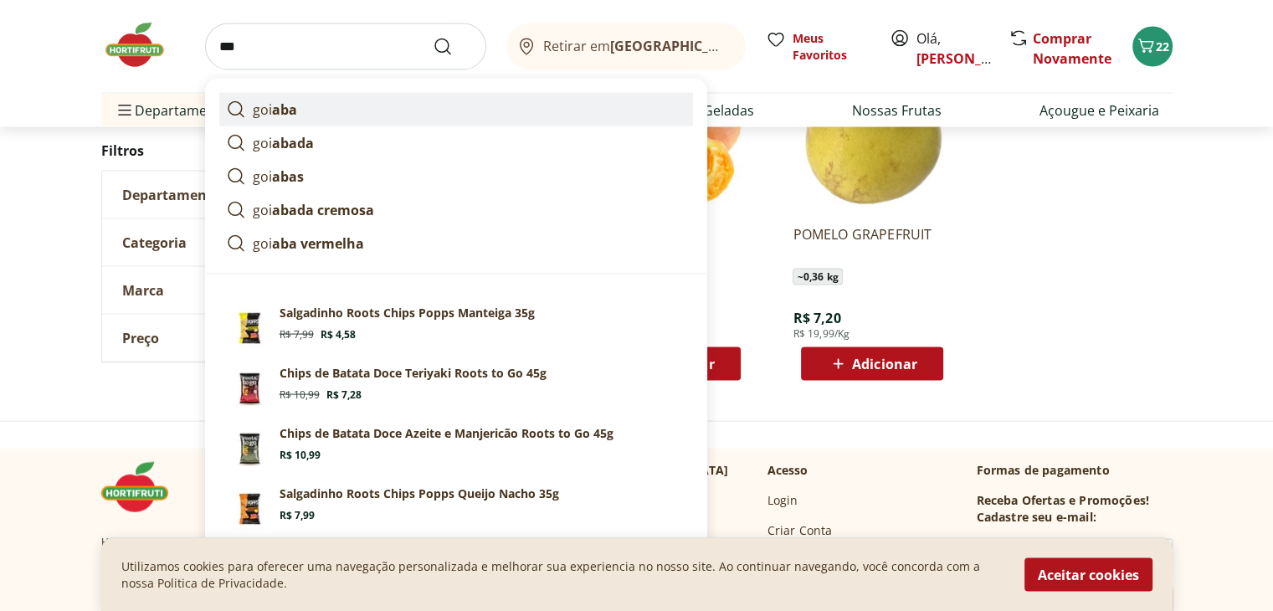
click at [287, 97] on link "goi aba" at bounding box center [456, 109] width 474 height 33
type input "******"
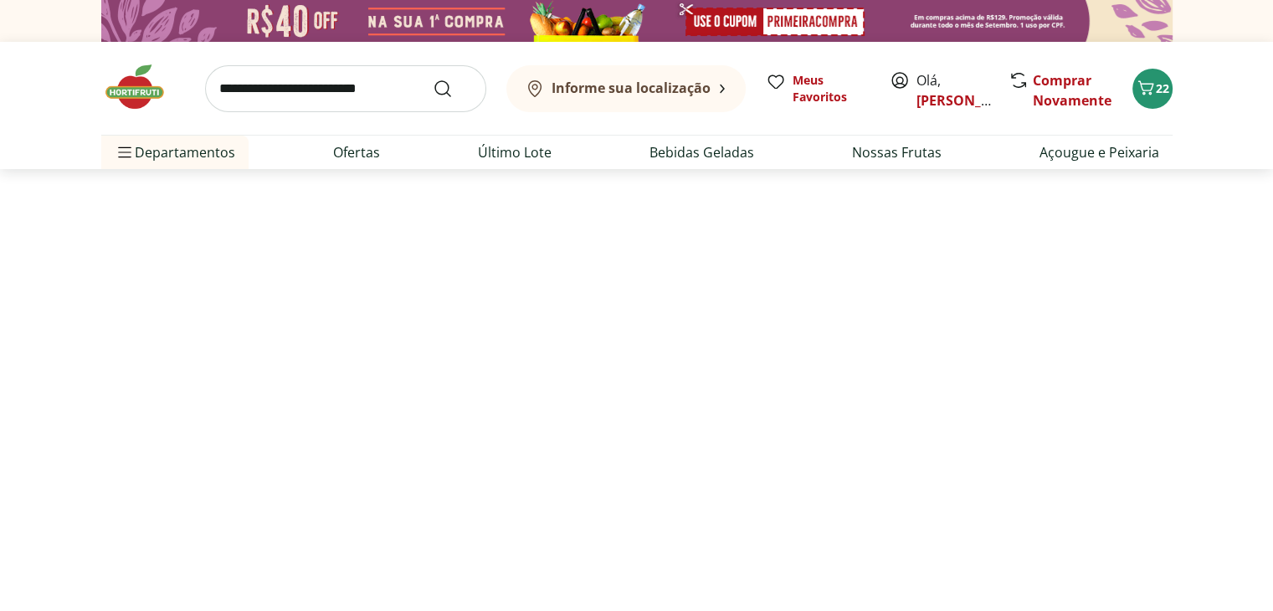
select select "**********"
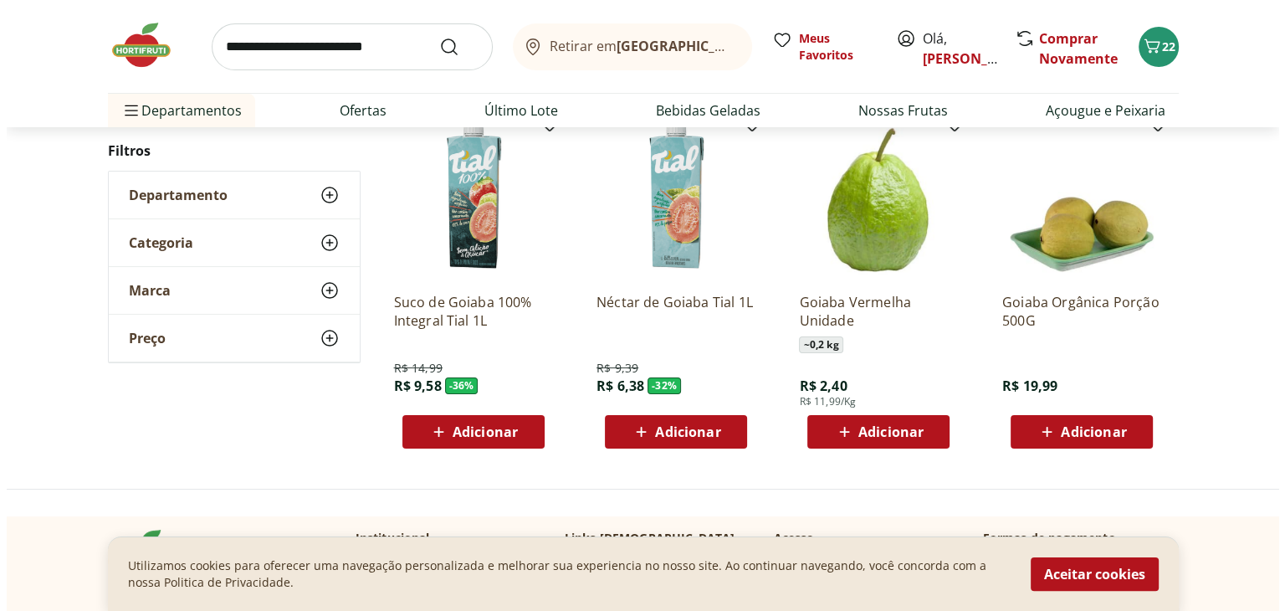
scroll to position [201, 0]
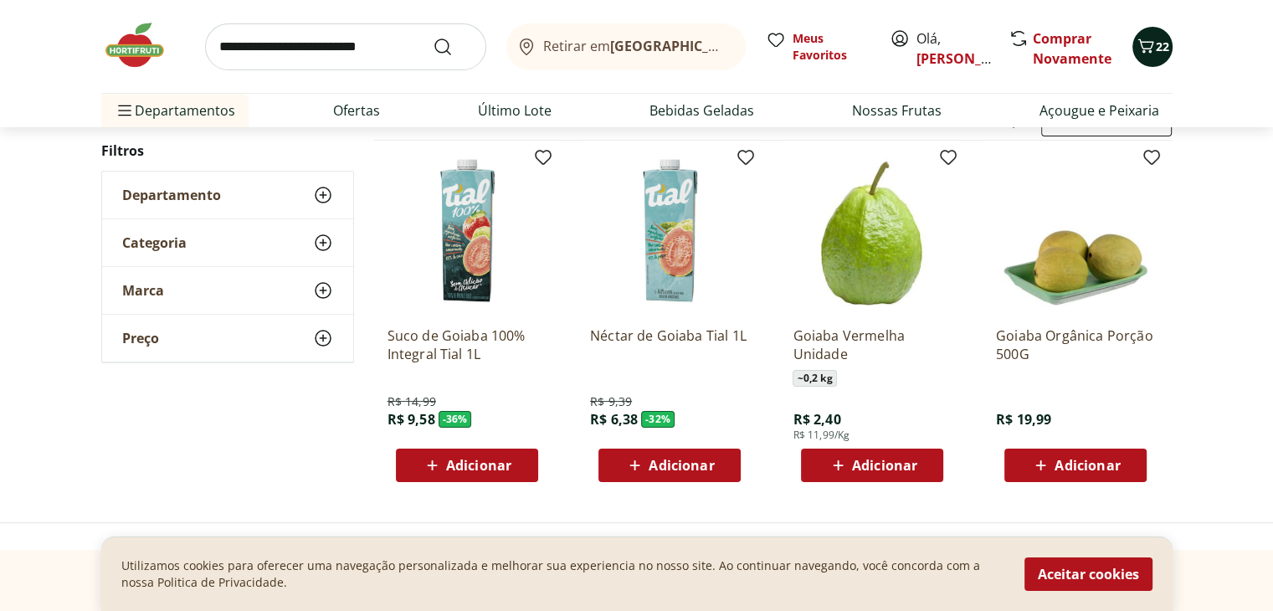
click at [1157, 44] on span "22" at bounding box center [1162, 46] width 13 height 16
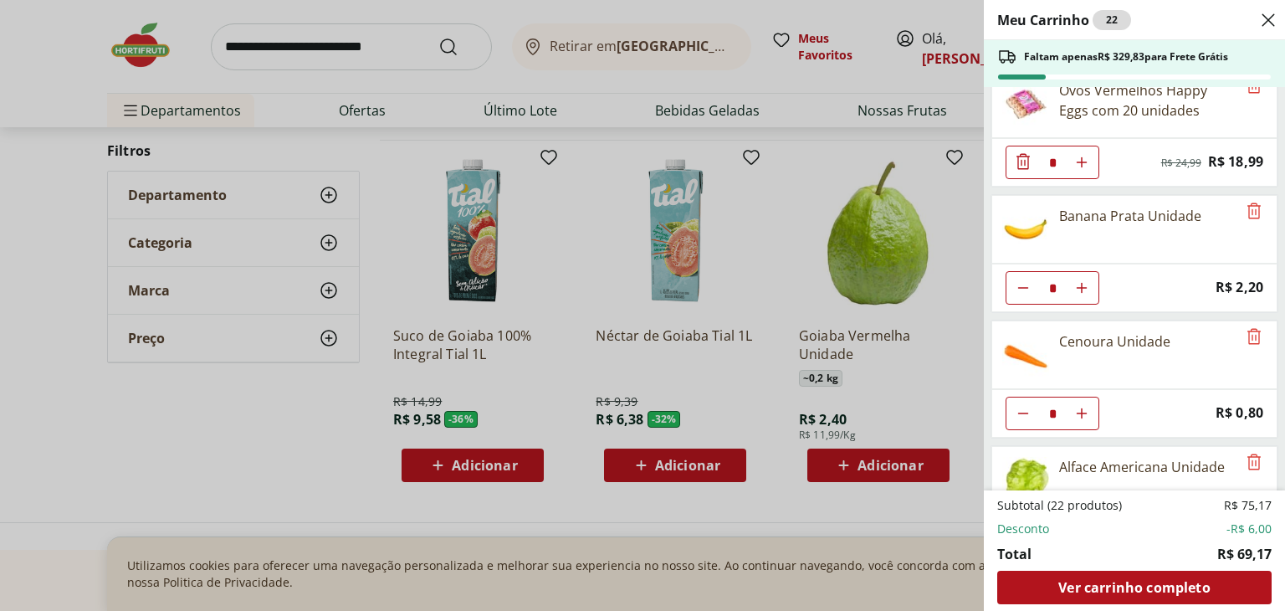
scroll to position [42, 0]
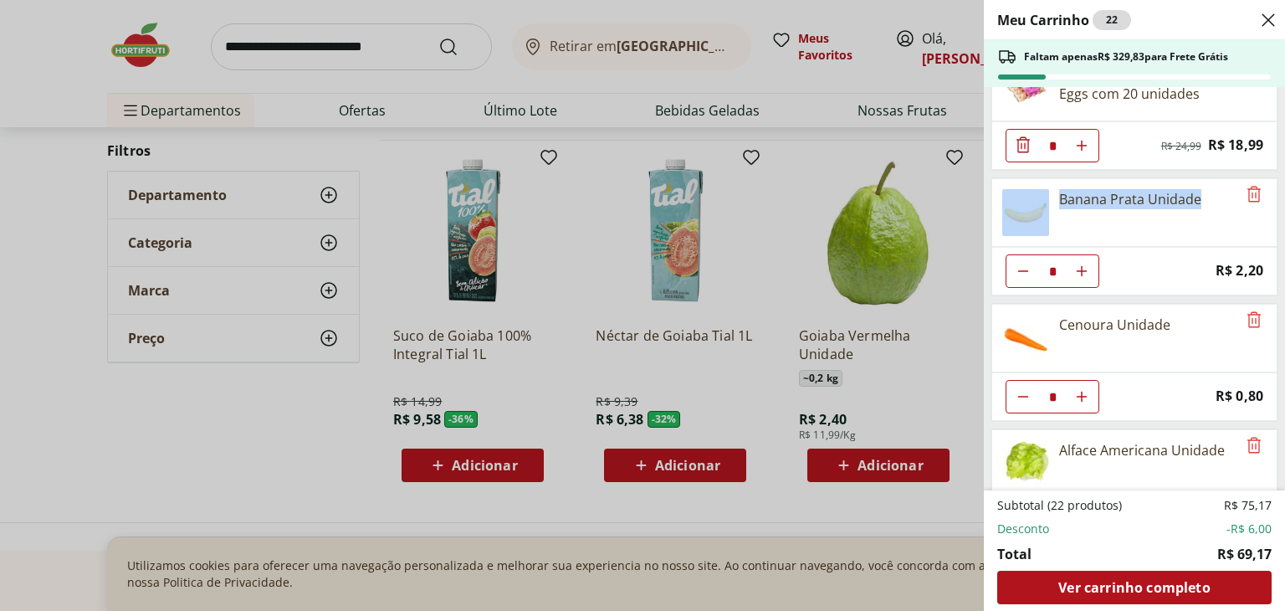
drag, startPoint x: 1285, startPoint y: 141, endPoint x: 1285, endPoint y: 173, distance: 32.6
click at [1272, 173] on div "Meu Carrinho 22 Faltam apenas R$ 329,83 para Frete Grátis Ovos Vermelhos Happy …" at bounding box center [1134, 305] width 301 height 611
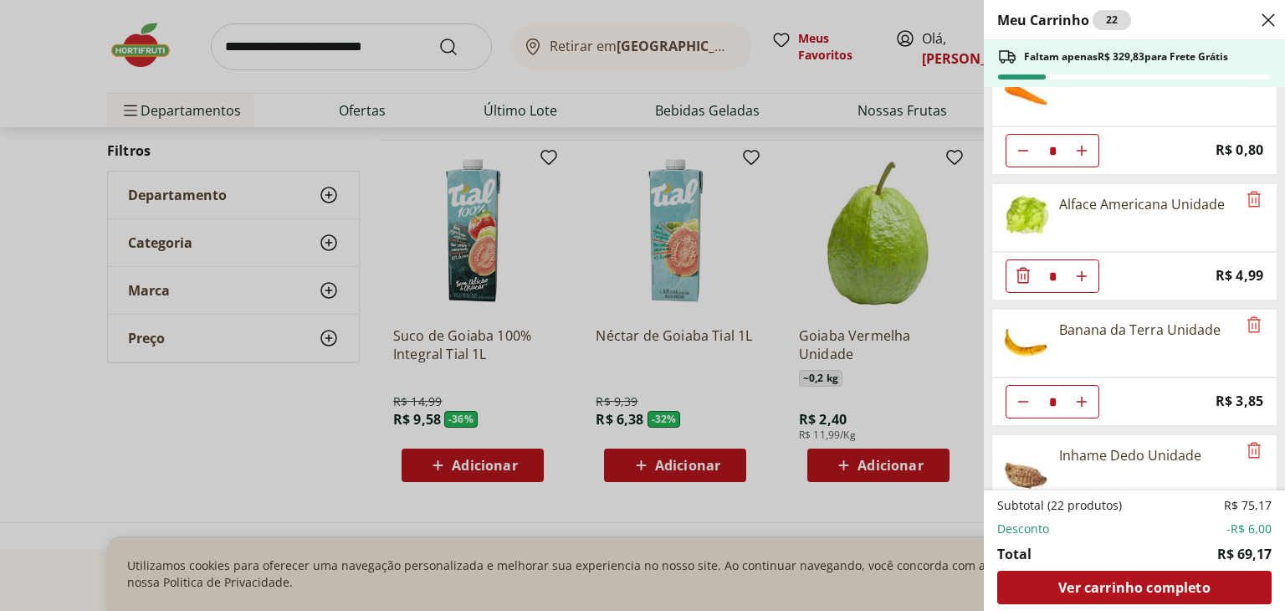
scroll to position [294, 0]
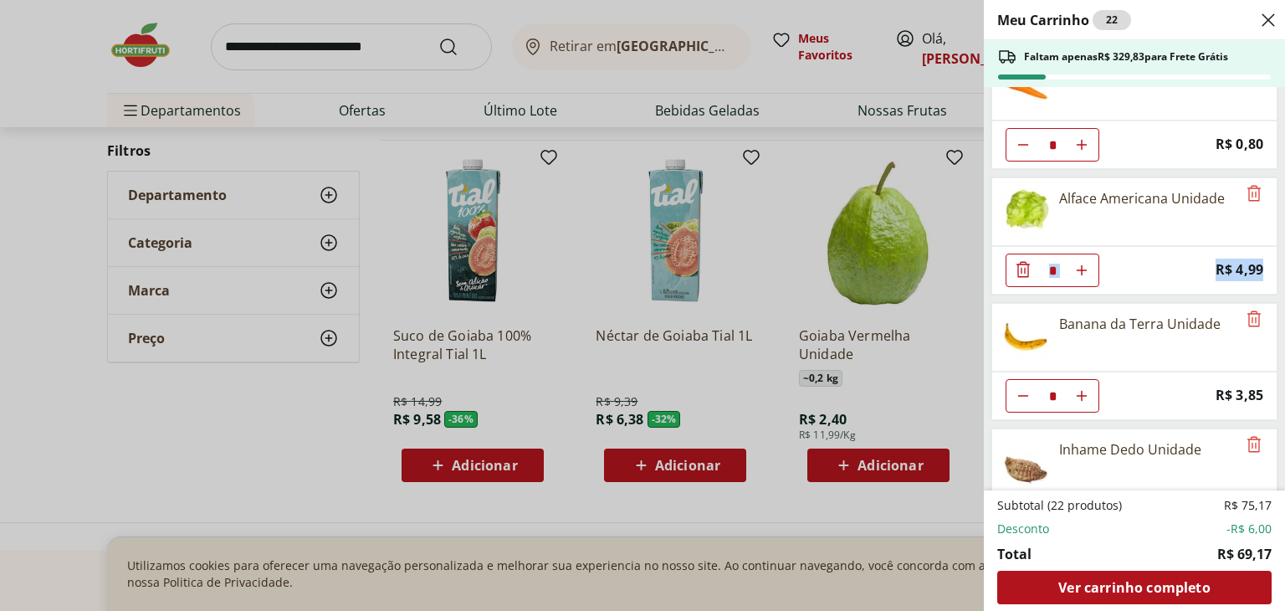
drag, startPoint x: 1284, startPoint y: 205, endPoint x: 1285, endPoint y: 248, distance: 42.7
click at [1272, 248] on div "Meu Carrinho 22 Faltam apenas R$ 329,83 para Frete Grátis Ovos Vermelhos Happy …" at bounding box center [1134, 305] width 301 height 611
click at [1226, 229] on div "Alface Americana Unidade" at bounding box center [1114, 211] width 244 height 67
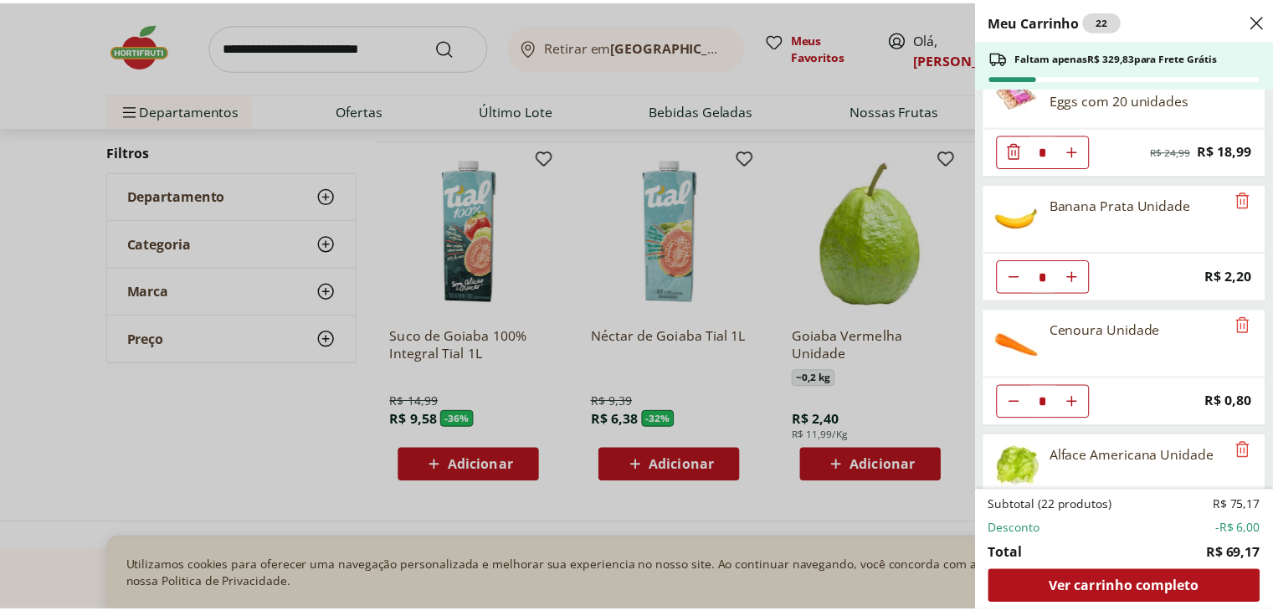
scroll to position [0, 0]
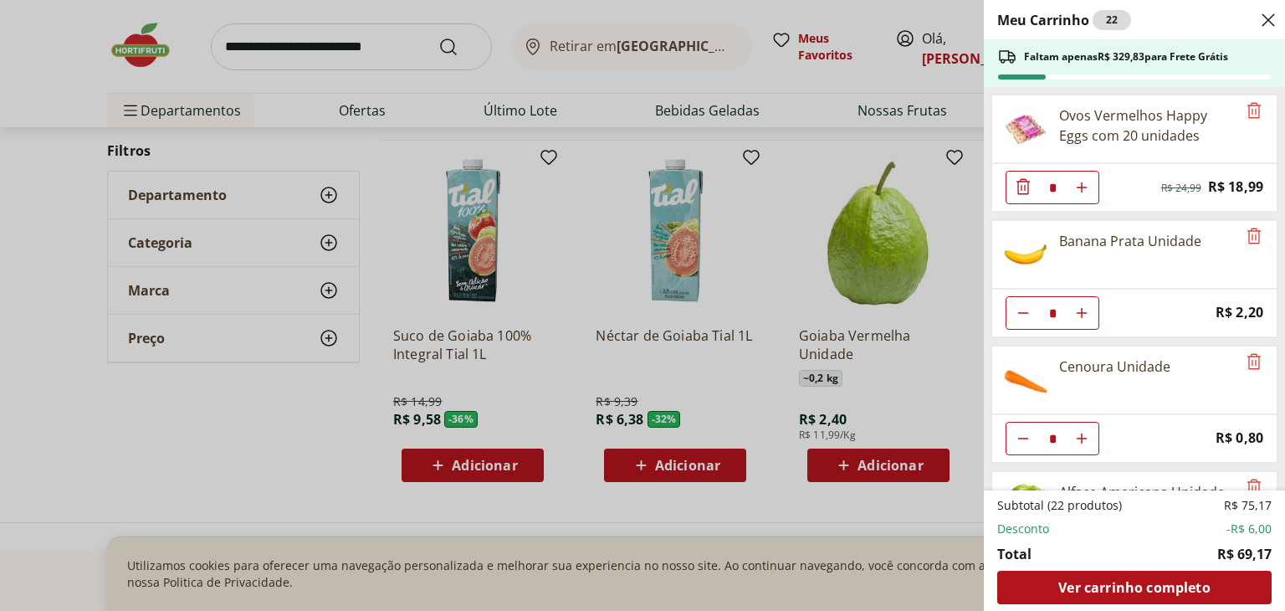
click at [1270, 15] on icon "Close" at bounding box center [1269, 20] width 20 height 20
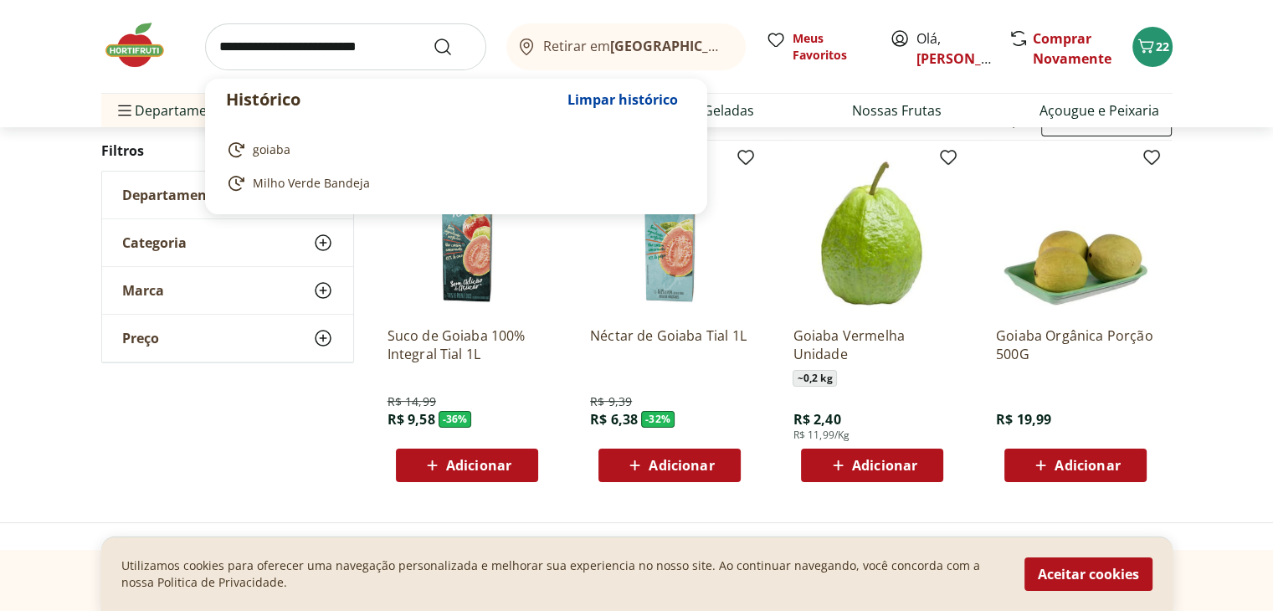
click at [341, 58] on input "search" at bounding box center [345, 46] width 281 height 47
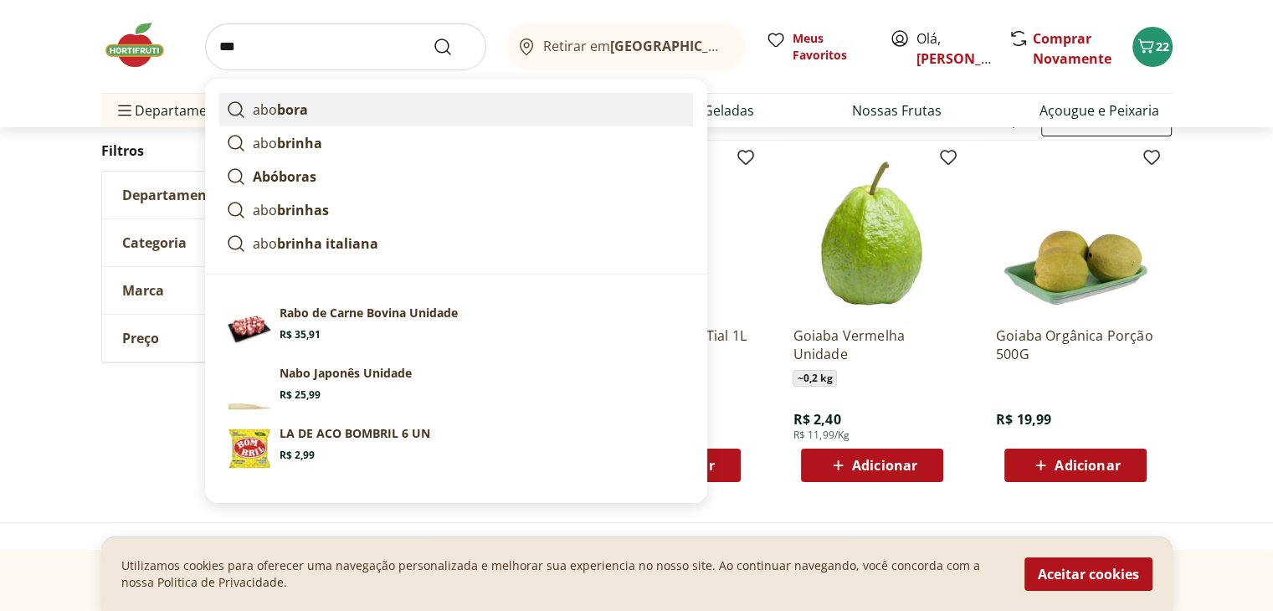
click at [277, 108] on strong "bora" at bounding box center [292, 109] width 31 height 18
type input "*******"
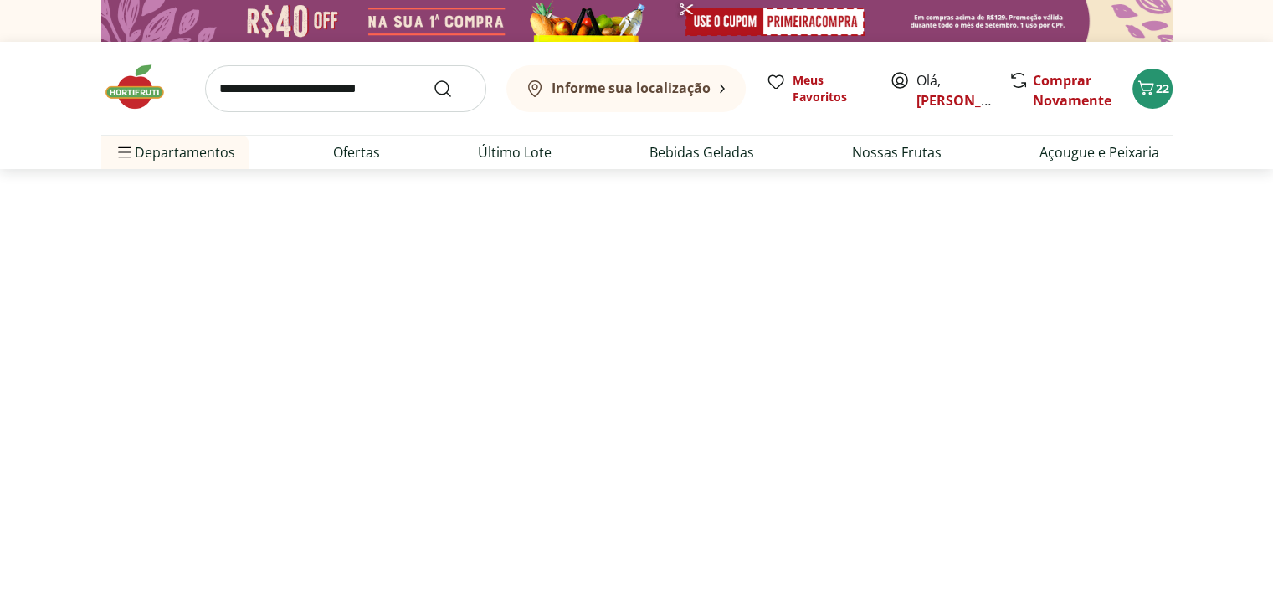
select select "**********"
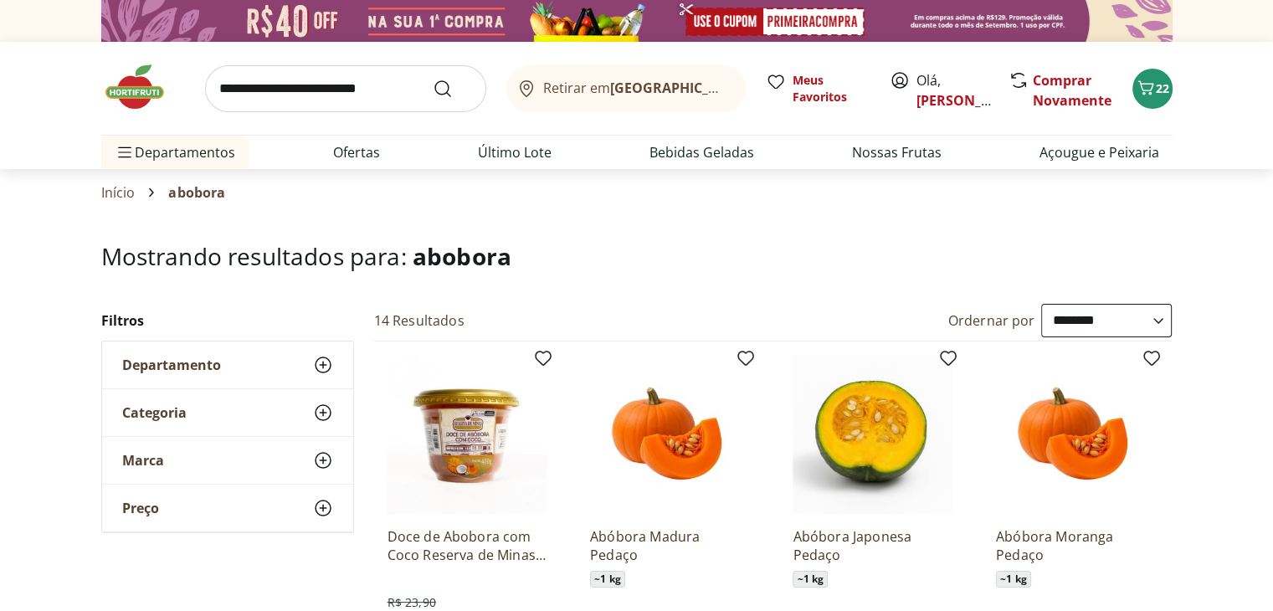
click at [625, 245] on h1 "Mostrando resultados para: abobora" at bounding box center [636, 256] width 1071 height 27
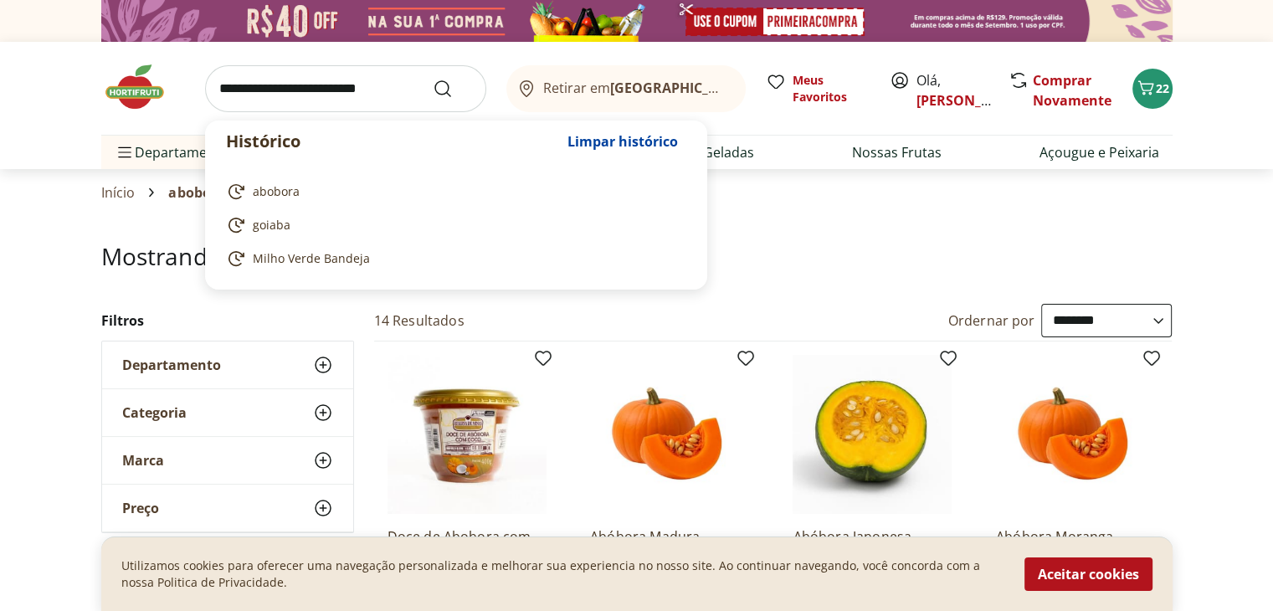
click at [252, 86] on input "search" at bounding box center [345, 88] width 281 height 47
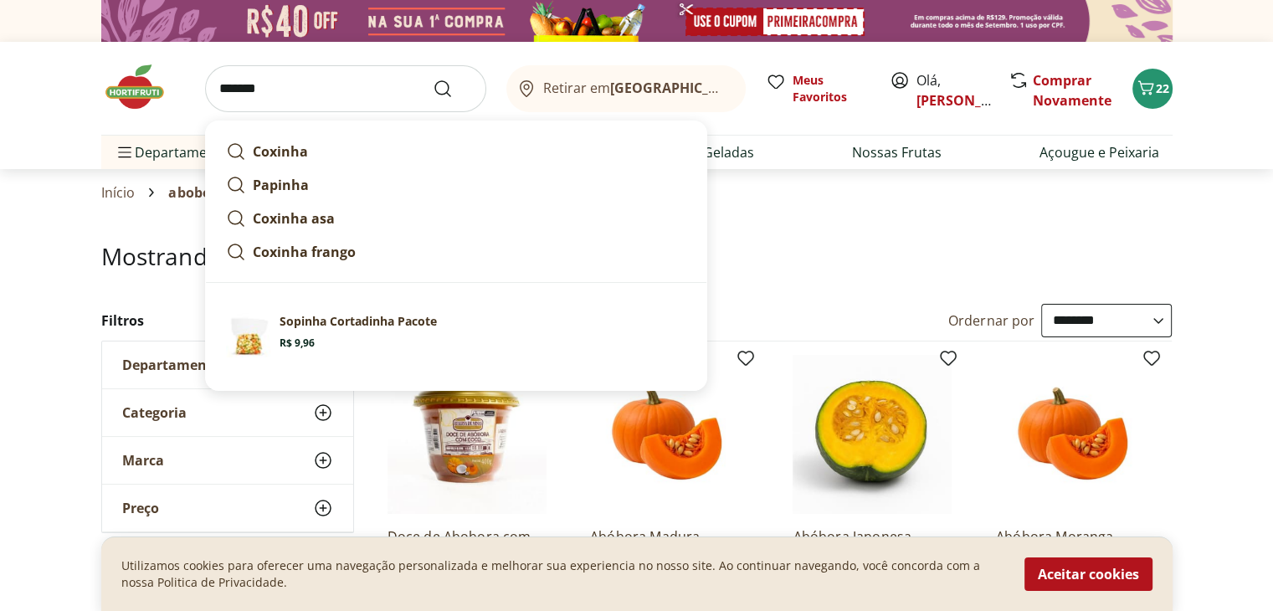
type input "*******"
click at [433, 79] on button "Submit Search" at bounding box center [453, 89] width 40 height 20
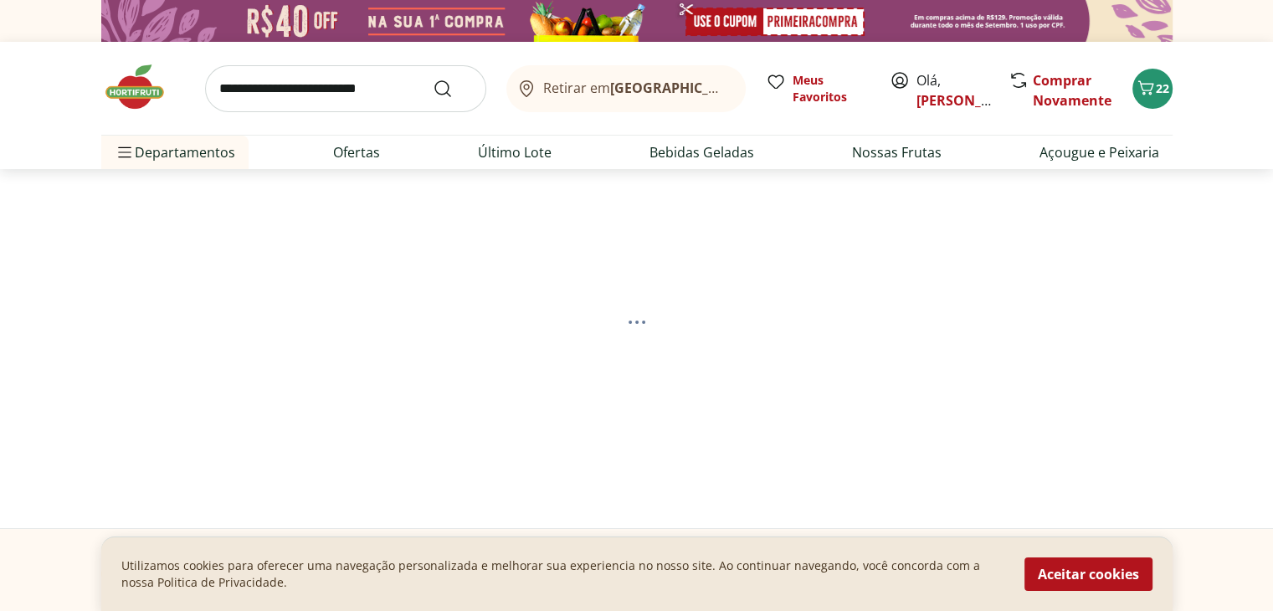
select select "**********"
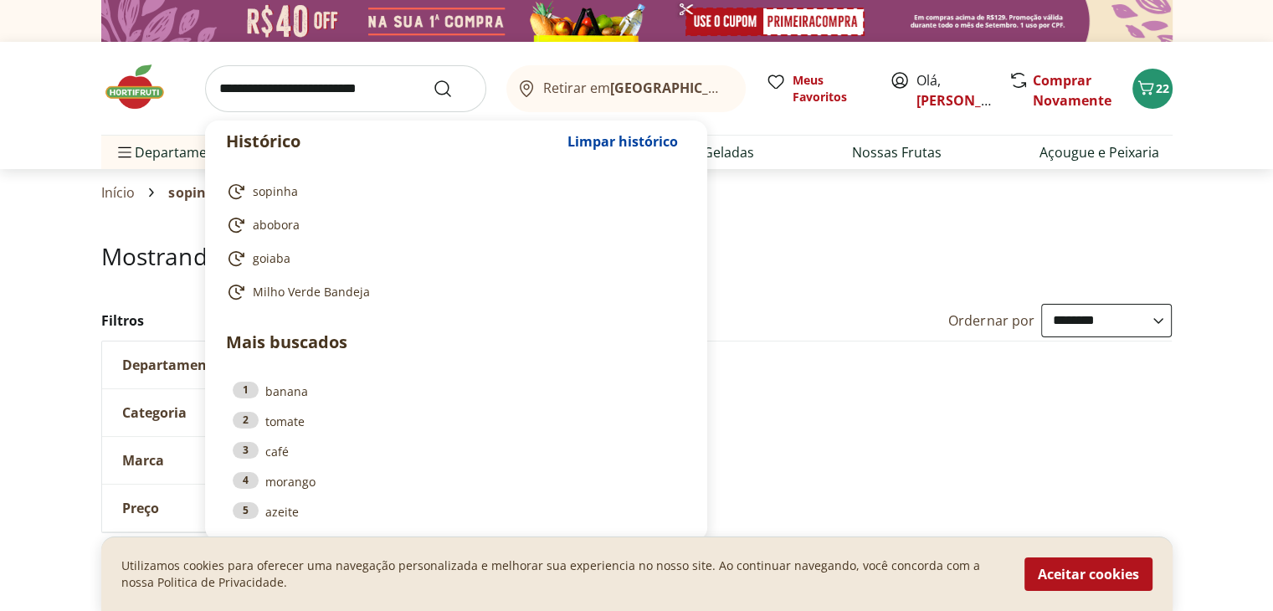
click at [244, 85] on input "search" at bounding box center [345, 88] width 281 height 47
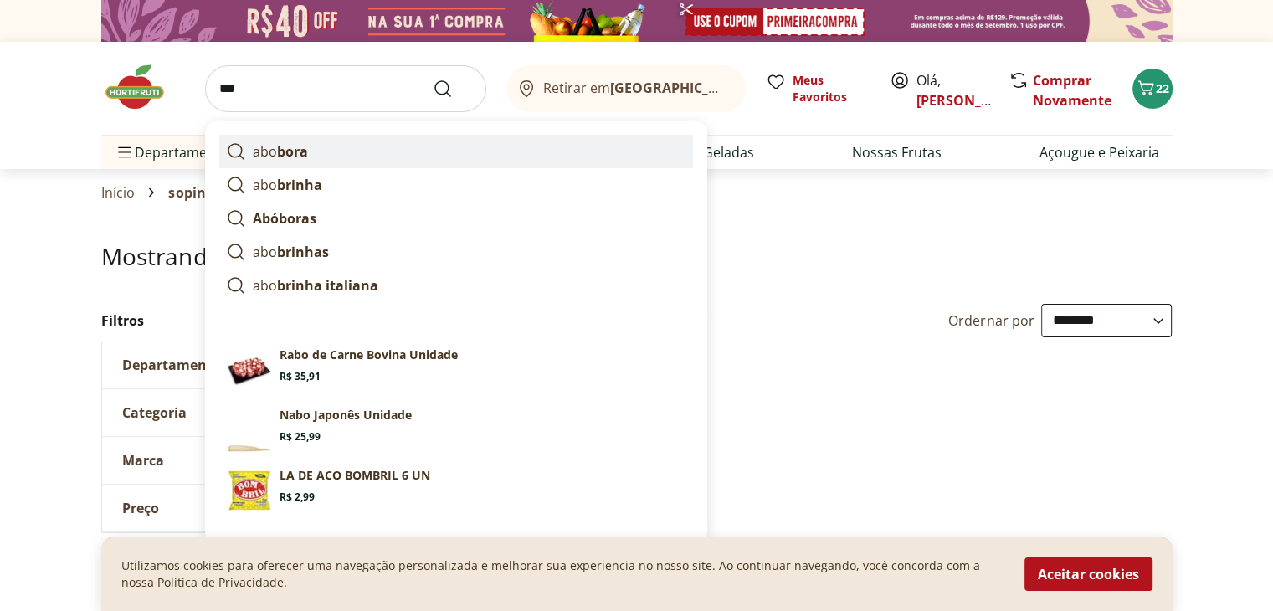
click at [286, 150] on strong "bora" at bounding box center [292, 151] width 31 height 18
type input "*******"
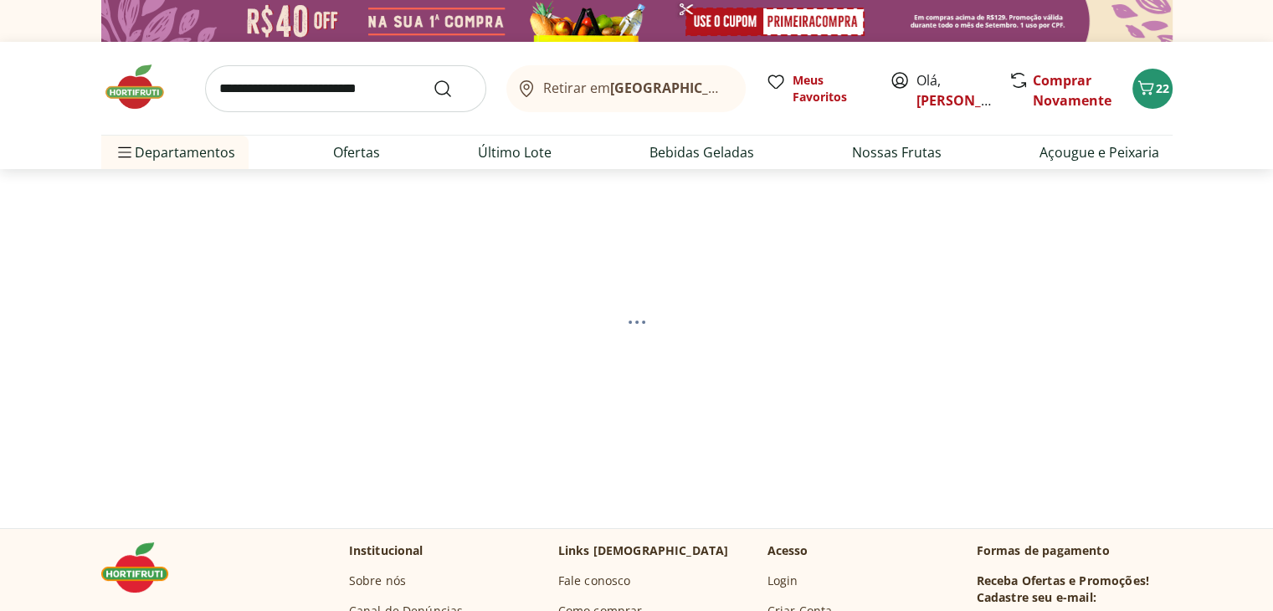
select select "**********"
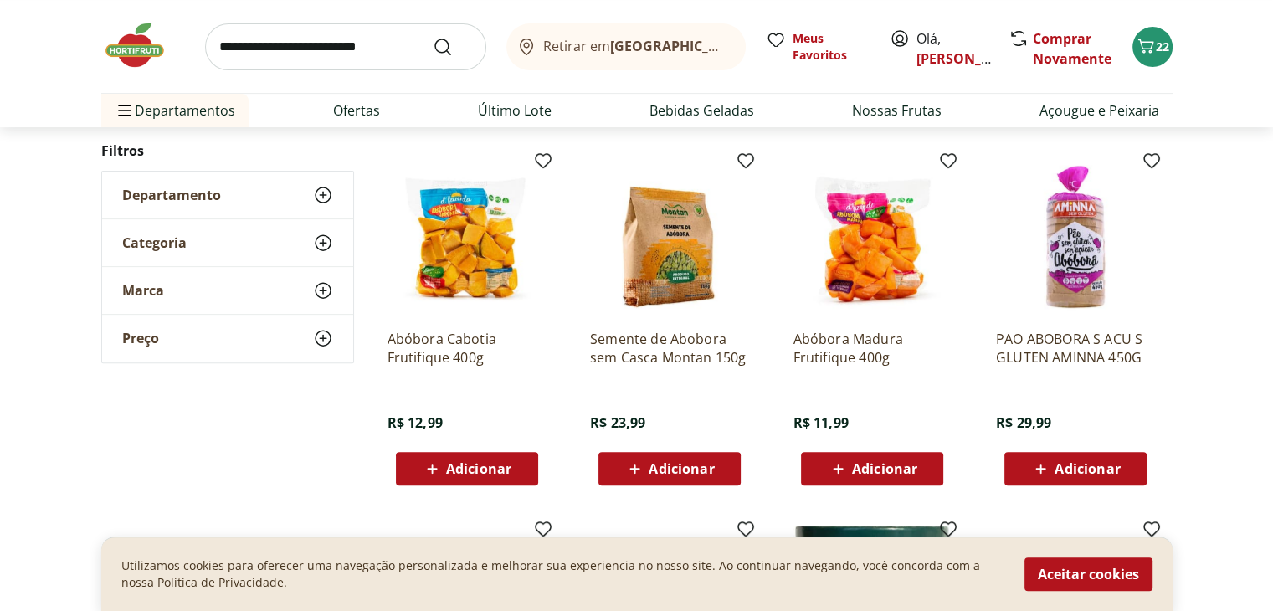
scroll to position [569, 0]
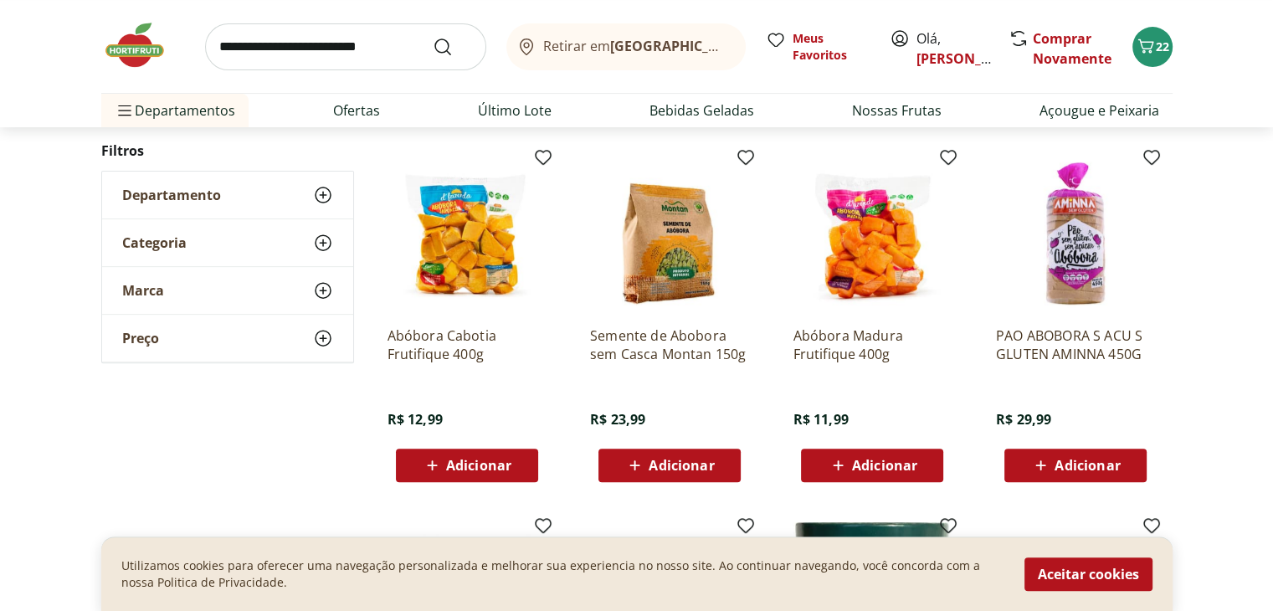
click at [844, 459] on icon at bounding box center [838, 465] width 21 height 20
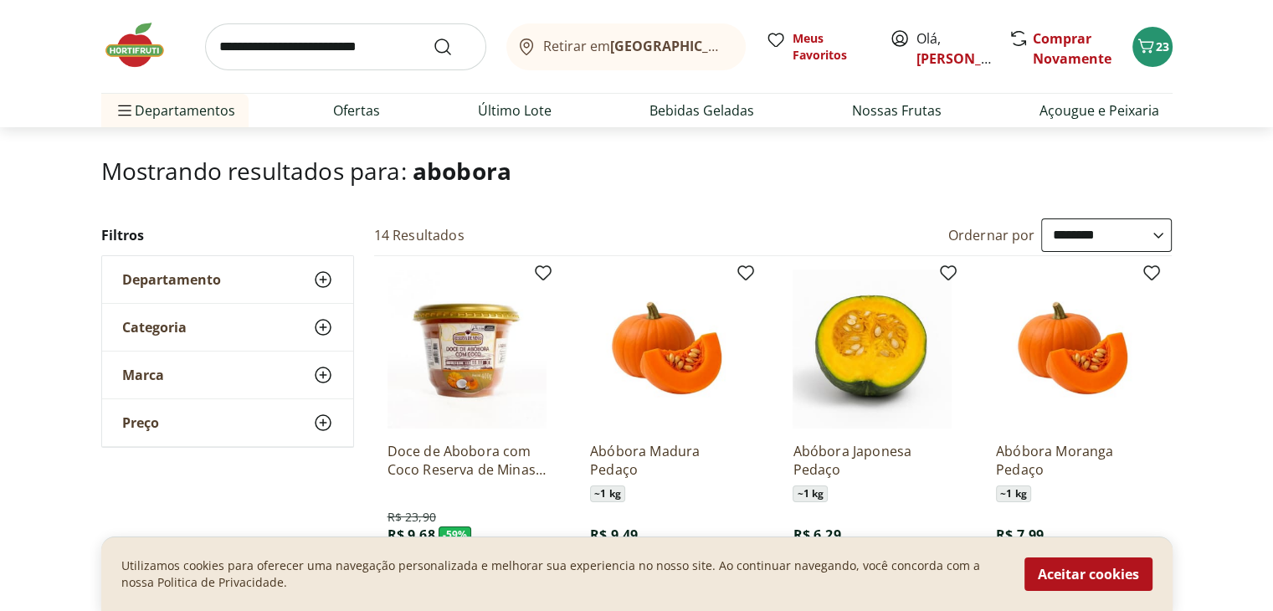
scroll to position [0, 0]
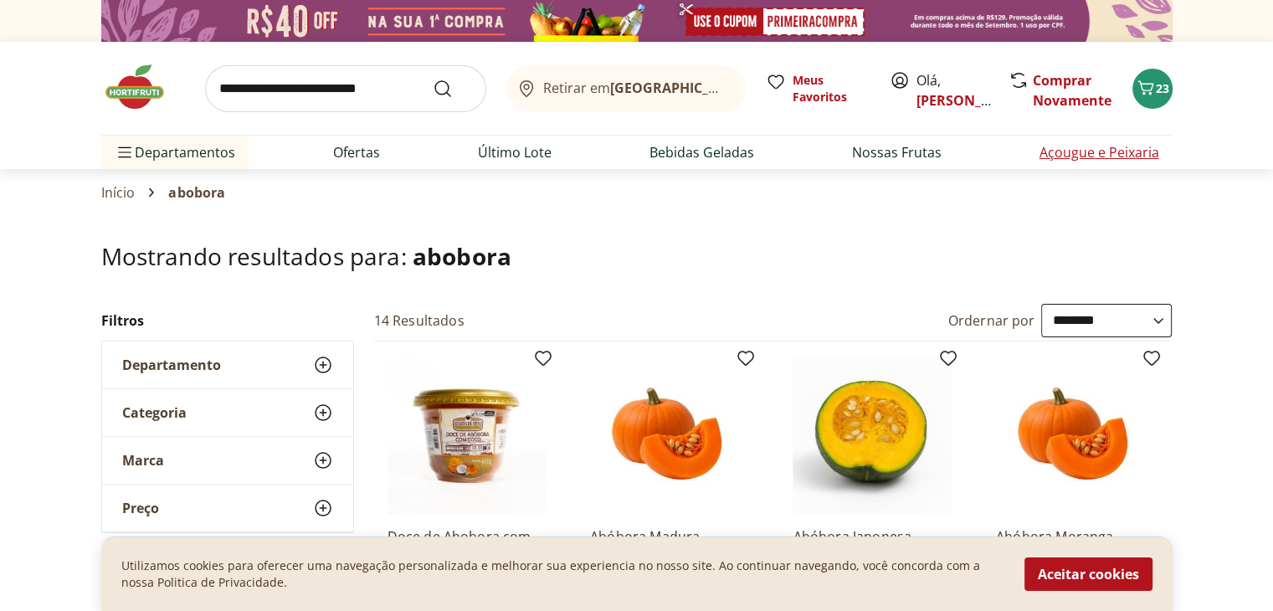
click at [1075, 150] on link "Açougue e Peixaria" at bounding box center [1099, 152] width 120 height 20
select select "**********"
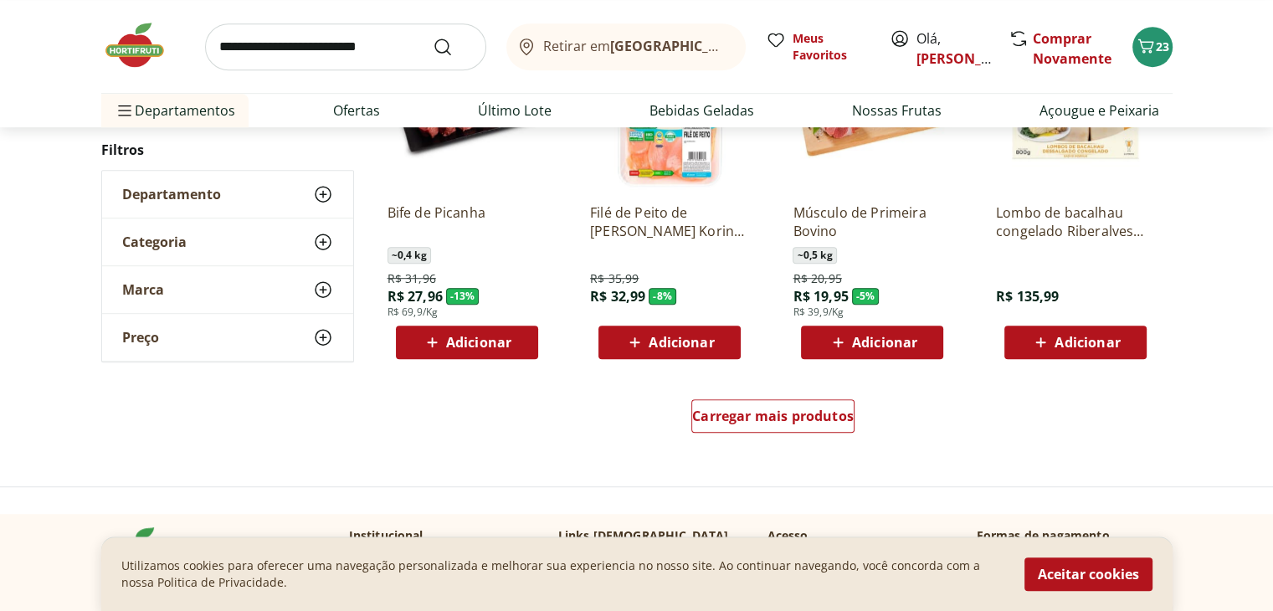
scroll to position [1004, 0]
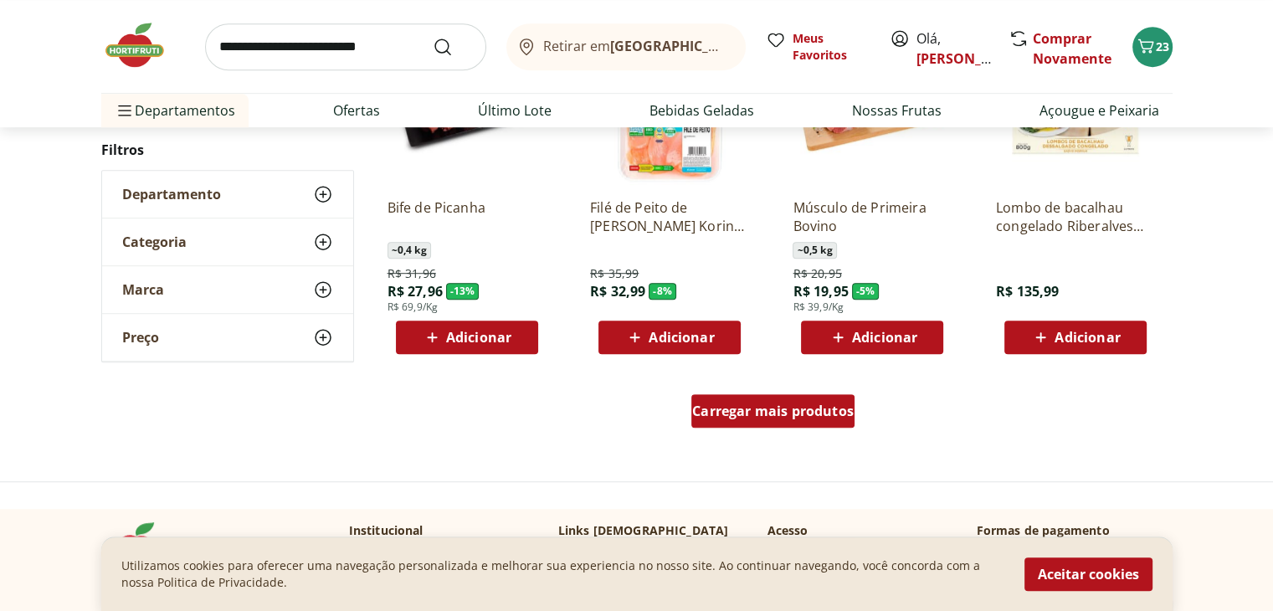
click at [755, 408] on span "Carregar mais produtos" at bounding box center [773, 410] width 162 height 13
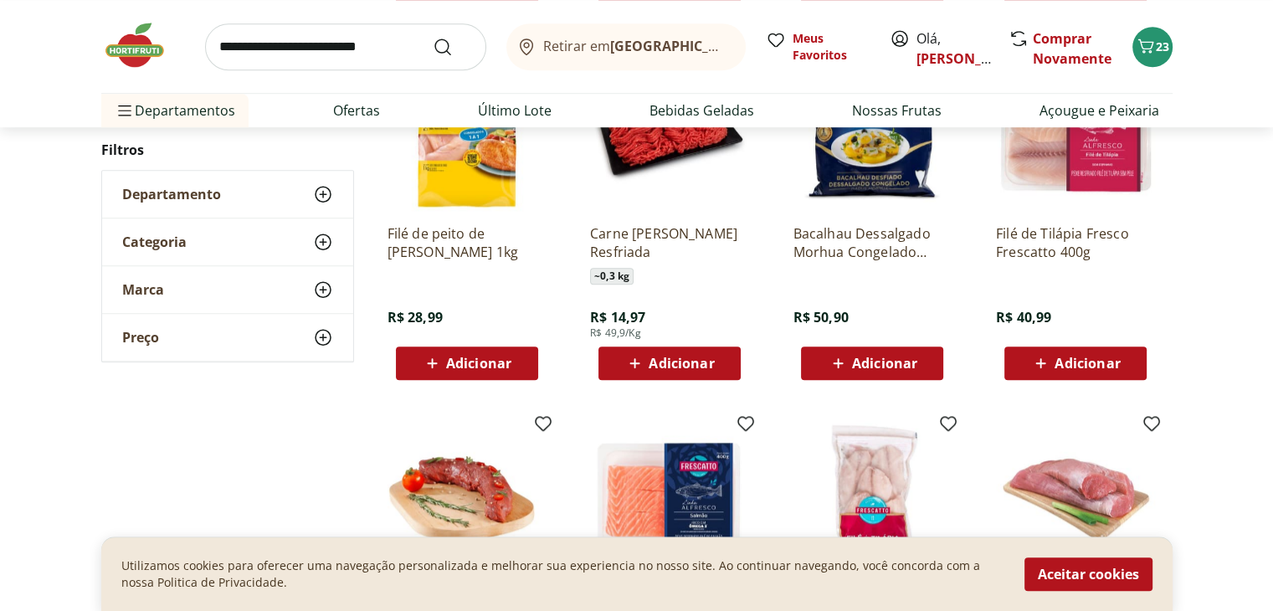
scroll to position [1339, 0]
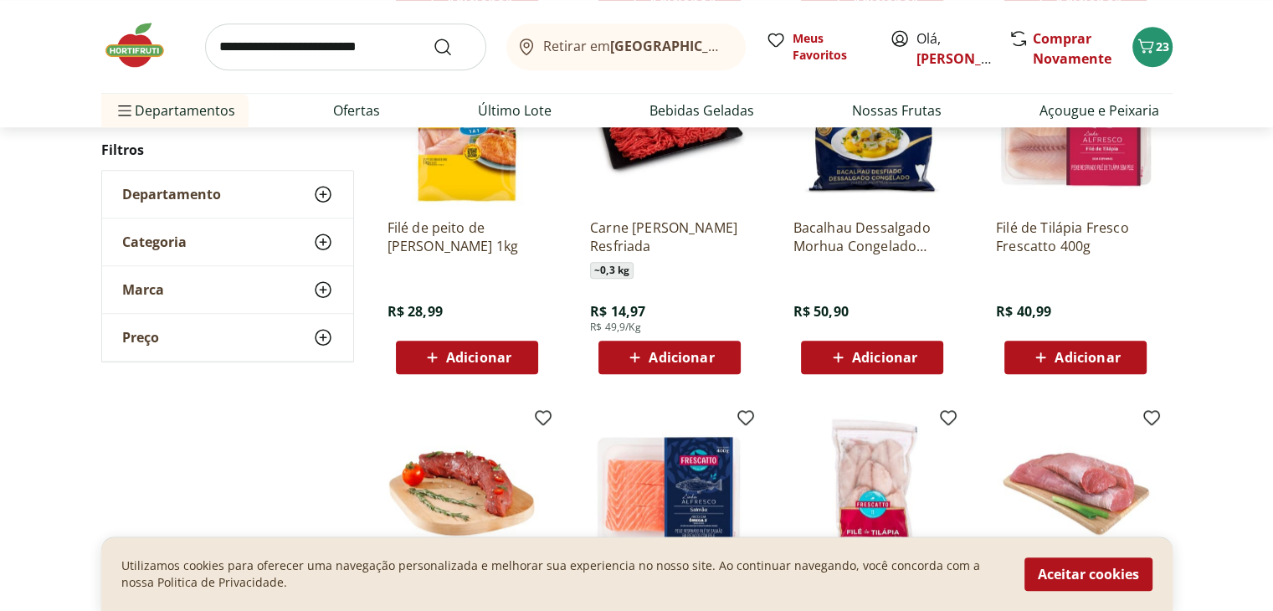
click at [635, 352] on icon at bounding box center [635, 357] width 10 height 10
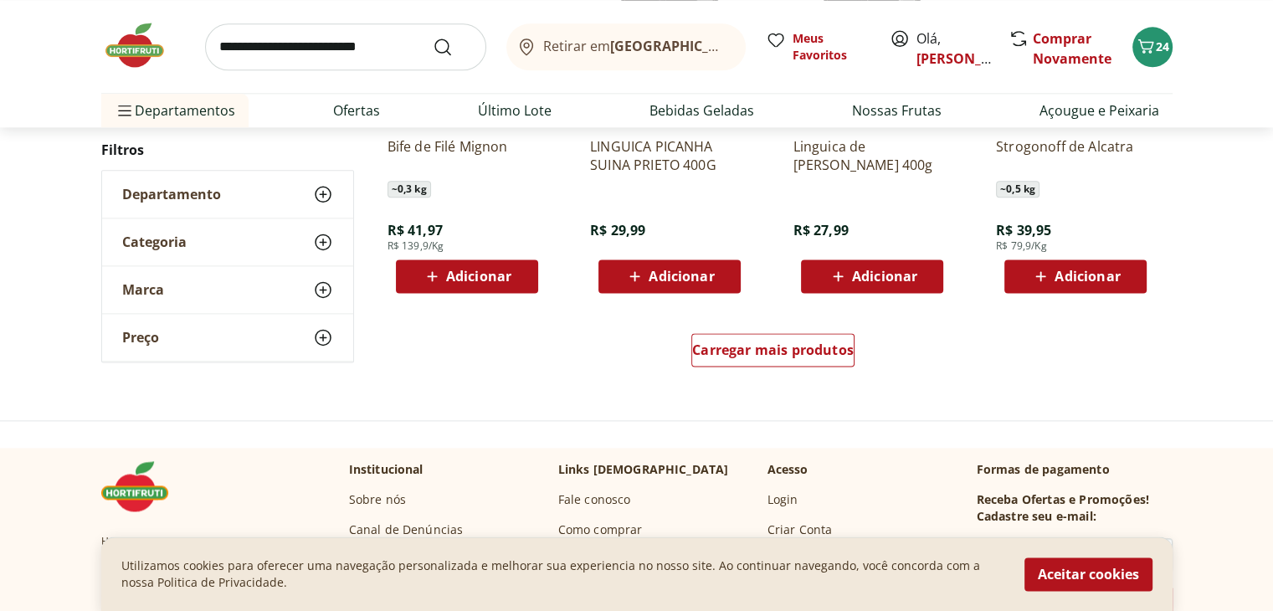
scroll to position [2176, 0]
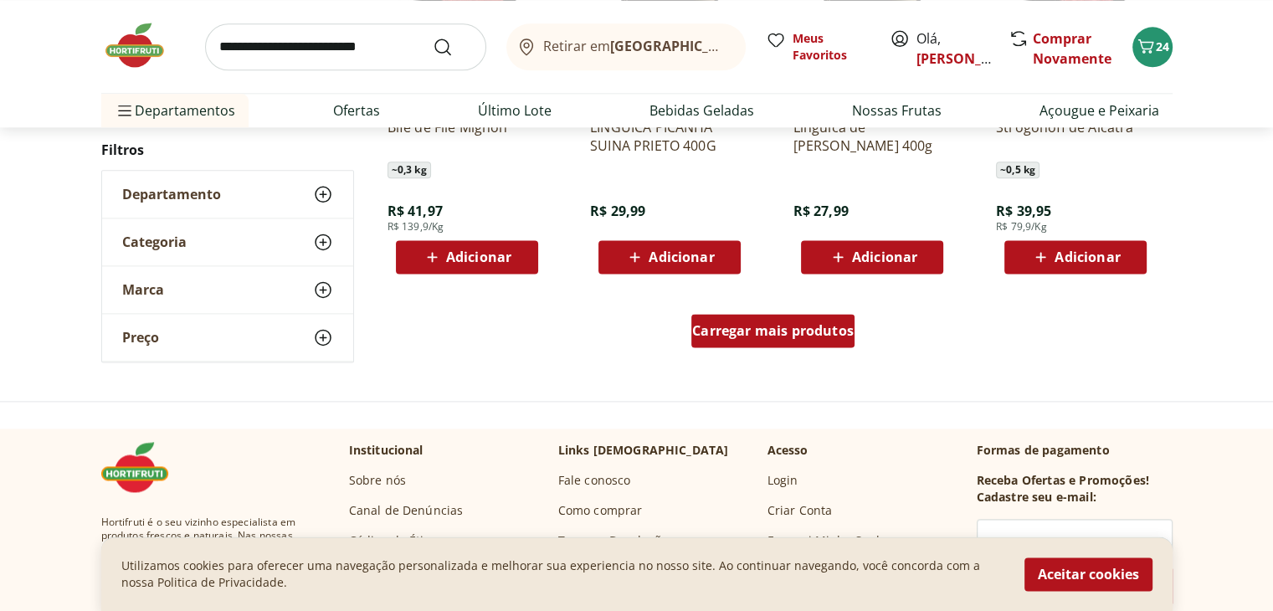
click at [737, 331] on span "Carregar mais produtos" at bounding box center [773, 330] width 162 height 13
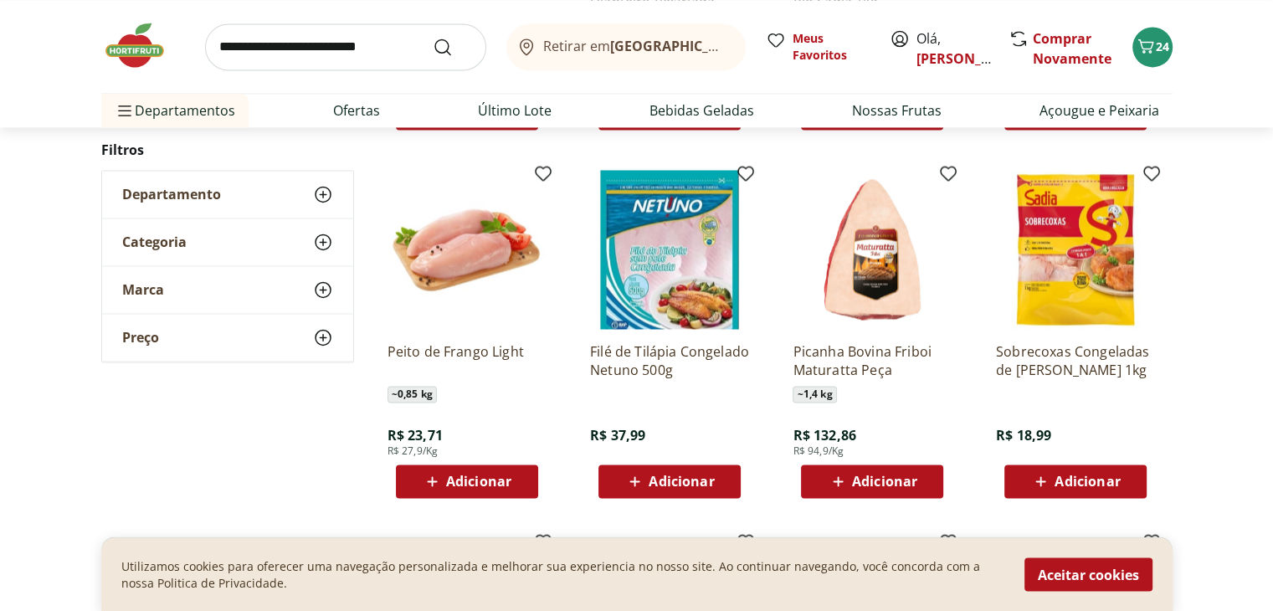
scroll to position [2678, 0]
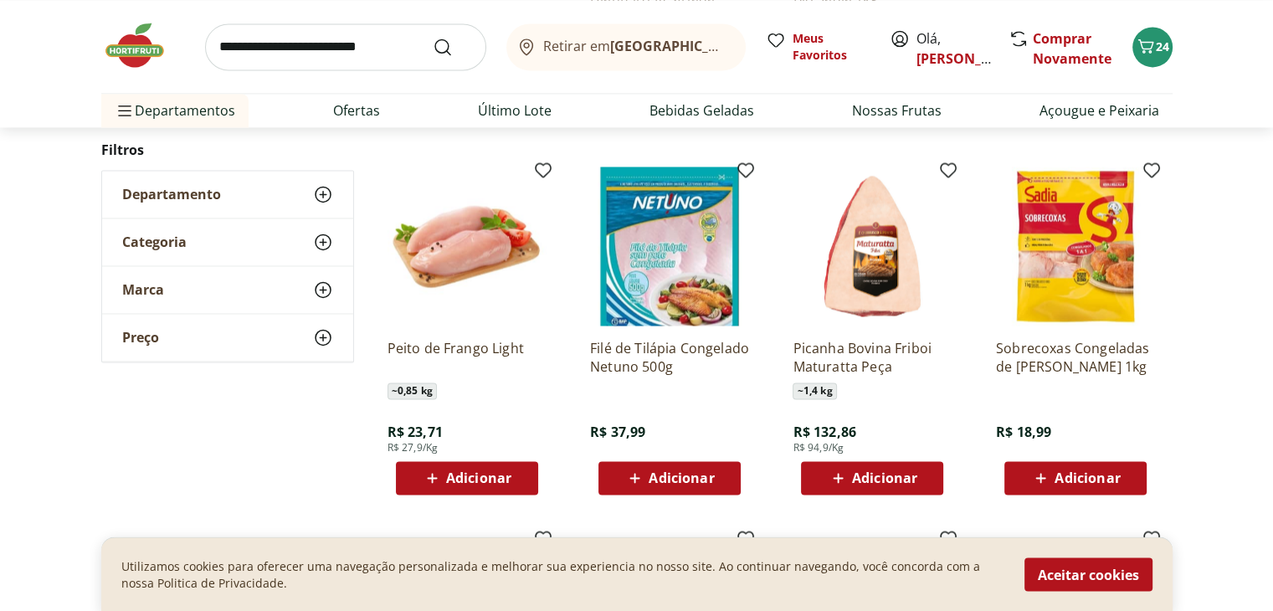
click at [1080, 245] on img at bounding box center [1075, 246] width 159 height 159
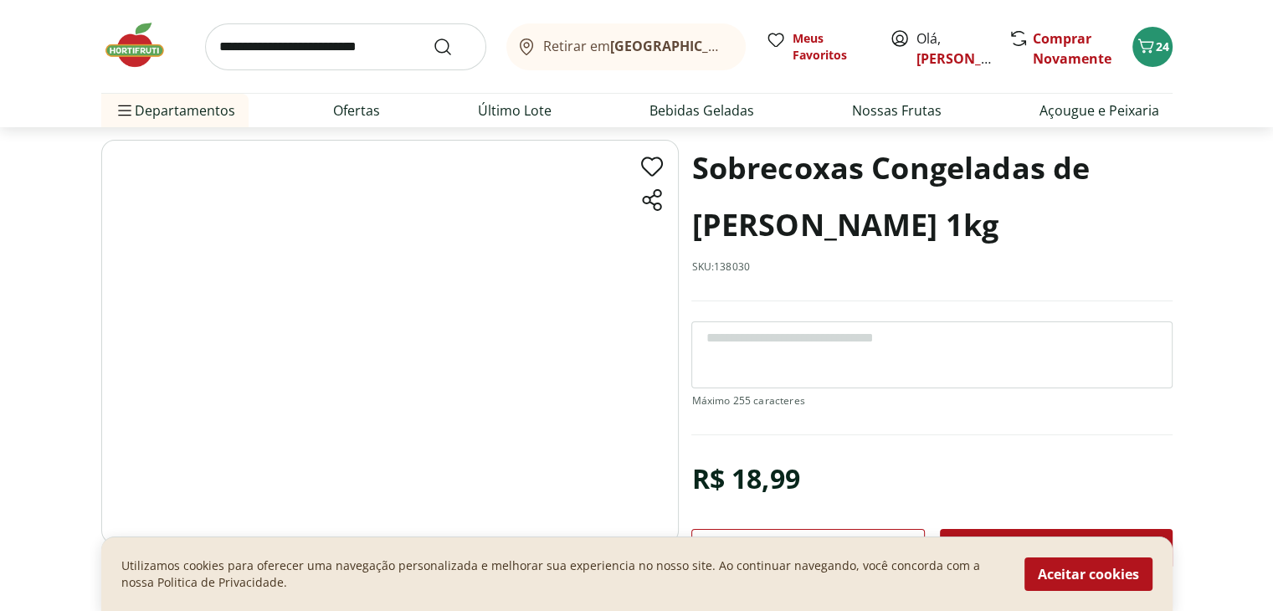
scroll to position [134, 0]
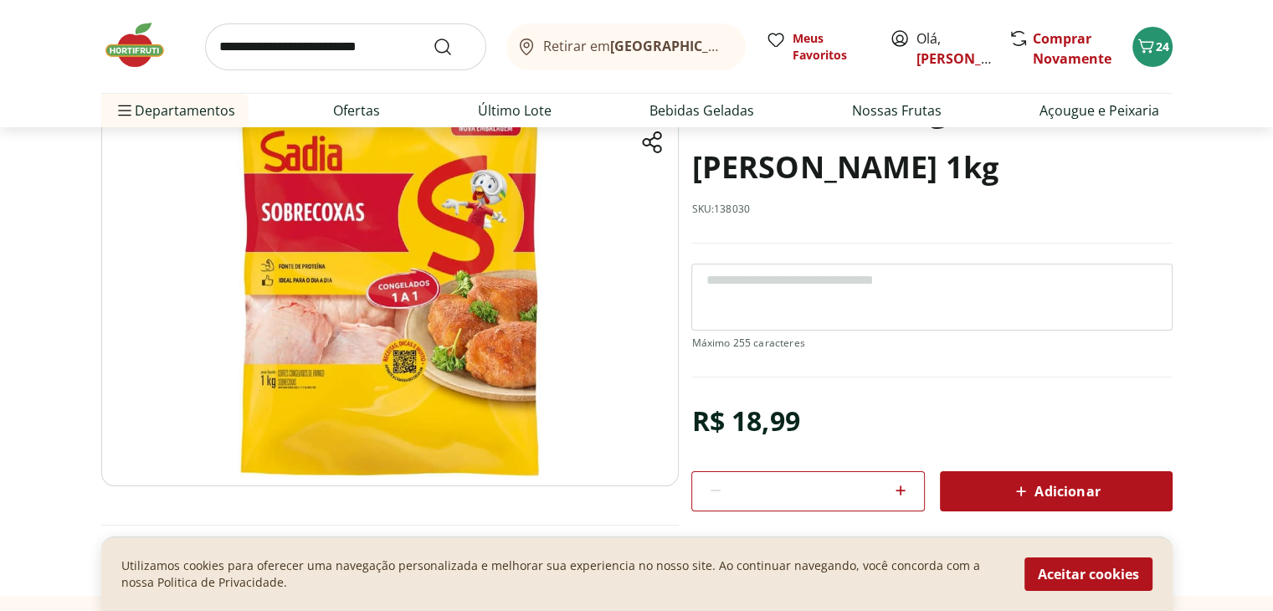
click at [1004, 489] on div "Adicionar" at bounding box center [1056, 491] width 206 height 30
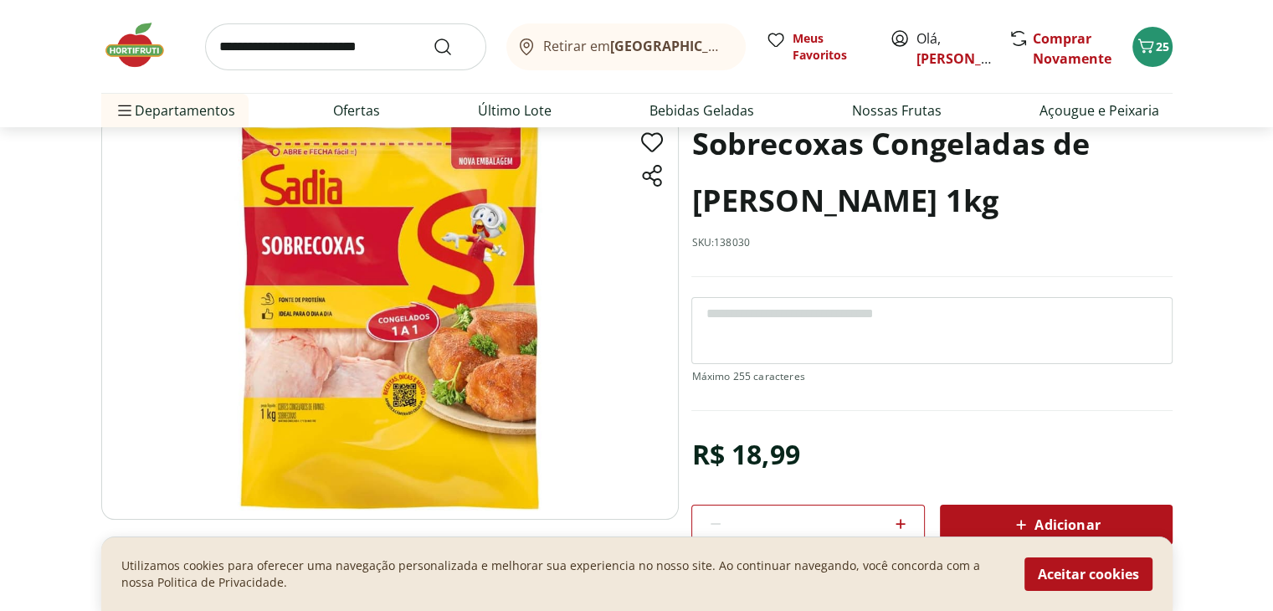
scroll to position [0, 0]
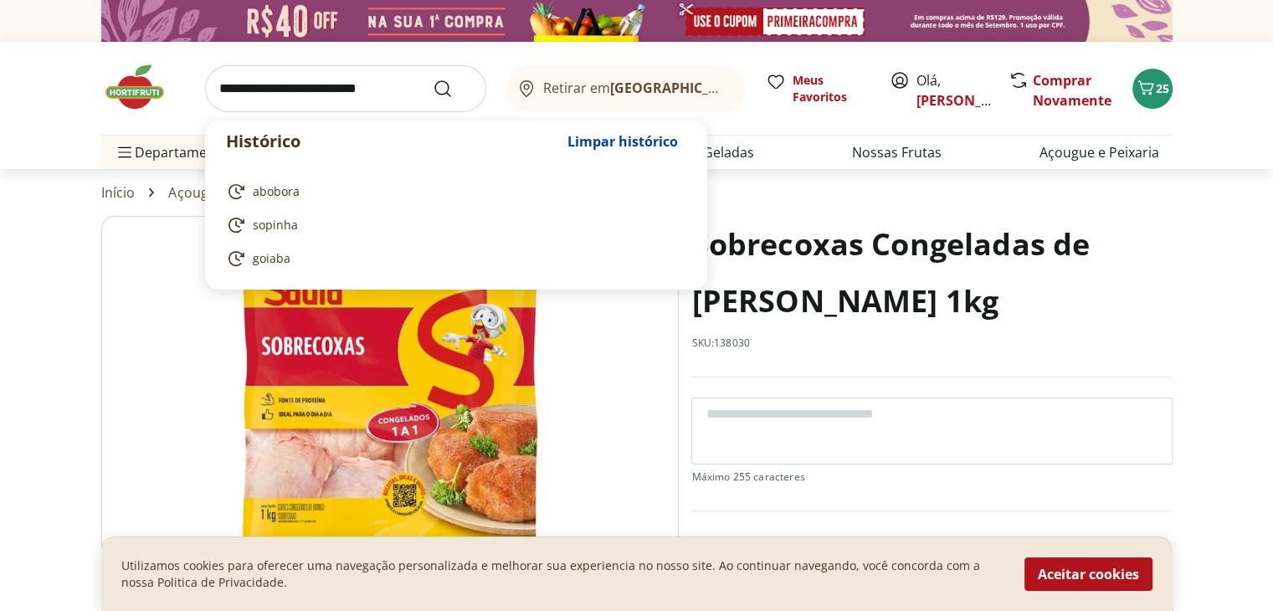
click at [326, 88] on input "search" at bounding box center [345, 88] width 281 height 47
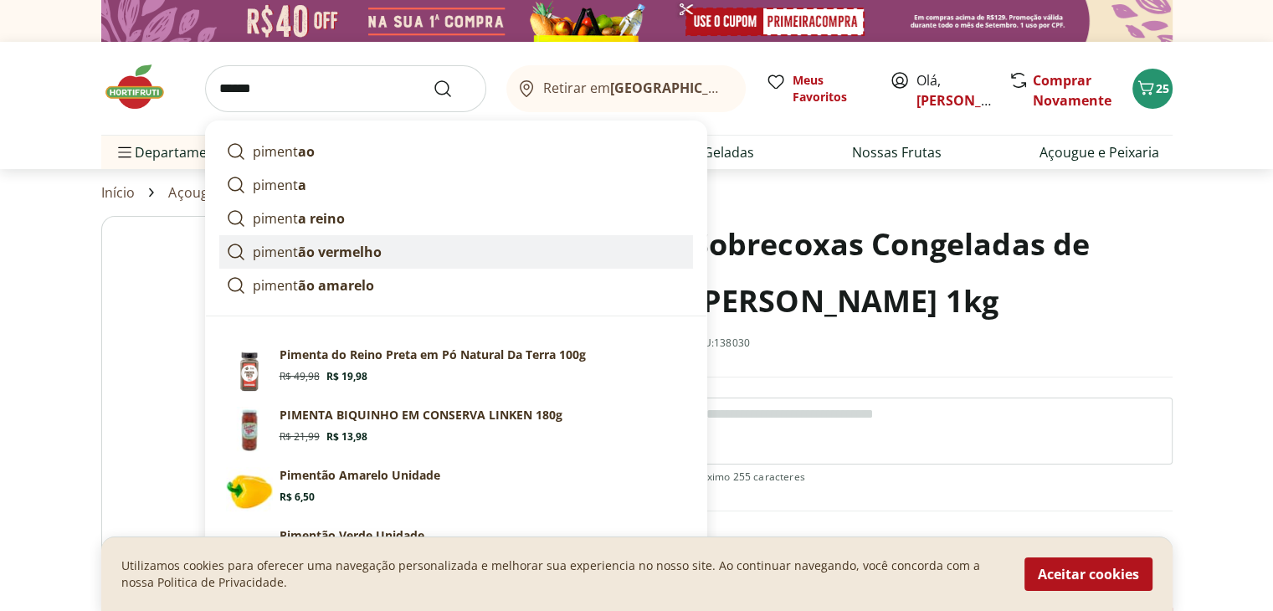
click at [310, 249] on strong "ão vermelho" at bounding box center [340, 252] width 84 height 18
type input "**********"
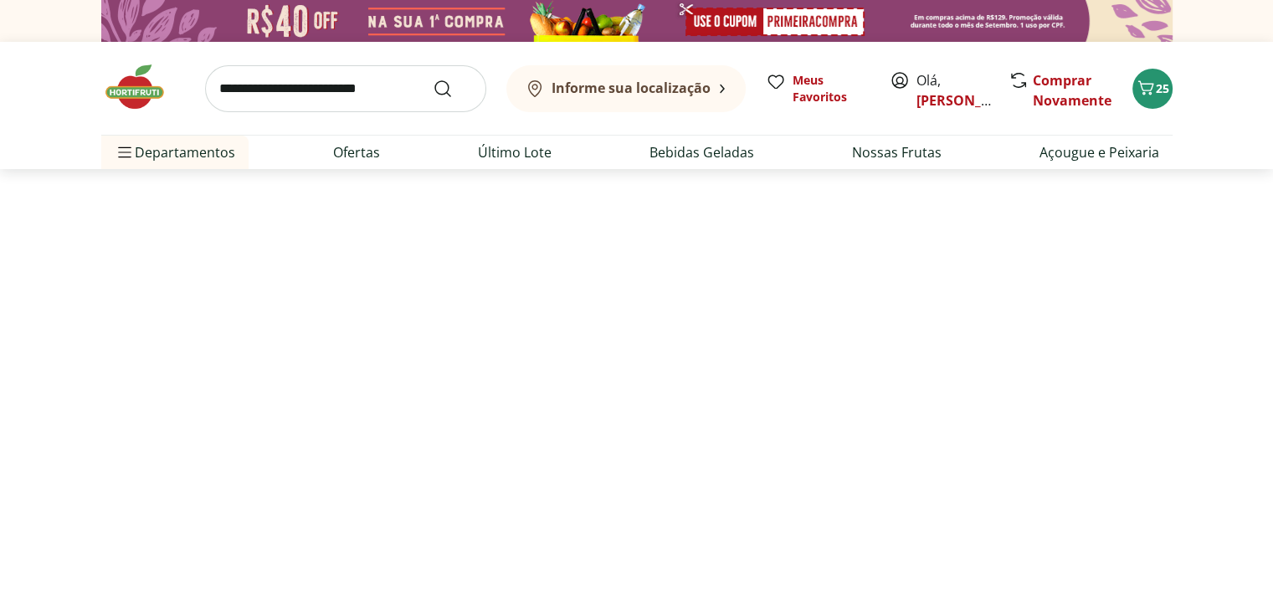
select select "**********"
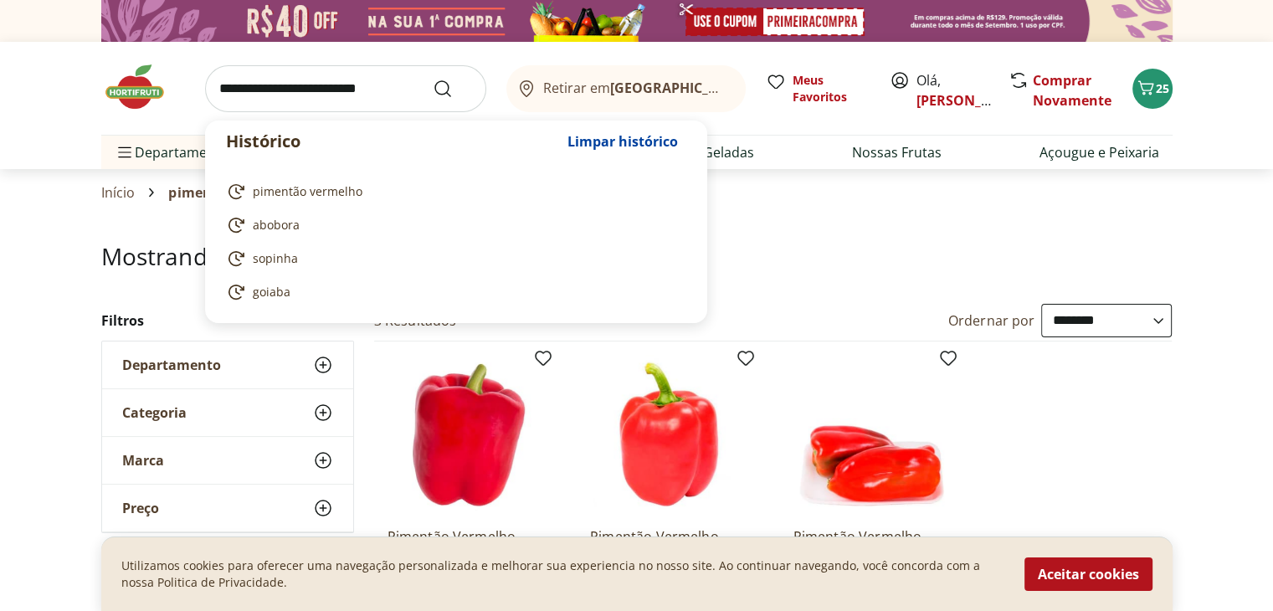
click at [361, 83] on input "search" at bounding box center [345, 88] width 281 height 47
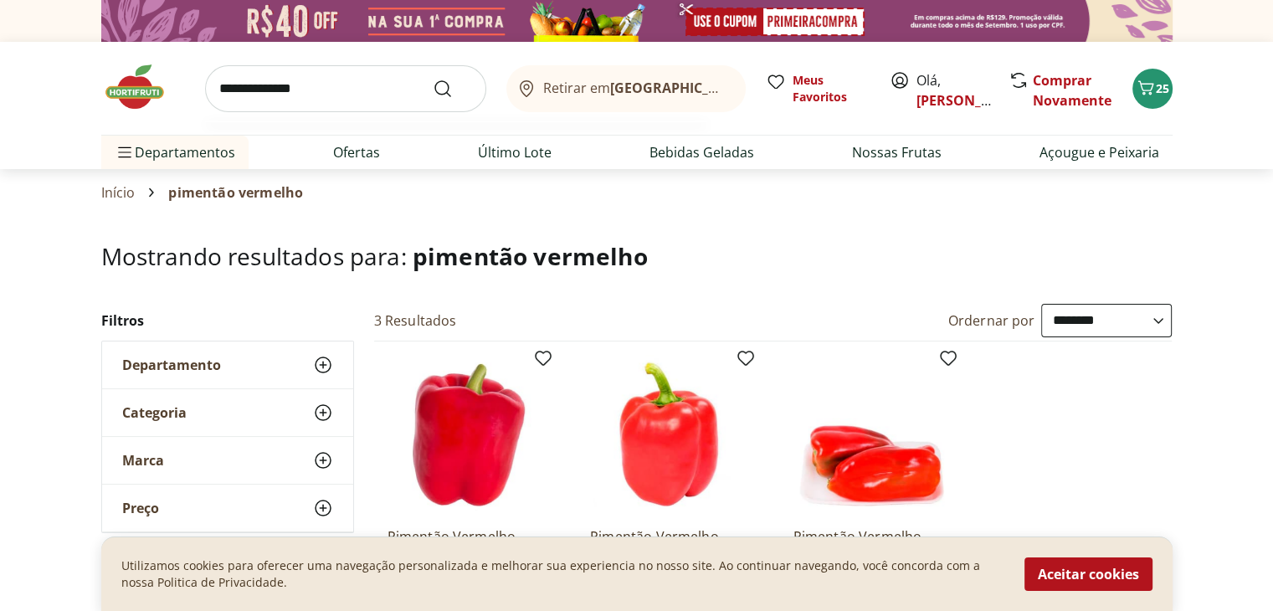
type input "**********"
click at [433, 79] on button "Submit Search" at bounding box center [453, 89] width 40 height 20
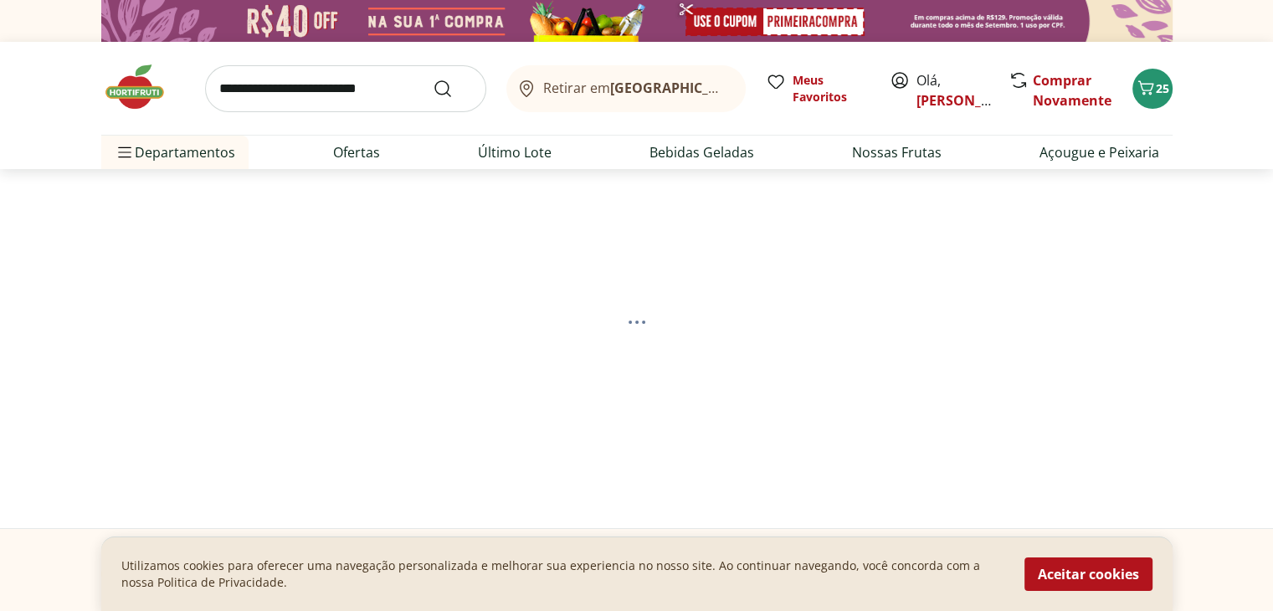
select select "**********"
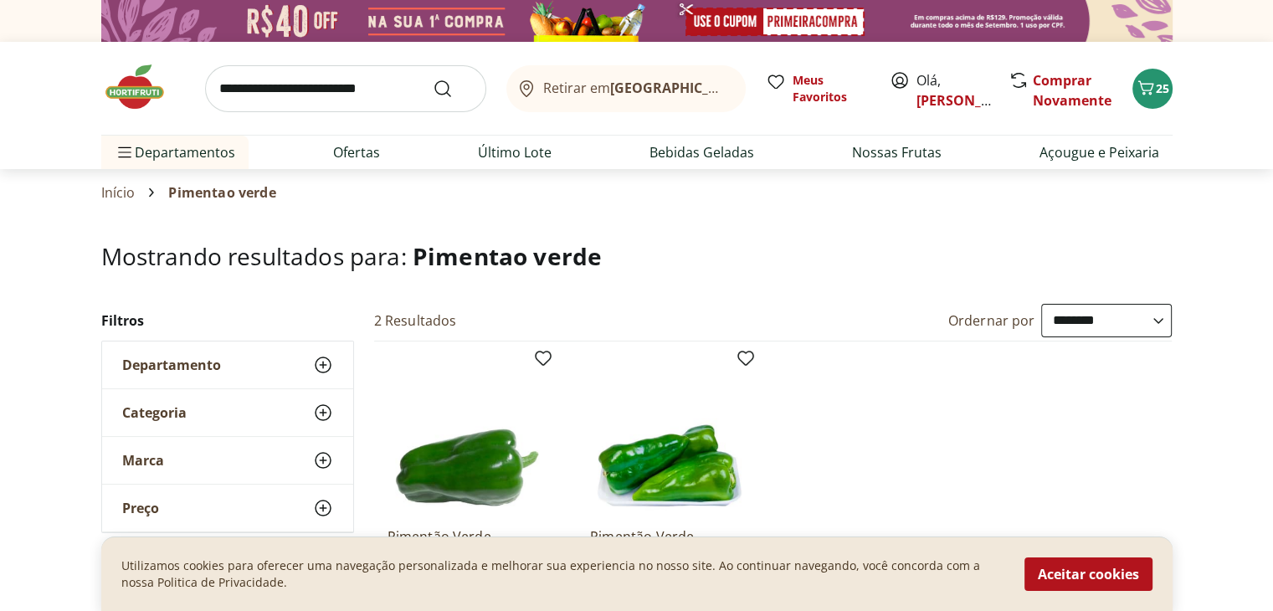
click at [10, 288] on section "**********" at bounding box center [636, 469] width 1273 height 453
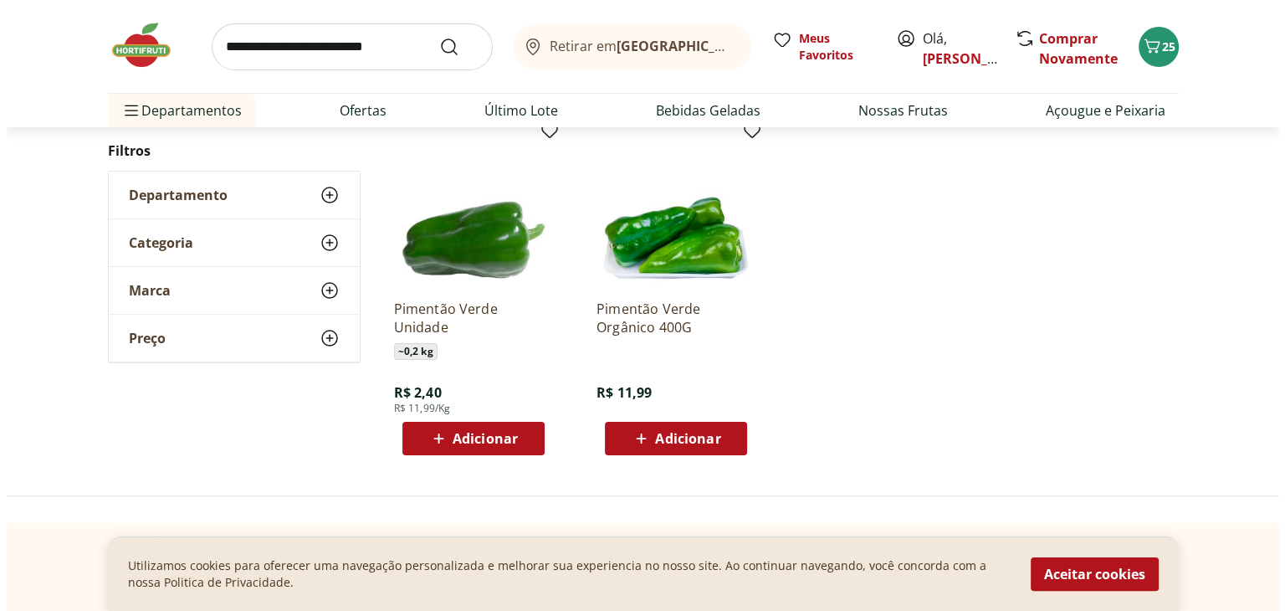
scroll to position [234, 0]
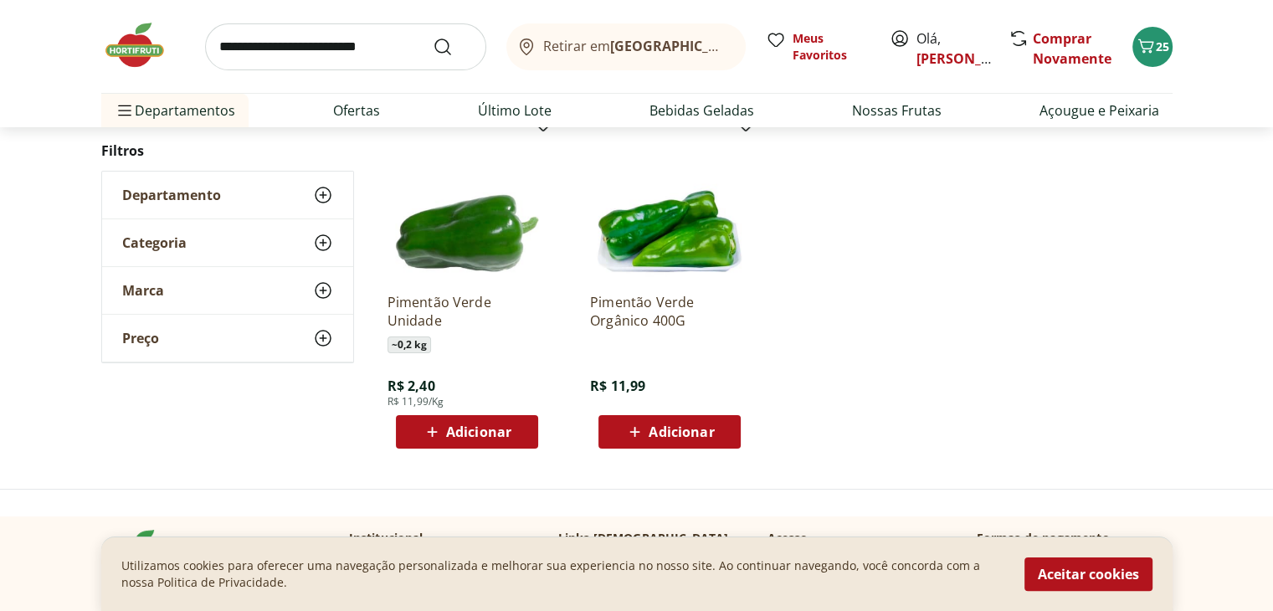
click at [435, 438] on icon at bounding box center [432, 432] width 21 height 20
click at [1156, 43] on span "26" at bounding box center [1162, 46] width 13 height 16
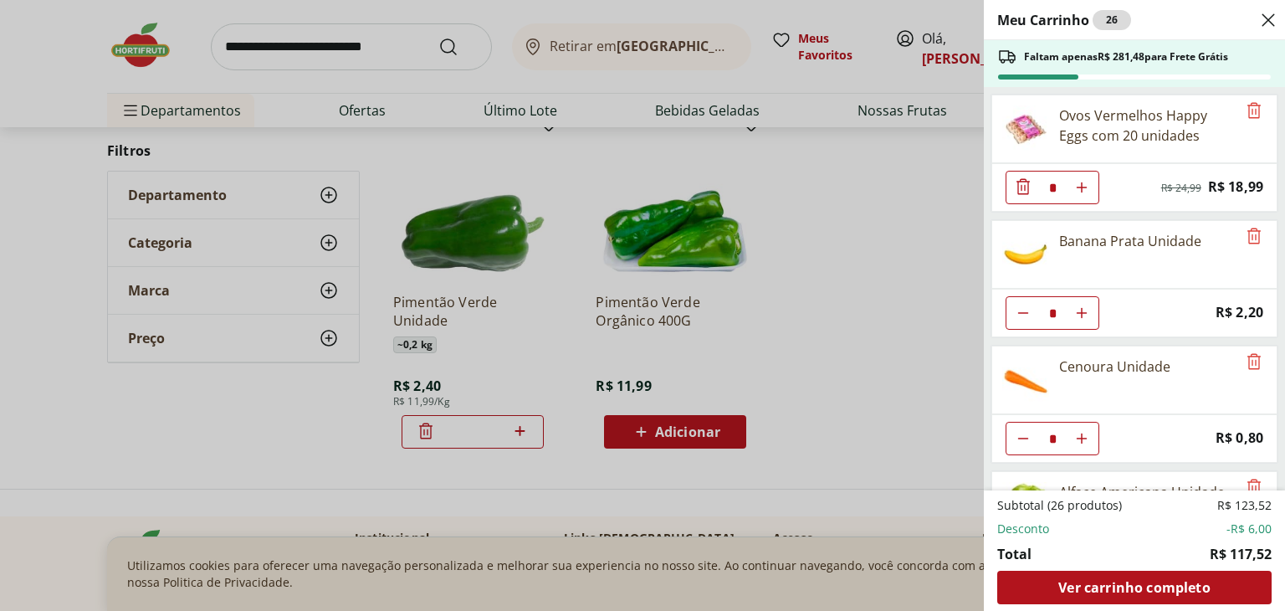
click at [1122, 127] on div "Ovos Vermelhos Happy Eggs com 20 unidades" at bounding box center [1147, 125] width 177 height 40
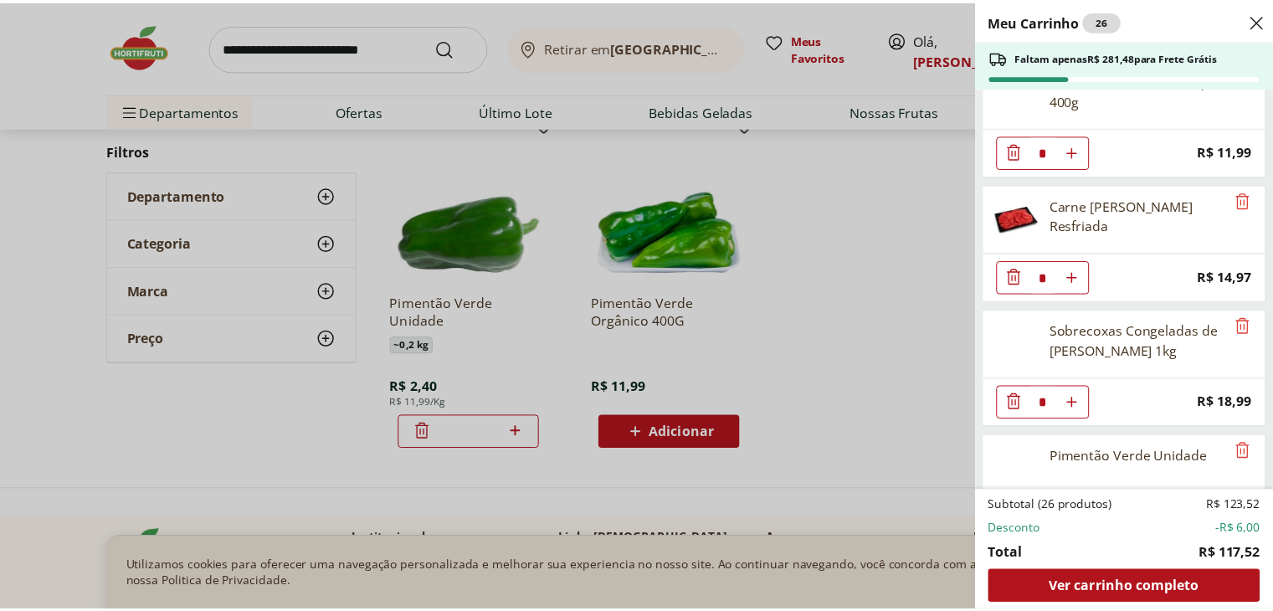
scroll to position [1222, 0]
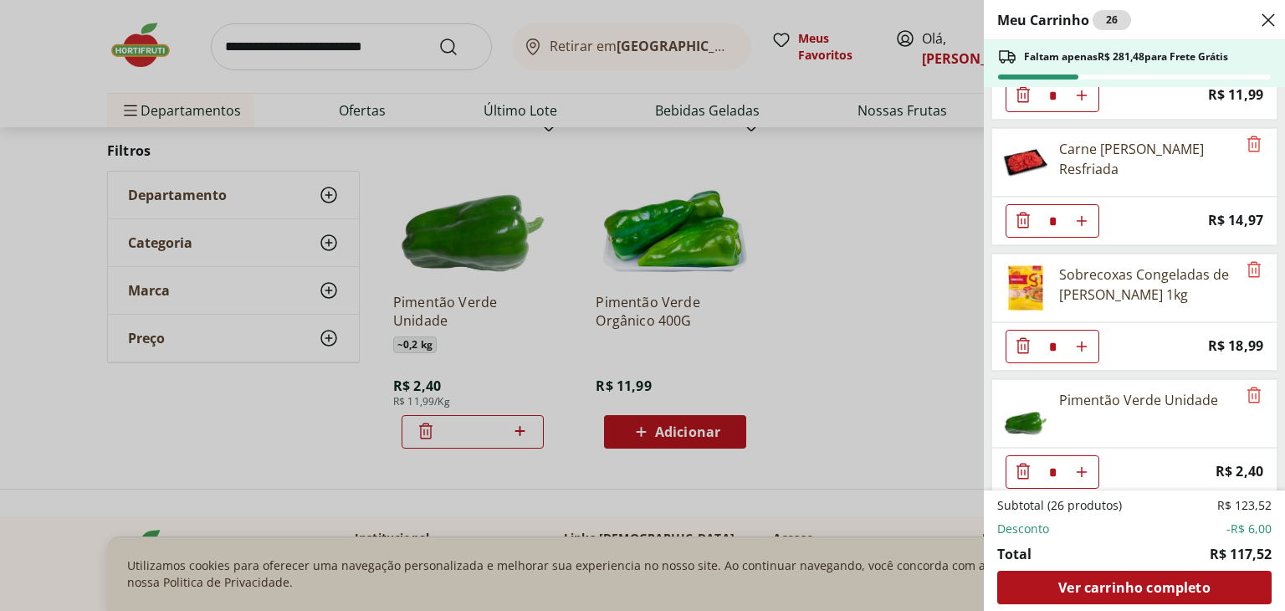
click at [1264, 12] on icon "Close" at bounding box center [1269, 20] width 20 height 20
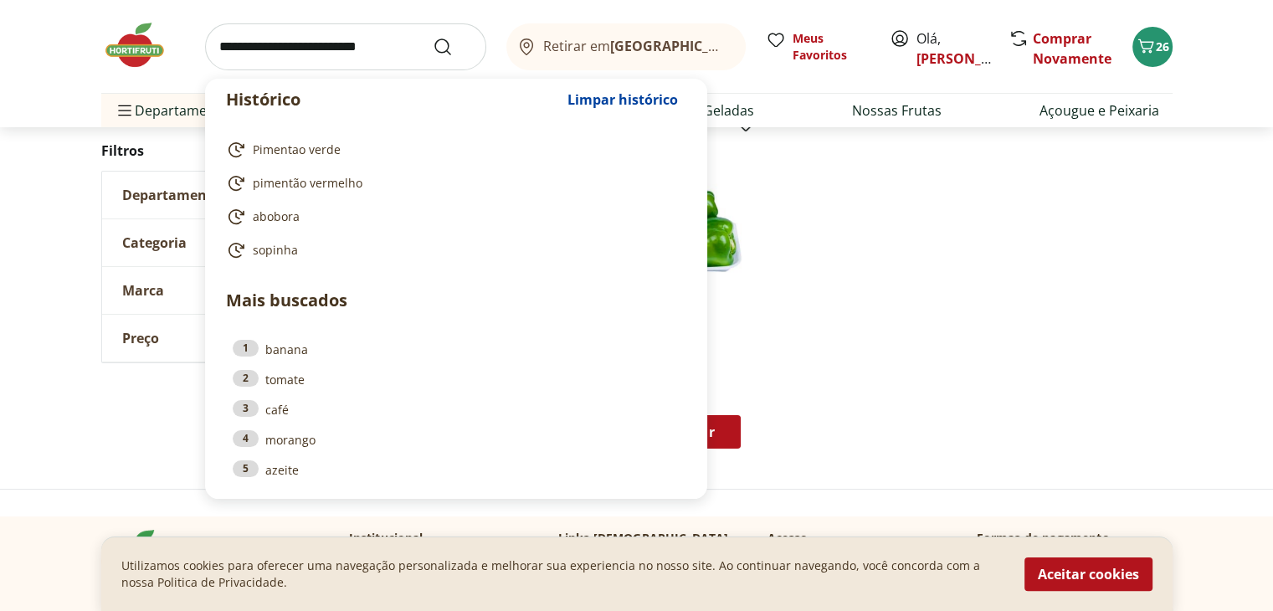
click at [290, 44] on input "search" at bounding box center [345, 46] width 281 height 47
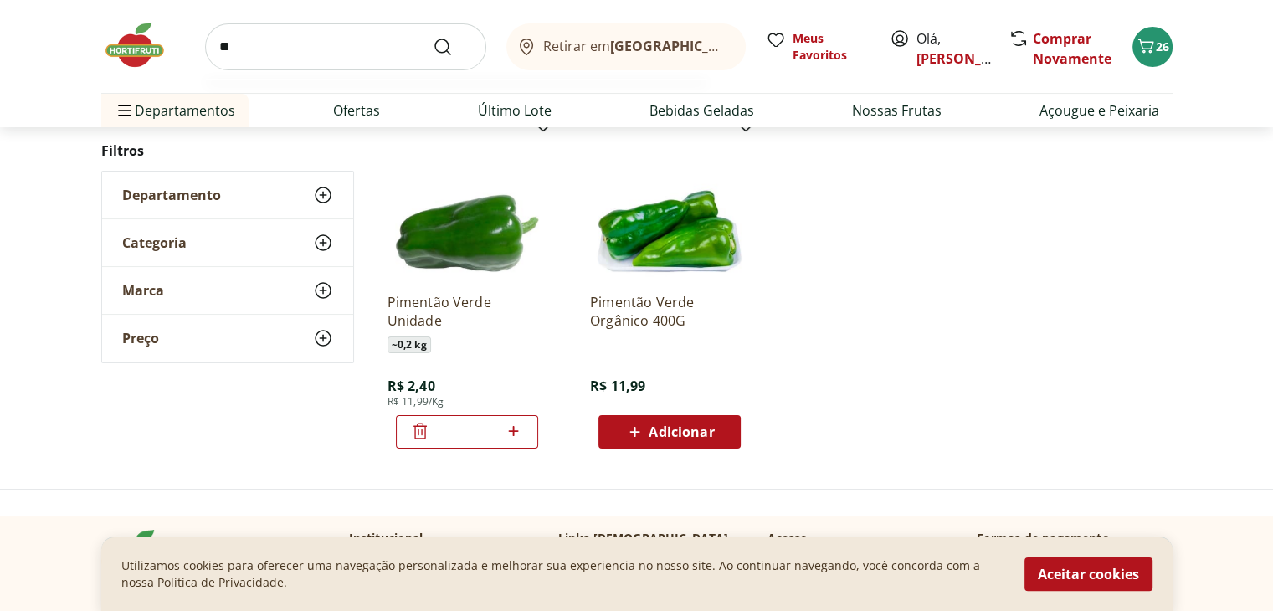
type input "*"
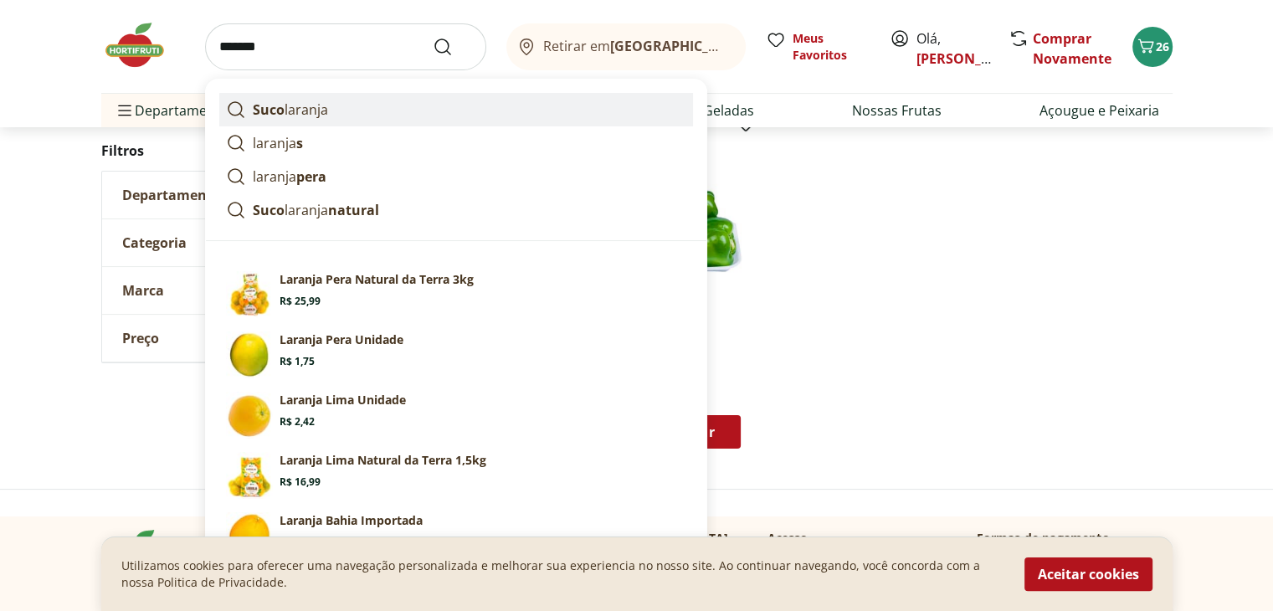
click at [298, 107] on p "Suco laranja" at bounding box center [290, 110] width 75 height 20
type input "**********"
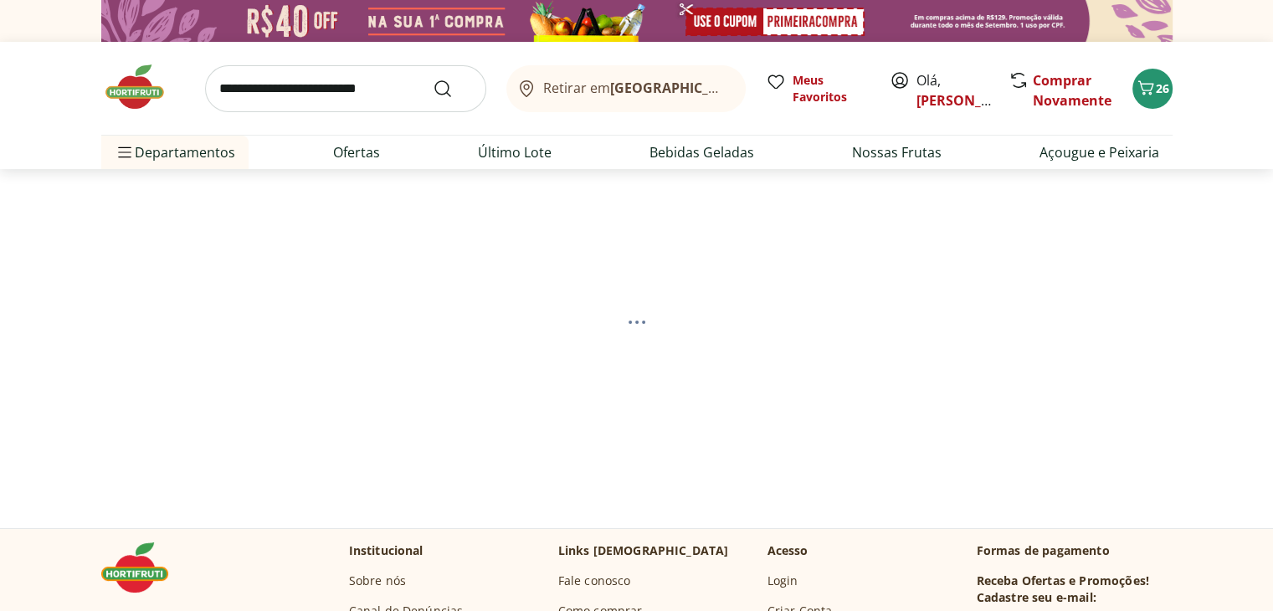
select select "**********"
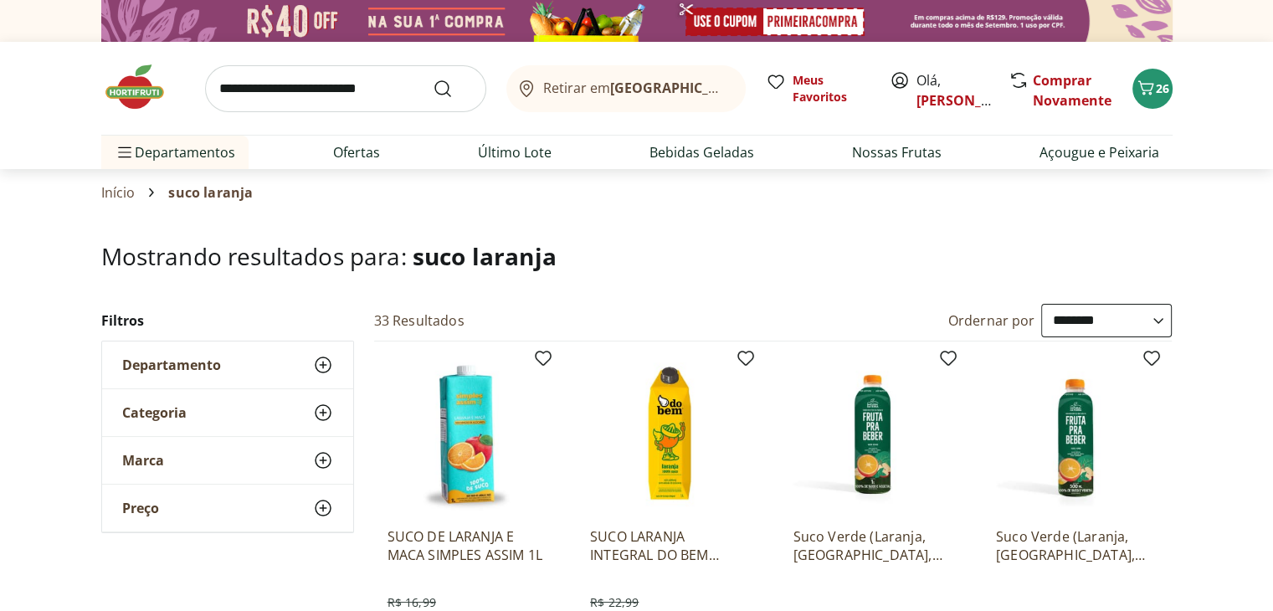
click at [413, 258] on h1 "Mostrando resultados para: [PERSON_NAME]" at bounding box center [636, 256] width 1071 height 27
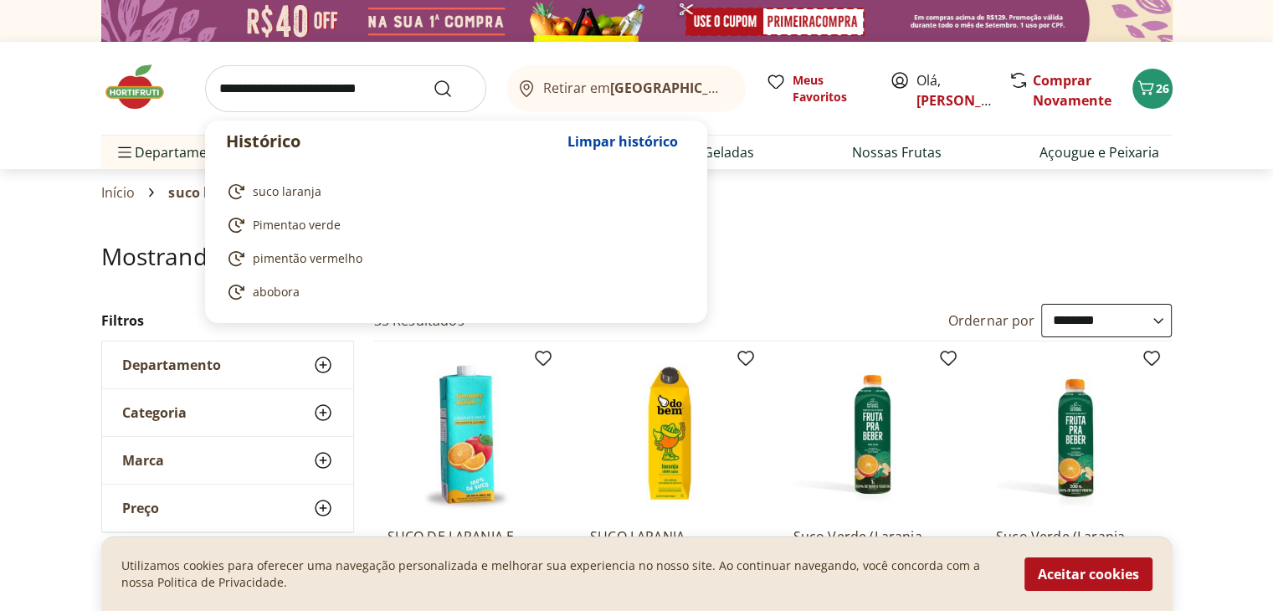
click at [264, 92] on input "search" at bounding box center [345, 88] width 281 height 47
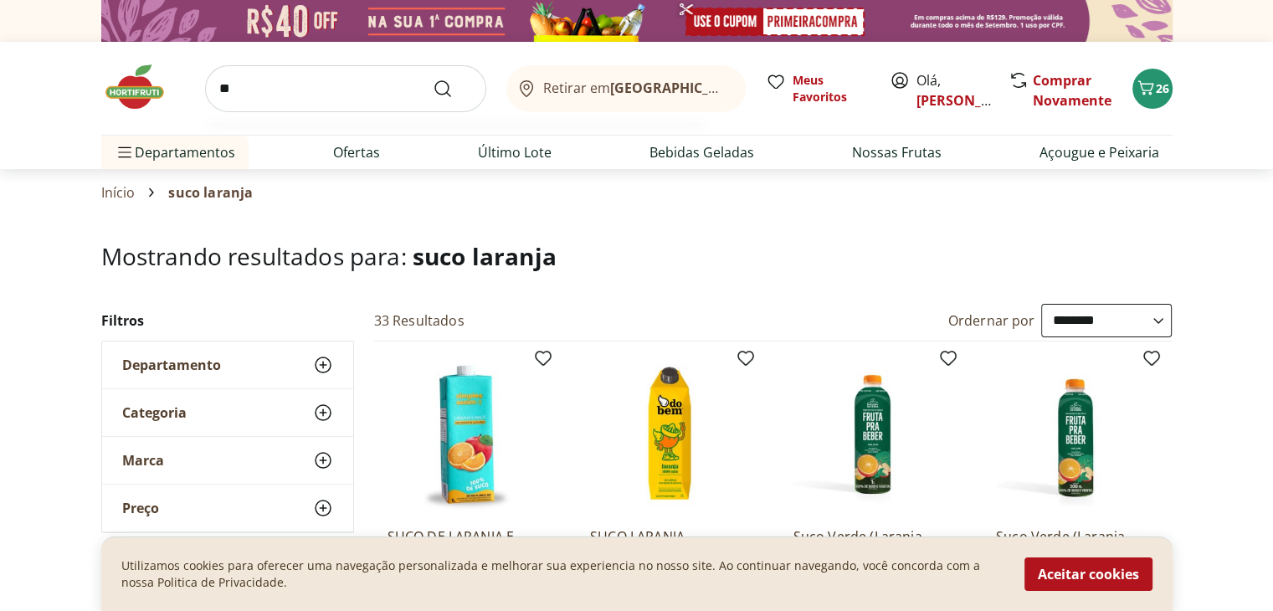
type input "*"
type input "**********"
click at [433, 79] on button "Submit Search" at bounding box center [453, 89] width 40 height 20
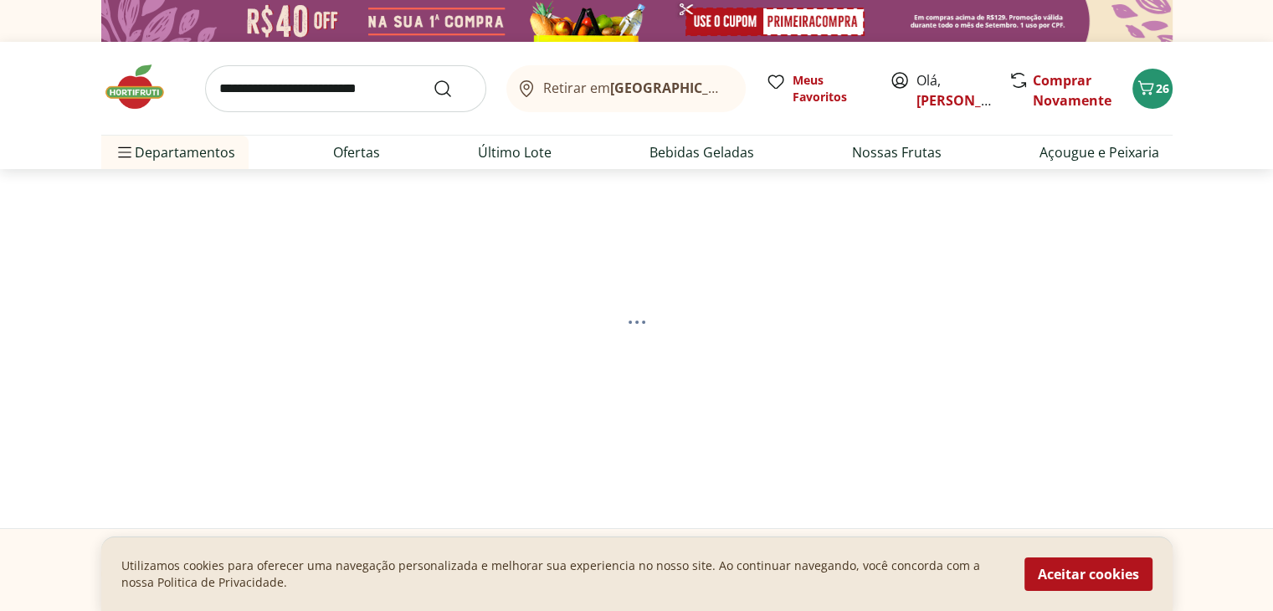
select select "**********"
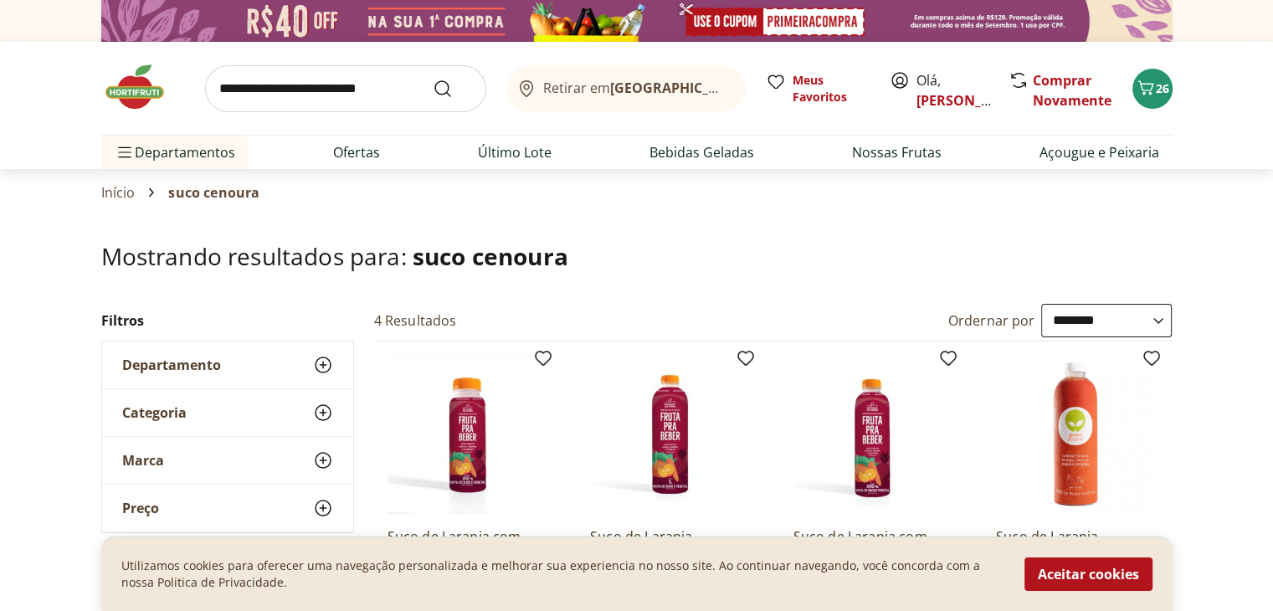
click at [658, 249] on h1 "Mostrando resultados para: [PERSON_NAME]" at bounding box center [636, 256] width 1071 height 27
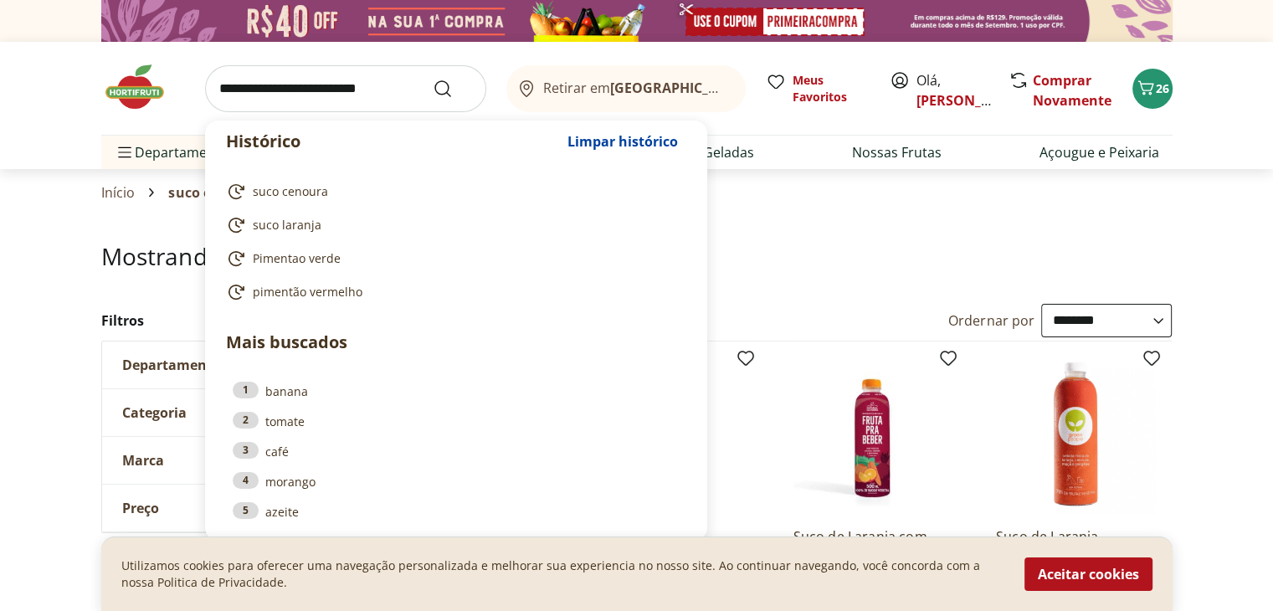
click at [308, 88] on input "search" at bounding box center [345, 88] width 281 height 47
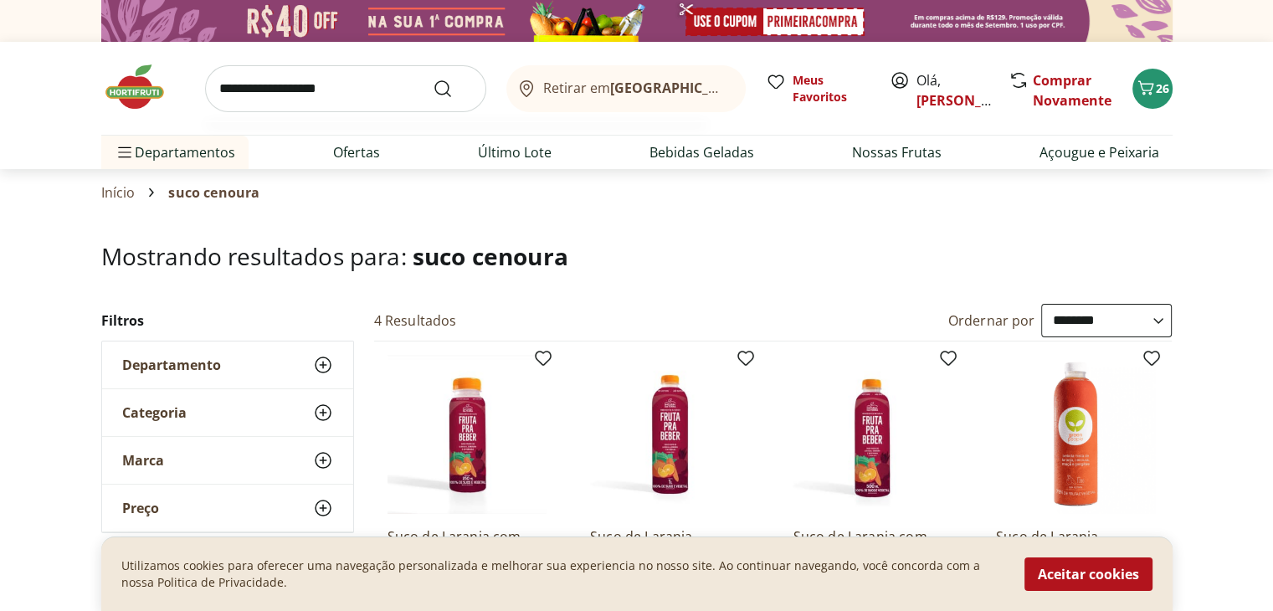
type input "**********"
click at [433, 79] on button "Submit Search" at bounding box center [453, 89] width 40 height 20
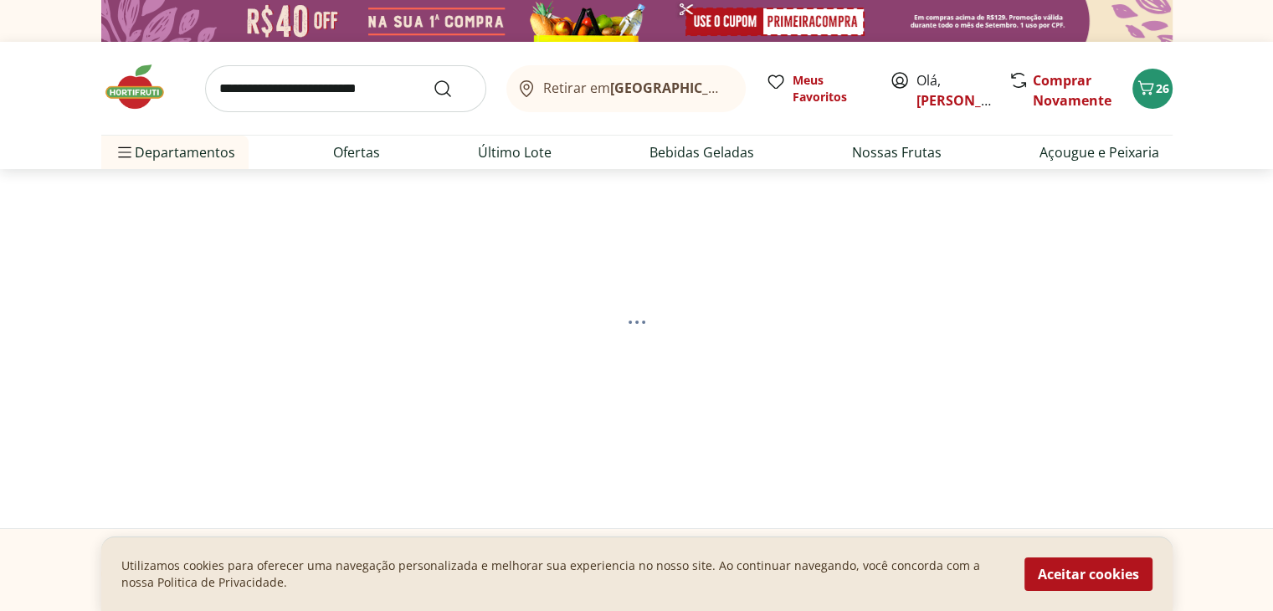
select select "**********"
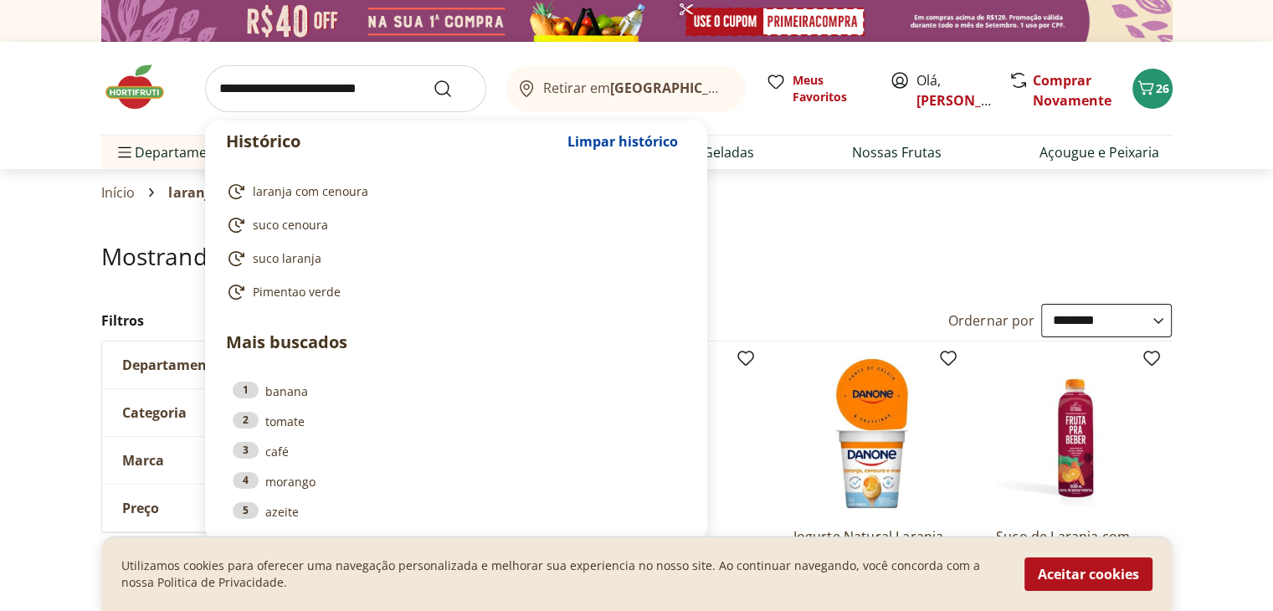
click at [308, 88] on input "search" at bounding box center [345, 88] width 281 height 47
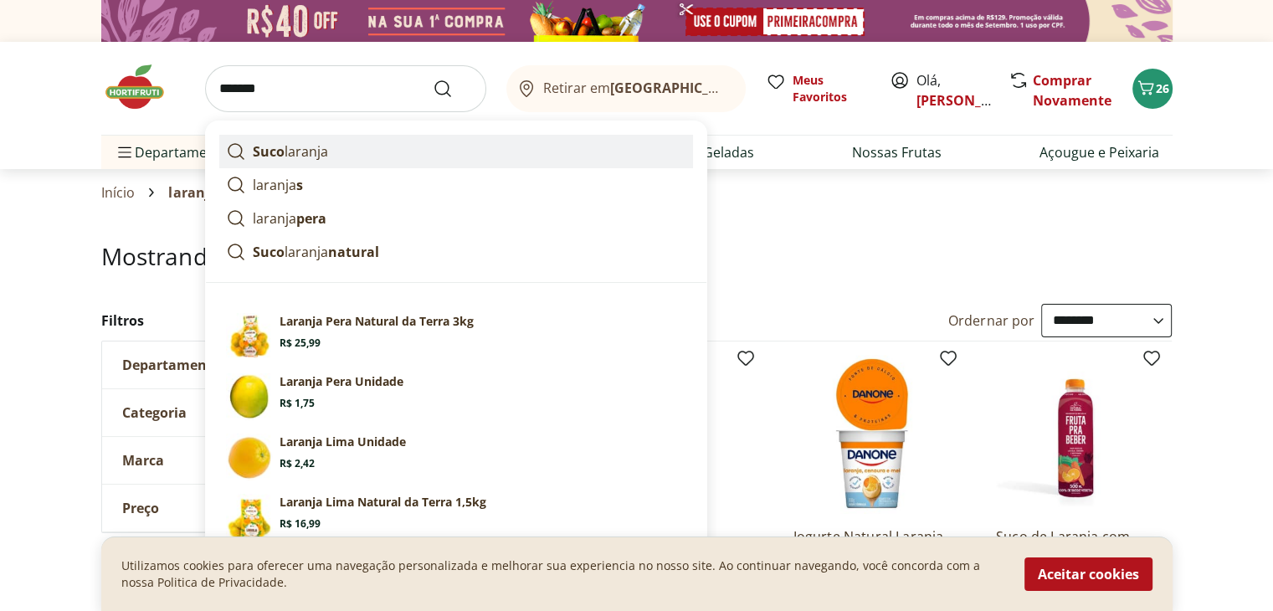
click at [311, 148] on p "Suco laranja" at bounding box center [290, 151] width 75 height 20
type input "**********"
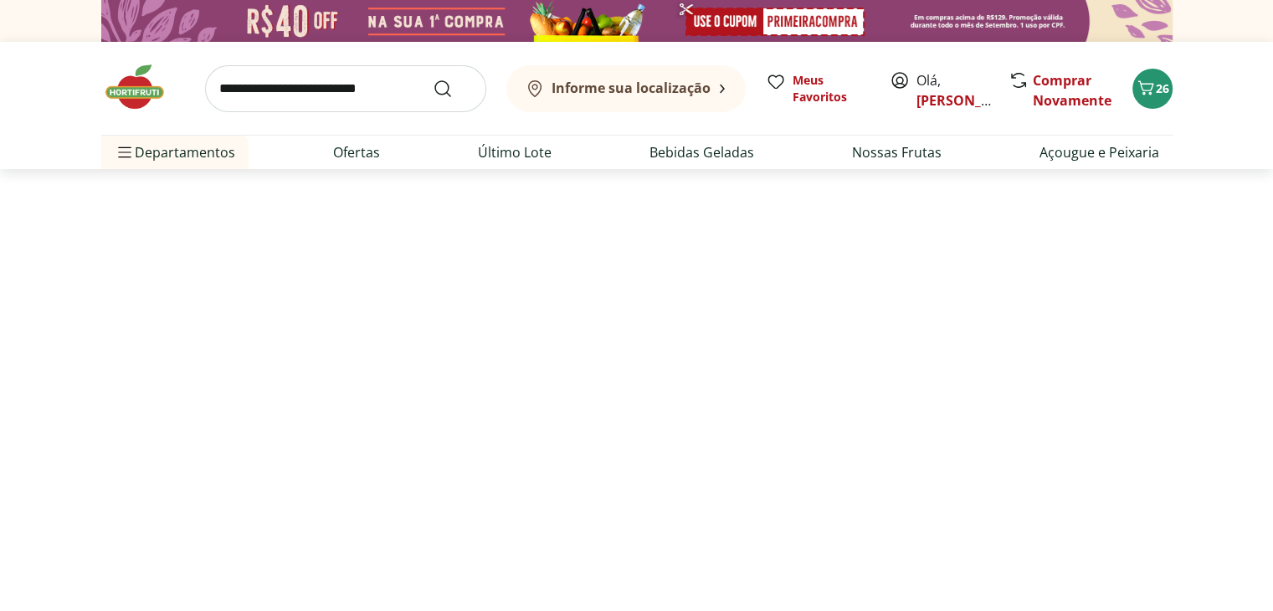
select select "**********"
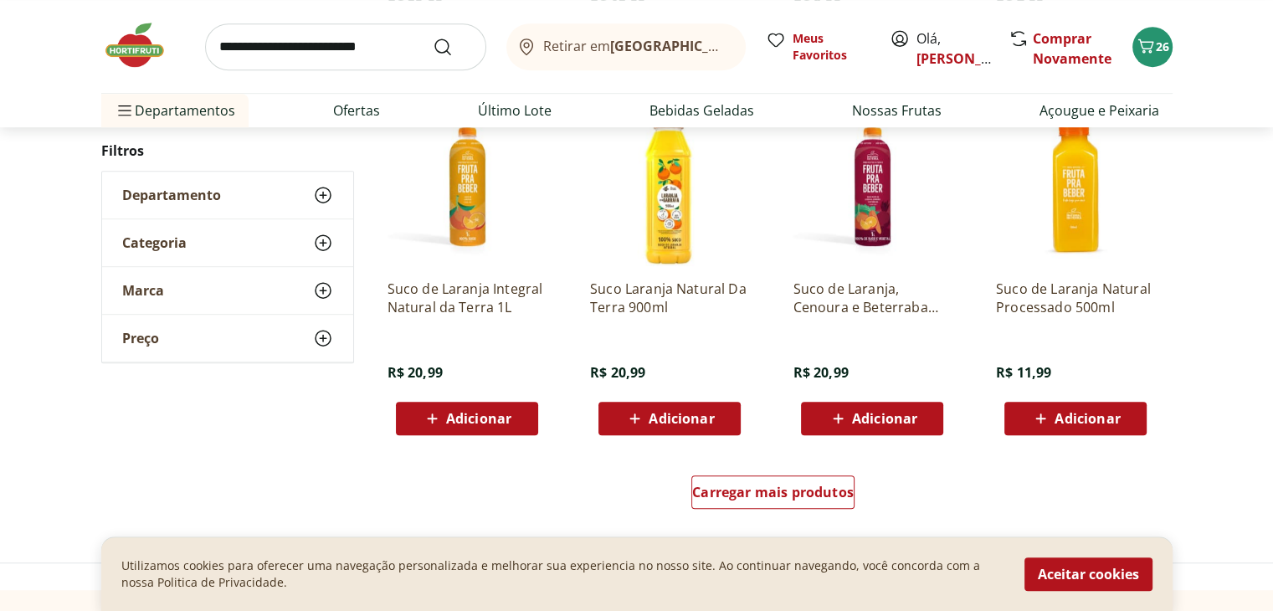
scroll to position [1004, 0]
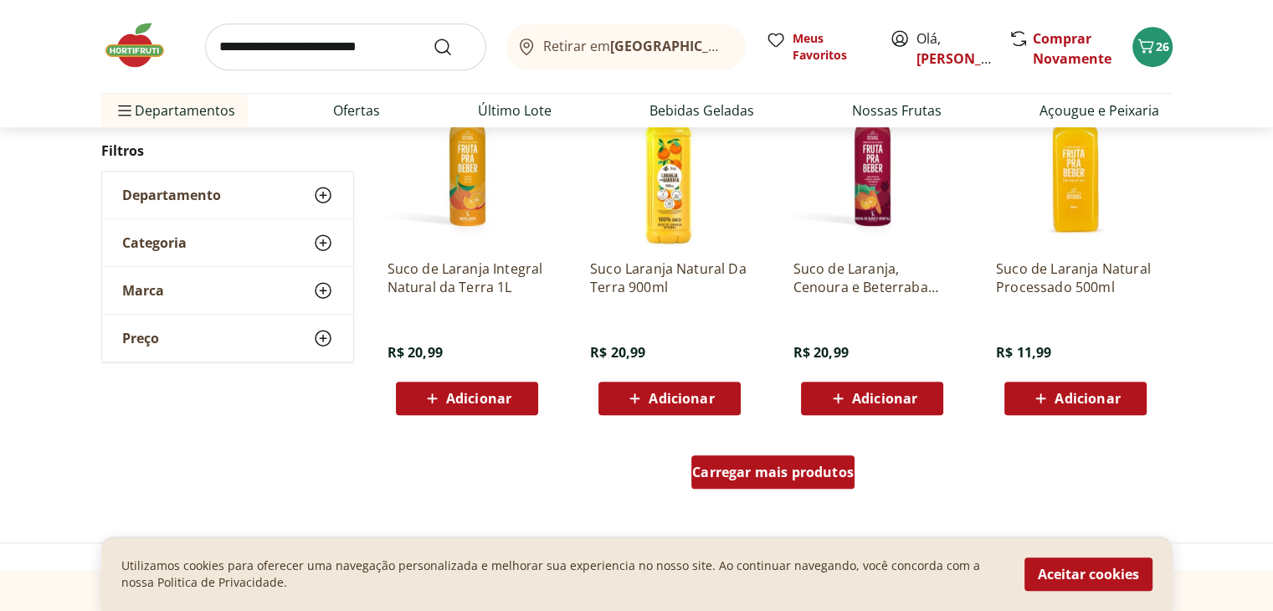
click at [746, 479] on span "Carregar mais produtos" at bounding box center [773, 471] width 162 height 13
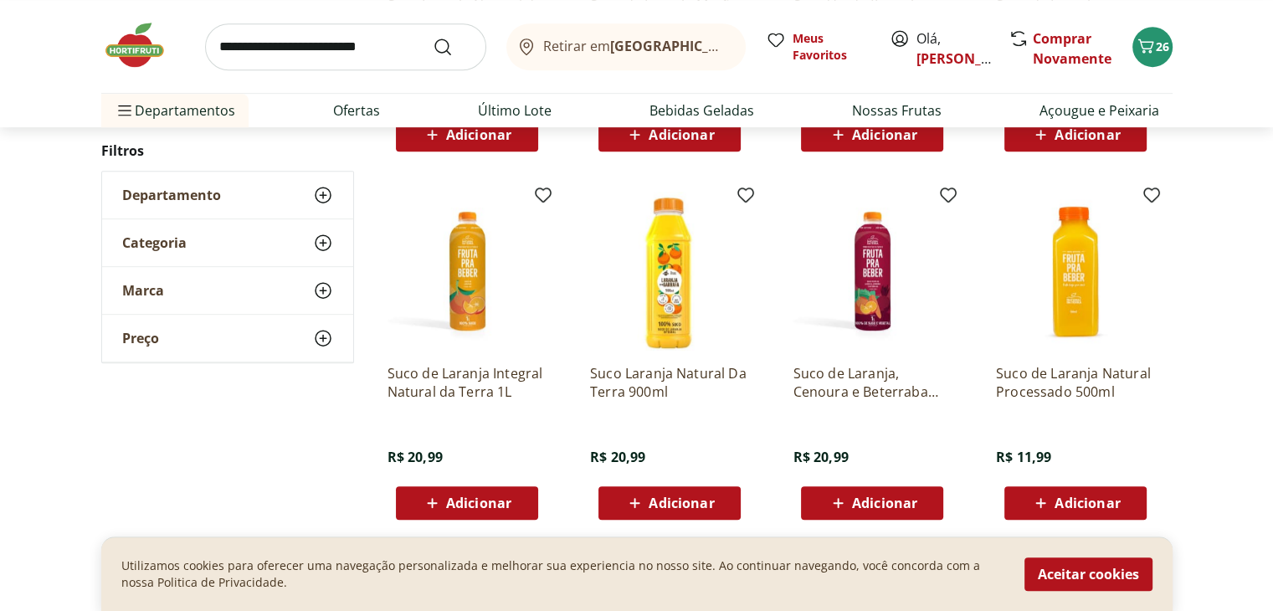
scroll to position [904, 0]
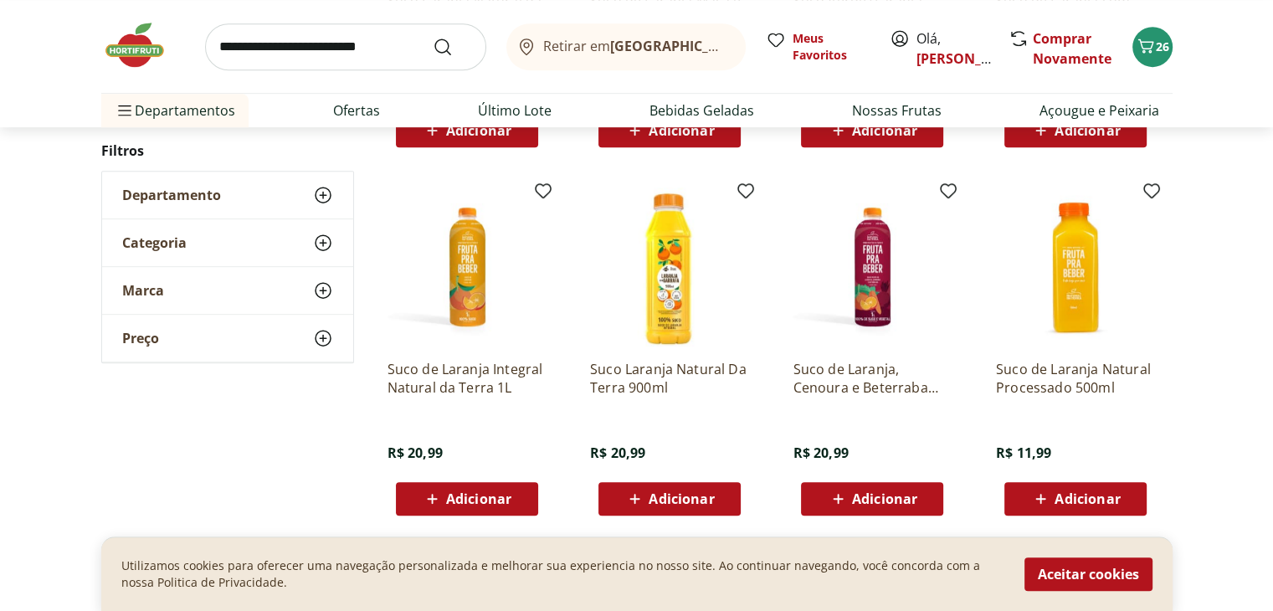
click at [680, 493] on span "Adicionar" at bounding box center [681, 498] width 65 height 13
click at [1151, 46] on icon "Carrinho" at bounding box center [1146, 46] width 20 height 20
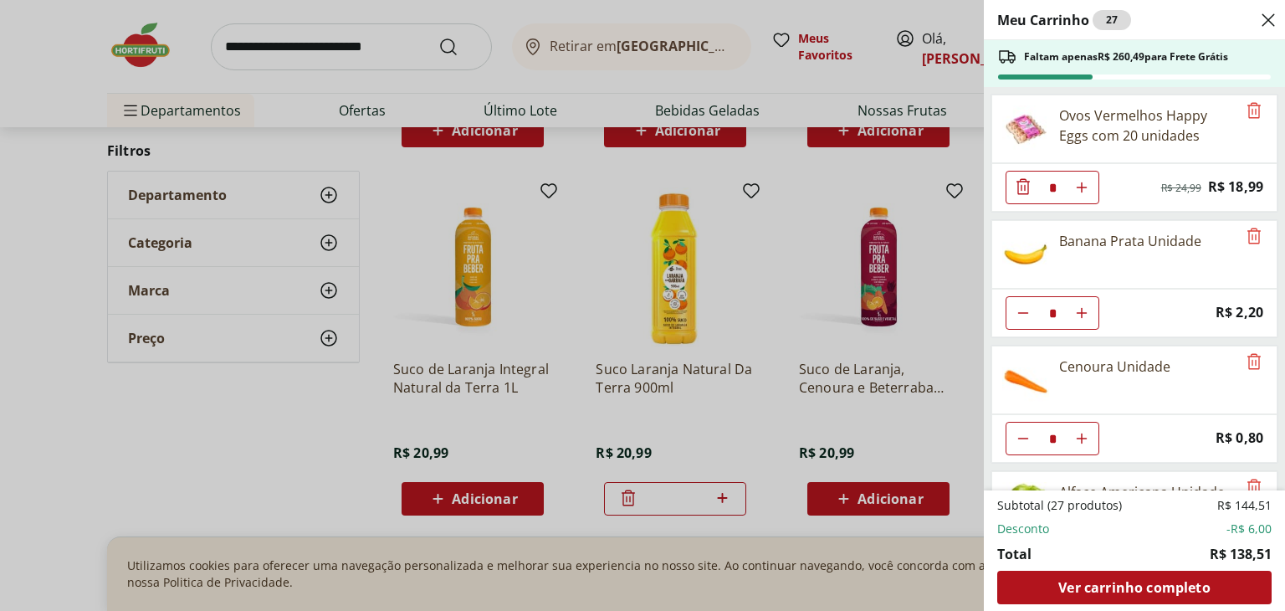
click at [1269, 16] on icon "Close" at bounding box center [1269, 20] width 20 height 20
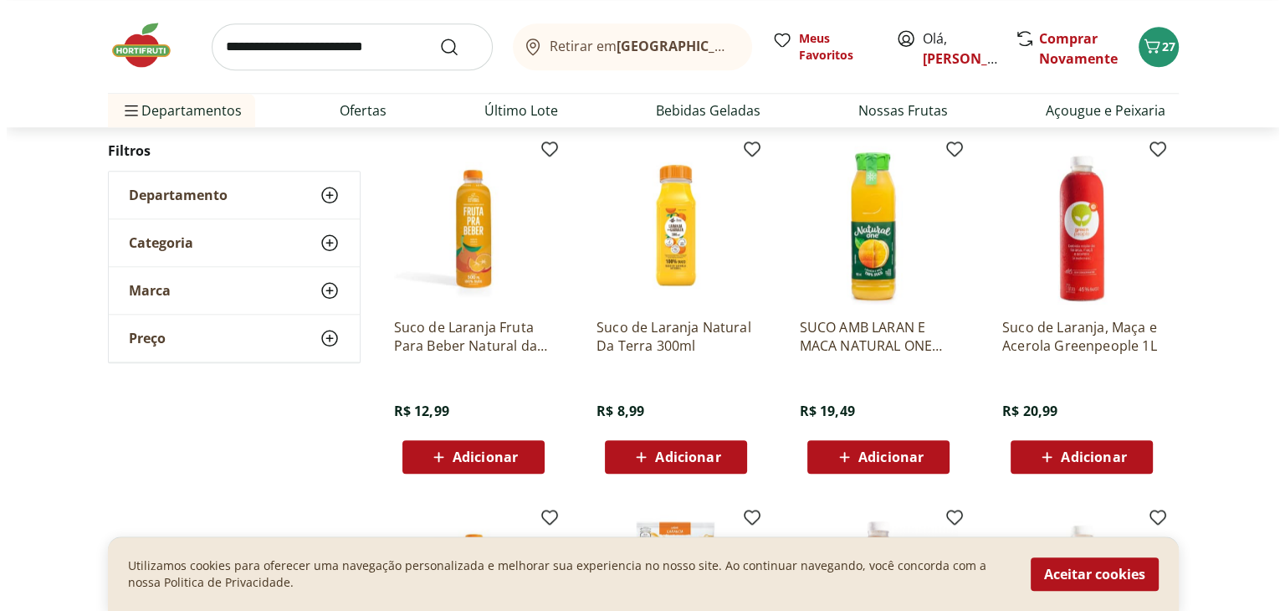
scroll to position [1674, 0]
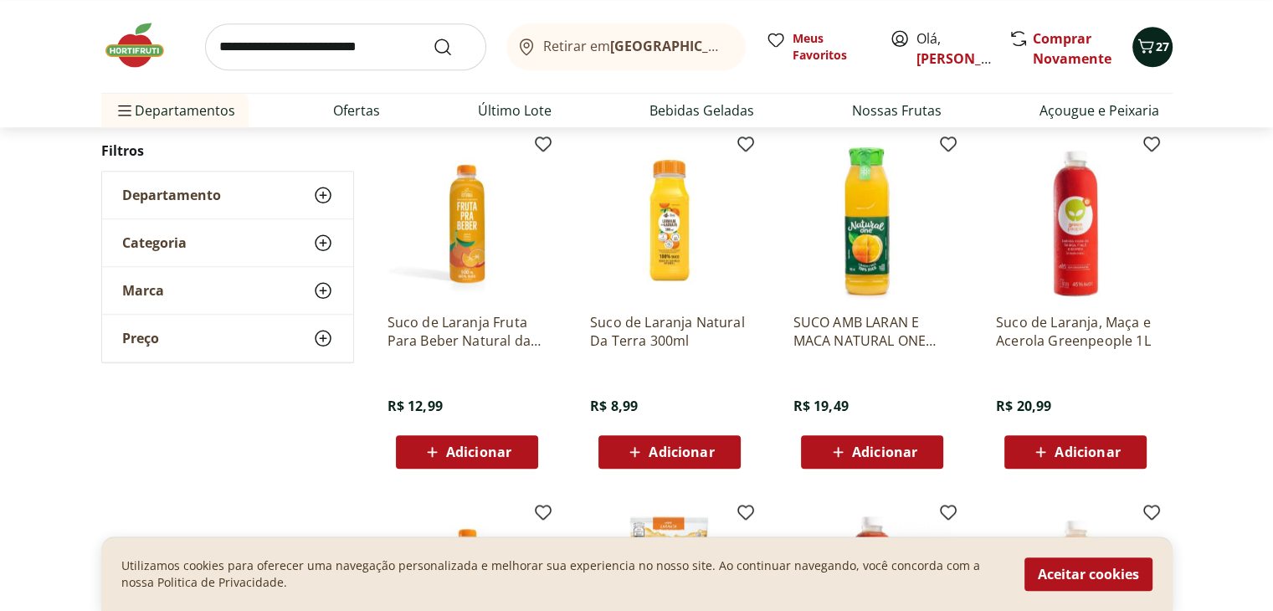
click at [1148, 49] on icon "Carrinho" at bounding box center [1146, 46] width 20 height 20
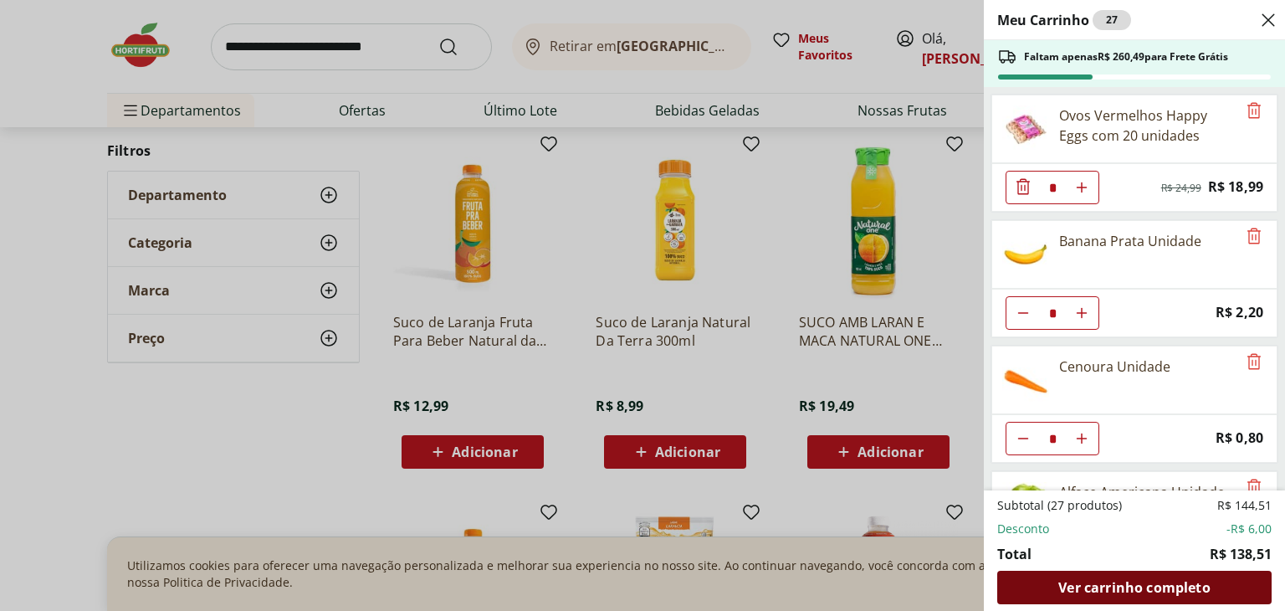
click at [1131, 585] on span "Ver carrinho completo" at bounding box center [1134, 587] width 151 height 13
